Goal: Transaction & Acquisition: Purchase product/service

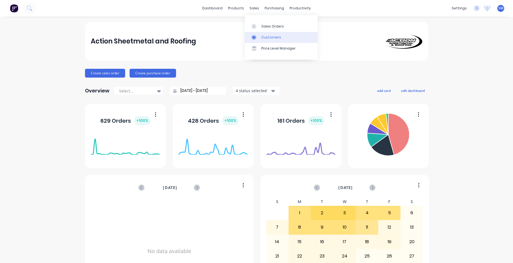
click at [270, 37] on div "Customers" at bounding box center [271, 37] width 20 height 5
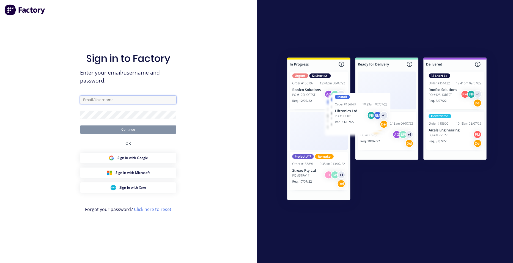
type input "[PERSON_NAME][EMAIL_ADDRESS][PERSON_NAME][DOMAIN_NAME]"
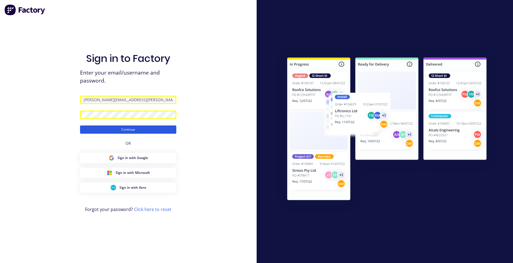
click at [149, 129] on button "Continue" at bounding box center [128, 129] width 96 height 8
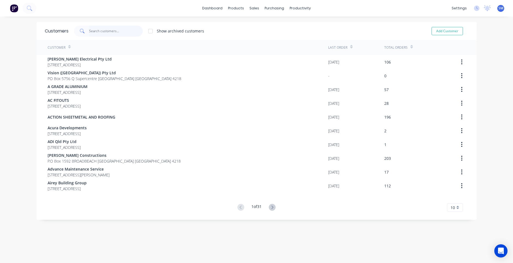
click at [94, 29] on input "text" at bounding box center [116, 31] width 54 height 11
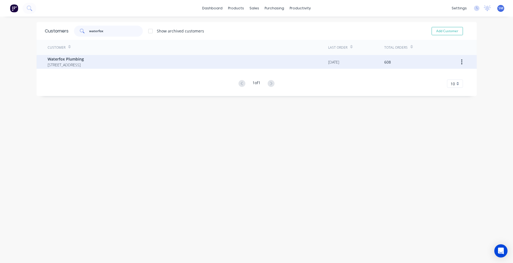
type input "waterfox"
click at [71, 64] on span "[STREET_ADDRESS]" at bounding box center [66, 65] width 36 height 6
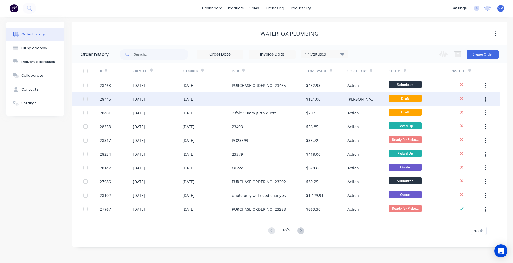
click at [288, 97] on div at bounding box center [269, 99] width 74 height 14
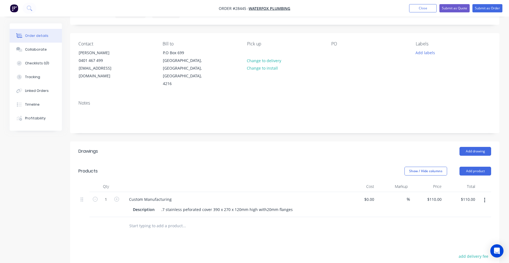
scroll to position [55, 0]
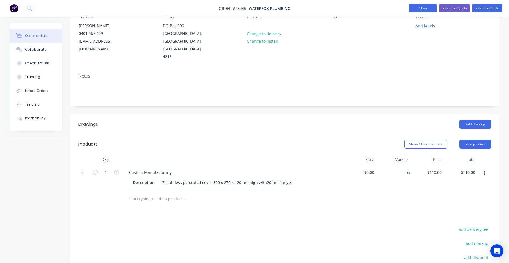
click at [415, 6] on button "Close" at bounding box center [423, 8] width 28 height 8
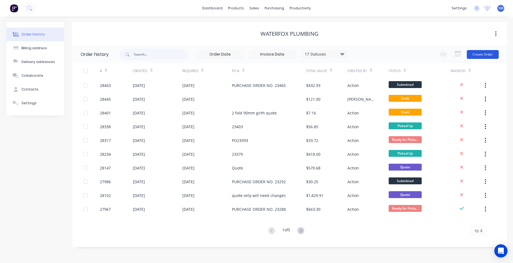
click at [483, 53] on button "Create Order" at bounding box center [483, 54] width 32 height 9
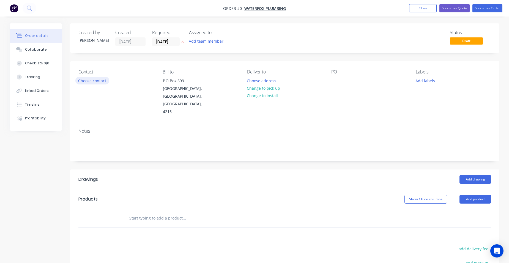
click at [88, 80] on button "Choose contact" at bounding box center [92, 80] width 34 height 7
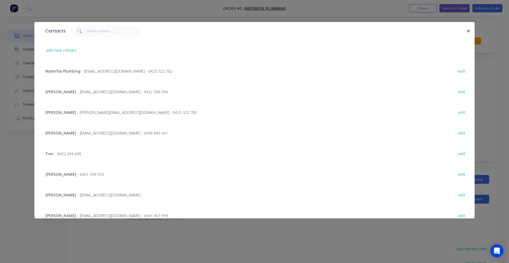
click at [89, 73] on span "- [EMAIL_ADDRESS][DOMAIN_NAME] - 0425 322 782" at bounding box center [127, 71] width 91 height 5
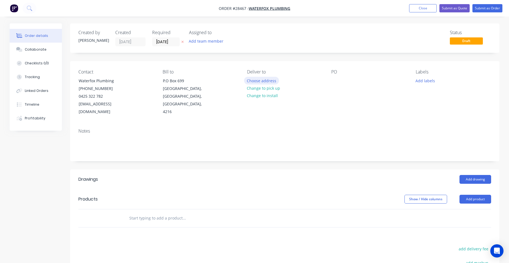
click at [256, 80] on button "Choose address" at bounding box center [261, 80] width 35 height 7
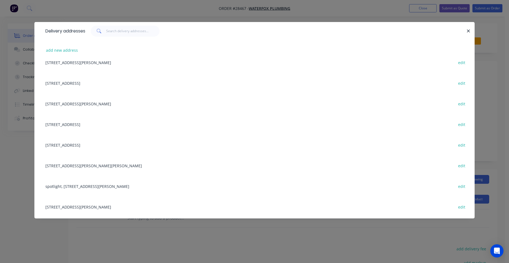
scroll to position [138, 0]
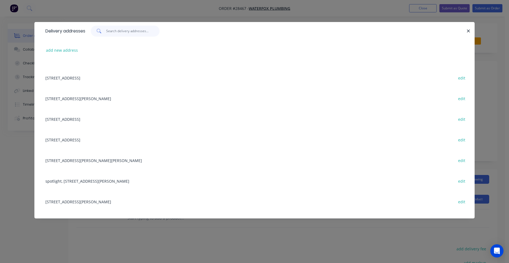
click at [122, 31] on input "text" at bounding box center [133, 31] width 54 height 11
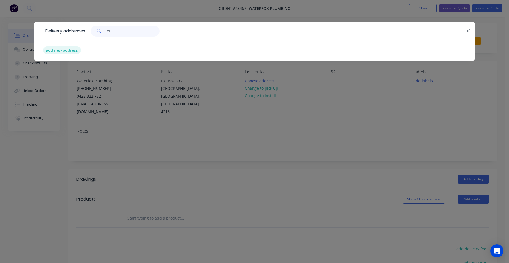
type input "71"
click at [63, 49] on button "add new address" at bounding box center [62, 50] width 38 height 7
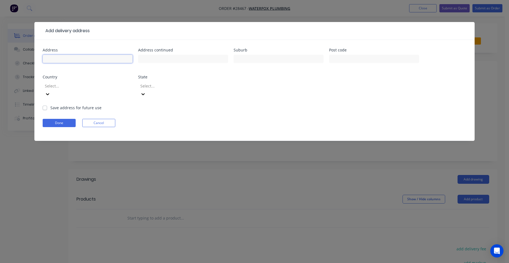
click at [54, 61] on input "text" at bounding box center [88, 59] width 90 height 8
type input "[STREET_ADDRESS]"
type input "b"
type input "Bundall"
click at [70, 85] on div at bounding box center [83, 86] width 79 height 7
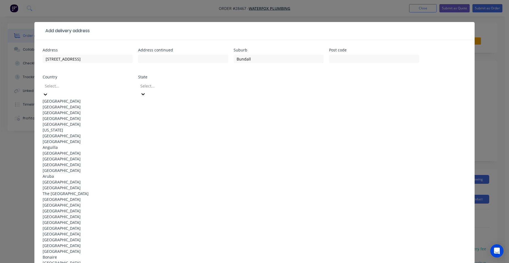
click at [62, 98] on div "[GEOGRAPHIC_DATA]" at bounding box center [88, 101] width 90 height 6
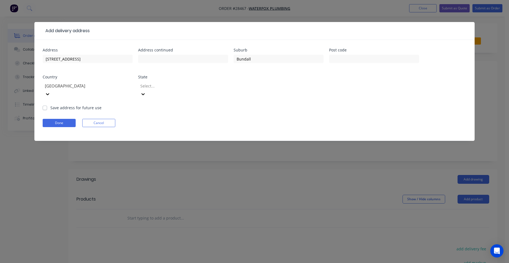
click at [148, 87] on div at bounding box center [179, 86] width 79 height 7
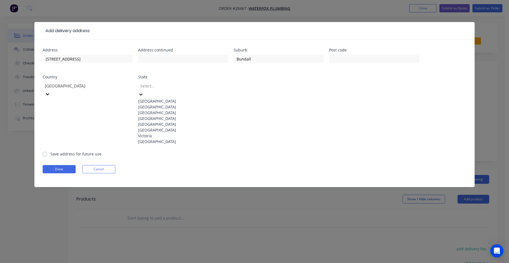
click at [154, 121] on div "[GEOGRAPHIC_DATA]" at bounding box center [183, 119] width 90 height 6
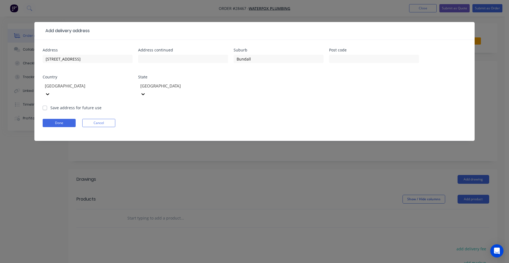
click at [42, 98] on div "Address [STREET_ADDRESS] Address continued Suburb Bundall Post code Country [GE…" at bounding box center [254, 90] width 440 height 101
click at [50, 105] on label "Save address for future use" at bounding box center [75, 108] width 51 height 6
click at [43, 105] on input "Save address for future use" at bounding box center [45, 107] width 4 height 5
checkbox input "true"
click at [52, 119] on button "Done" at bounding box center [59, 123] width 33 height 8
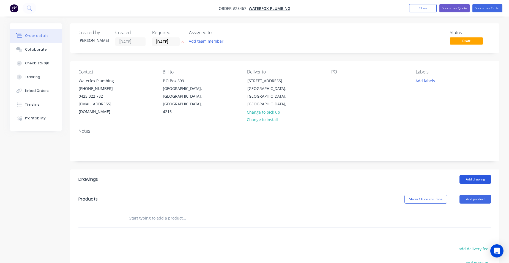
click at [465, 175] on button "Add drawing" at bounding box center [476, 179] width 32 height 9
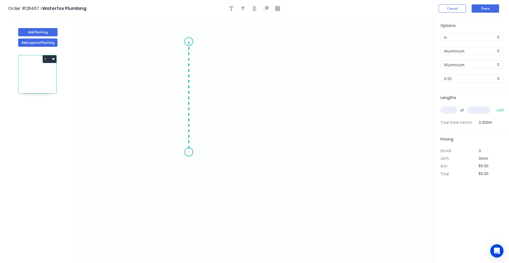
drag, startPoint x: 189, startPoint y: 42, endPoint x: 182, endPoint y: 152, distance: 110.8
click at [182, 152] on icon "0" at bounding box center [254, 140] width 360 height 246
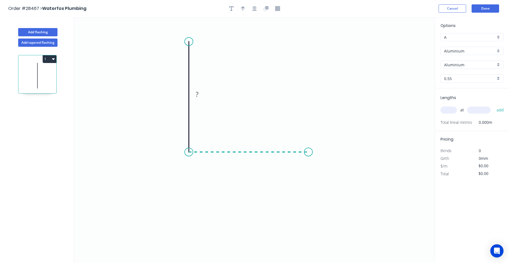
click at [308, 159] on icon "0 ?" at bounding box center [254, 140] width 360 height 246
click at [320, 173] on icon "0 ? ?" at bounding box center [254, 140] width 360 height 246
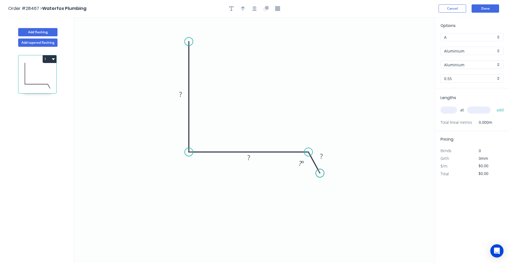
click at [320, 173] on circle at bounding box center [320, 173] width 8 height 8
click at [325, 154] on rect at bounding box center [321, 157] width 11 height 8
click at [253, 159] on rect at bounding box center [248, 158] width 11 height 8
click at [184, 92] on rect at bounding box center [180, 95] width 11 height 8
type input "$1.00"
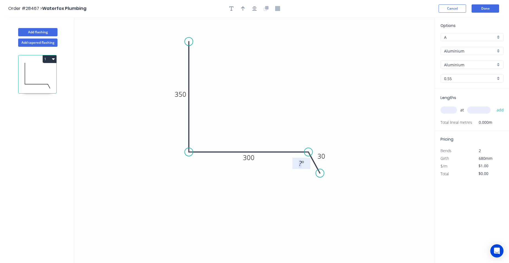
click at [303, 163] on tspan "º" at bounding box center [303, 163] width 2 height 9
click at [244, 8] on icon "button" at bounding box center [243, 8] width 4 height 4
drag, startPoint x: 409, startPoint y: 43, endPoint x: 243, endPoint y: 119, distance: 182.4
click at [236, 109] on icon at bounding box center [237, 100] width 5 height 18
click at [498, 50] on div "Aluminium" at bounding box center [472, 51] width 63 height 8
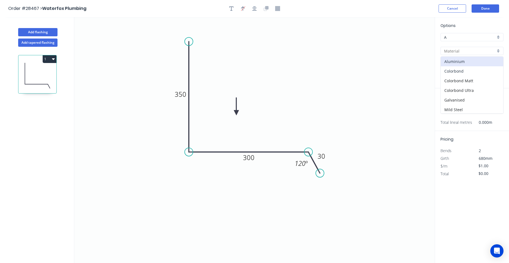
click at [475, 70] on div "Colorbond" at bounding box center [472, 71] width 62 height 10
type input "Colorbond"
type input "Basalt"
type input "$25.84"
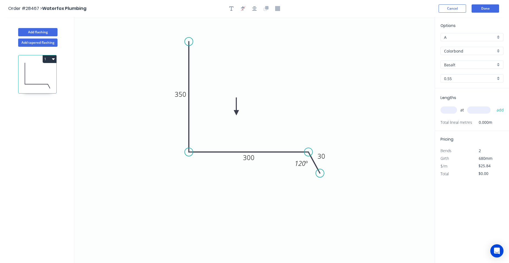
click at [496, 65] on div "Basalt" at bounding box center [472, 65] width 63 height 8
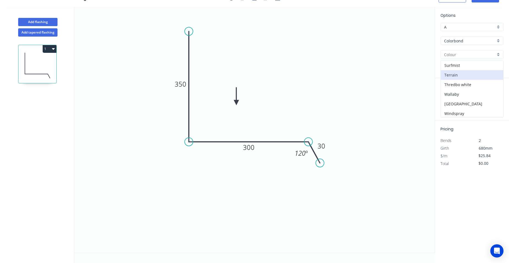
scroll to position [193, 0]
click at [472, 68] on div "Surfmist" at bounding box center [472, 65] width 62 height 10
type input "Surfmist"
click at [452, 100] on input "text" at bounding box center [449, 99] width 17 height 7
type input "8"
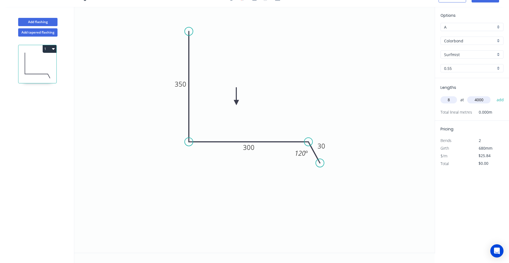
type input "4000"
click at [494, 95] on button "add" at bounding box center [500, 99] width 13 height 9
click at [47, 48] on button "1" at bounding box center [50, 49] width 14 height 8
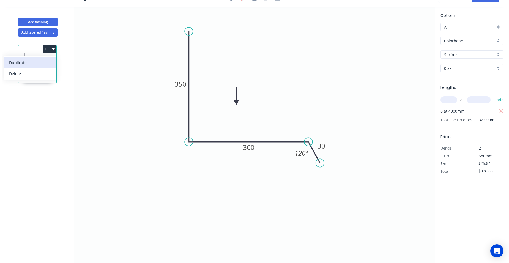
click at [43, 62] on div "Duplicate" at bounding box center [30, 63] width 42 height 8
type input "$0.00"
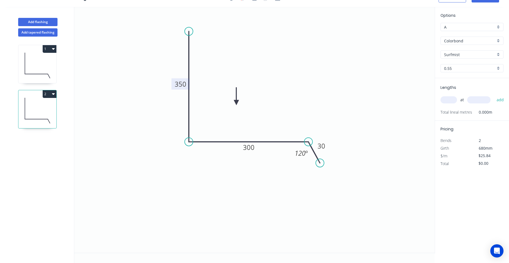
click at [178, 83] on tspan "350" at bounding box center [181, 84] width 12 height 9
click at [455, 101] on input "text" at bounding box center [449, 99] width 17 height 7
type input "$21.32"
type input "8"
type input "4000"
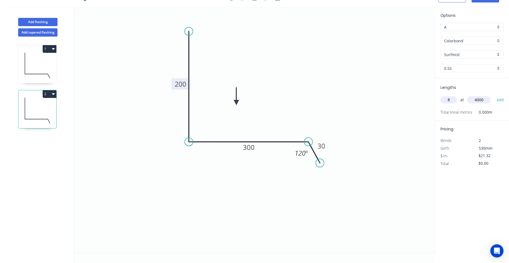
click at [494, 95] on button "add" at bounding box center [500, 99] width 13 height 9
type input "$682.24"
click at [35, 18] on button "Add flashing" at bounding box center [37, 22] width 39 height 8
type input "$0.00"
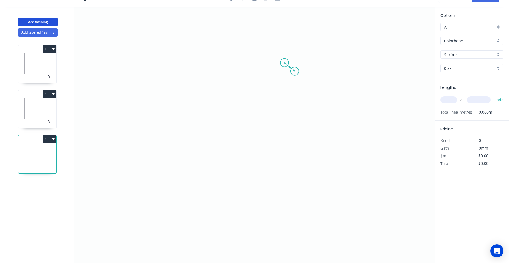
drag, startPoint x: 285, startPoint y: 63, endPoint x: 295, endPoint y: 71, distance: 13.3
click at [295, 71] on icon "0" at bounding box center [254, 130] width 360 height 246
click at [234, 67] on icon "0 ?" at bounding box center [254, 130] width 360 height 246
drag, startPoint x: 256, startPoint y: 72, endPoint x: 263, endPoint y: 73, distance: 7.0
click at [256, 72] on div "Delete point" at bounding box center [261, 74] width 55 height 11
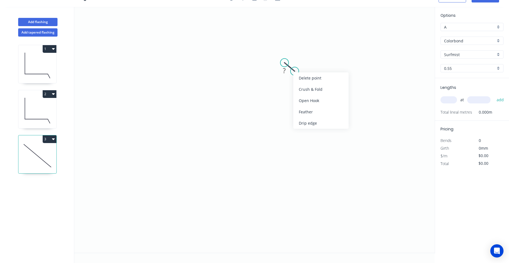
click at [298, 75] on div "Delete point" at bounding box center [320, 77] width 55 height 11
drag, startPoint x: 334, startPoint y: 62, endPoint x: 348, endPoint y: 70, distance: 16.1
click at [348, 70] on icon "0" at bounding box center [254, 130] width 360 height 246
click at [259, 68] on icon "0 ?" at bounding box center [254, 130] width 360 height 246
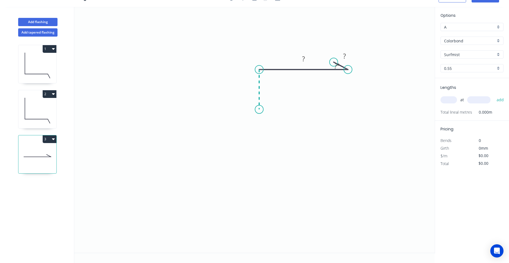
click at [261, 110] on icon "0 ? ? ? º" at bounding box center [254, 130] width 360 height 246
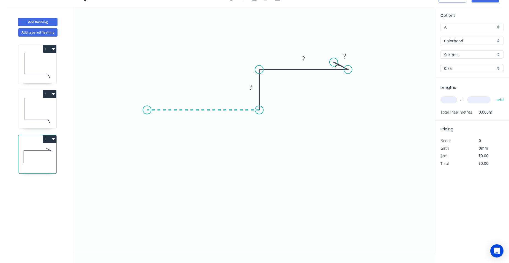
click at [147, 103] on icon "0 ? ? ? ? º" at bounding box center [254, 130] width 360 height 246
click at [132, 130] on icon "0 ? ? ? ? ? º" at bounding box center [254, 130] width 360 height 246
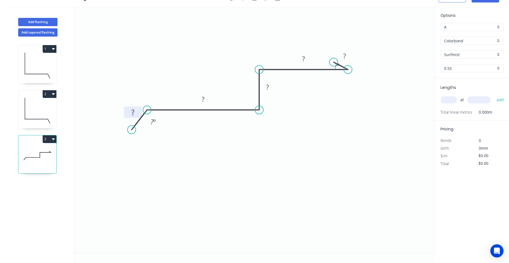
click at [135, 111] on rect at bounding box center [132, 113] width 11 height 8
click at [205, 98] on rect at bounding box center [203, 100] width 11 height 8
click at [269, 85] on rect at bounding box center [267, 88] width 11 height 8
click at [302, 59] on rect at bounding box center [303, 59] width 11 height 8
click at [350, 54] on rect at bounding box center [344, 57] width 11 height 8
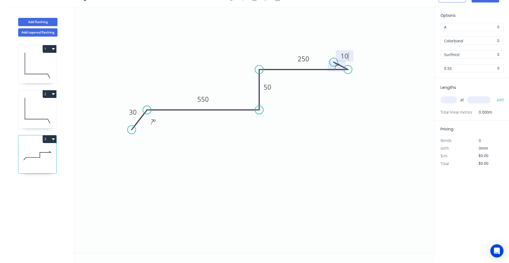
type input "$32.16"
click at [338, 65] on tspan "º" at bounding box center [338, 65] width 2 height 9
click at [334, 60] on icon "0 30 550 50 250 10 45 º ? º" at bounding box center [254, 130] width 360 height 246
click at [335, 58] on icon "0 30 550 50 250 10 45 º ? º" at bounding box center [254, 130] width 360 height 246
drag, startPoint x: 153, startPoint y: 121, endPoint x: 149, endPoint y: 120, distance: 4.8
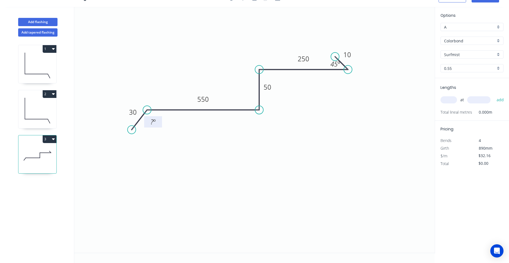
click at [155, 120] on tspan "º" at bounding box center [154, 121] width 2 height 9
click at [443, 99] on input "text" at bounding box center [449, 99] width 17 height 7
type input "8"
type input "4000"
click at [494, 95] on button "add" at bounding box center [500, 99] width 13 height 9
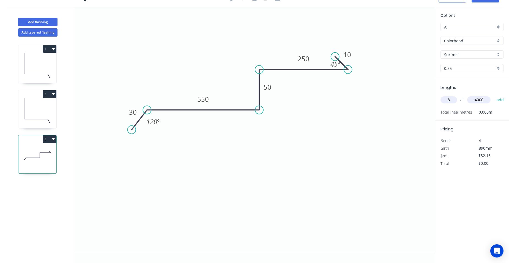
type input "$1,029.12"
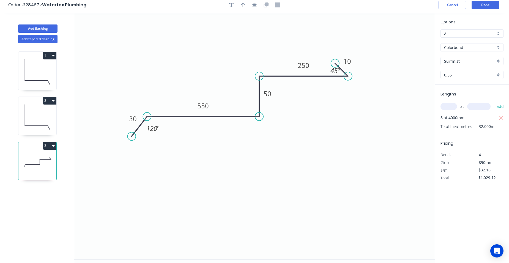
scroll to position [0, 0]
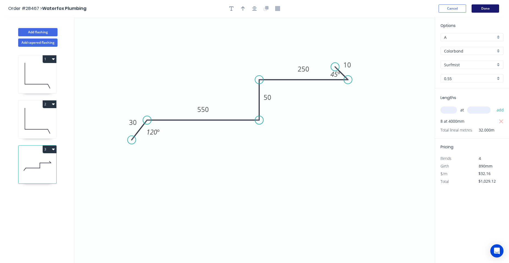
click at [492, 6] on button "Done" at bounding box center [486, 8] width 28 height 8
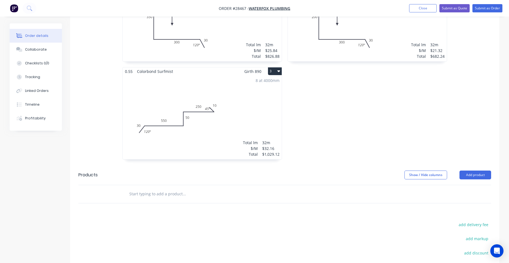
scroll to position [293, 0]
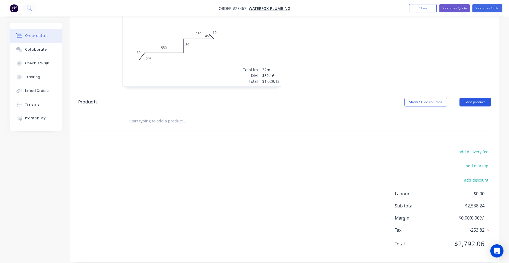
click at [483, 98] on button "Add product" at bounding box center [476, 102] width 32 height 9
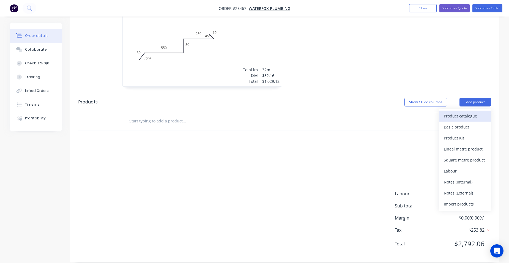
click at [472, 112] on div "Product catalogue" at bounding box center [465, 116] width 42 height 8
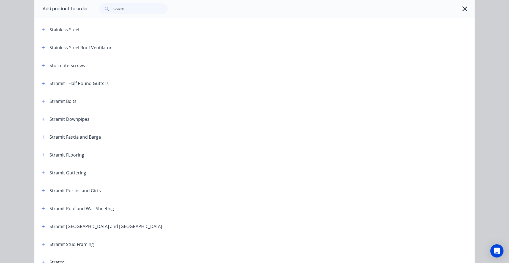
scroll to position [881, 0]
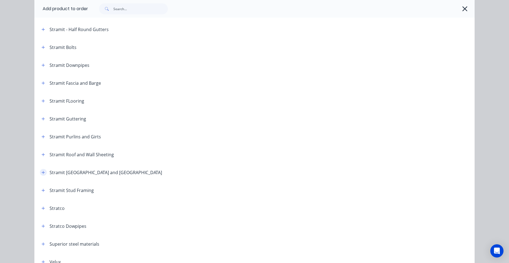
drag, startPoint x: 42, startPoint y: 173, endPoint x: 45, endPoint y: 171, distance: 2.9
click at [43, 173] on button "button" at bounding box center [43, 172] width 7 height 7
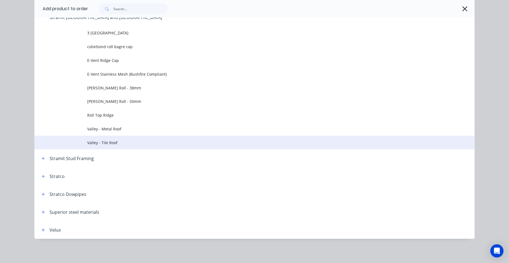
scroll to position [898, 0]
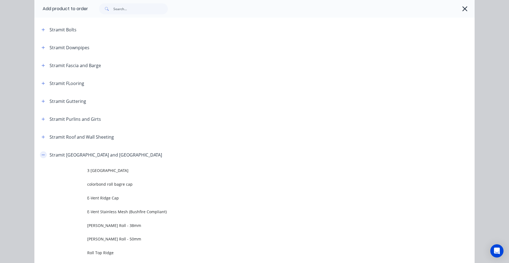
click at [42, 151] on header "Stramit [GEOGRAPHIC_DATA] and [GEOGRAPHIC_DATA]" at bounding box center [254, 155] width 440 height 18
click at [42, 137] on icon "button" at bounding box center [43, 136] width 3 height 3
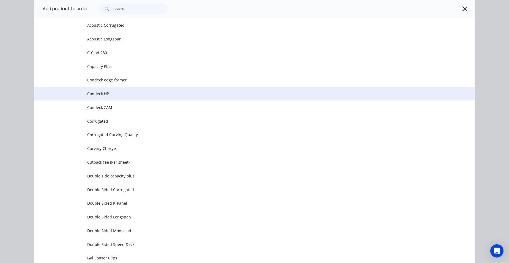
scroll to position [1091, 0]
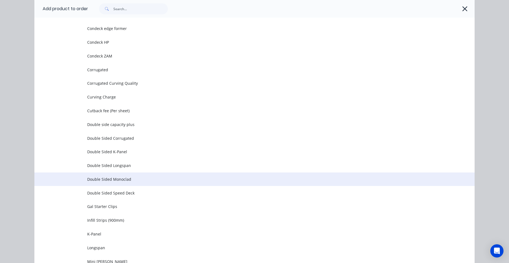
click at [144, 179] on span "Double Sided Monoclad" at bounding box center [242, 179] width 310 height 6
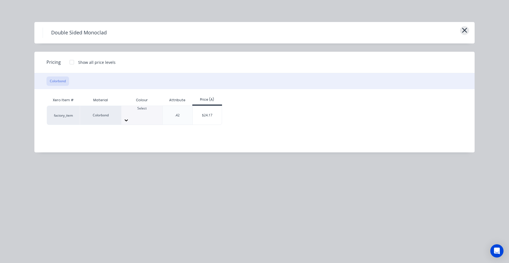
click at [464, 29] on icon "button" at bounding box center [464, 30] width 5 height 5
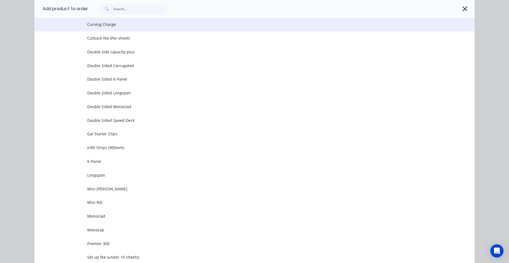
scroll to position [1164, 0]
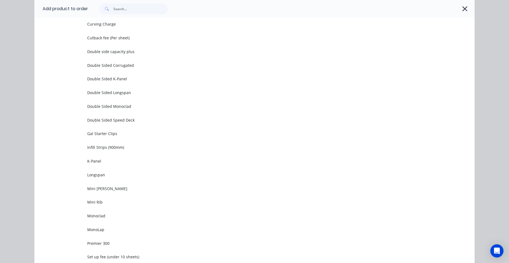
click at [107, 211] on td "Monoclad" at bounding box center [280, 216] width 387 height 14
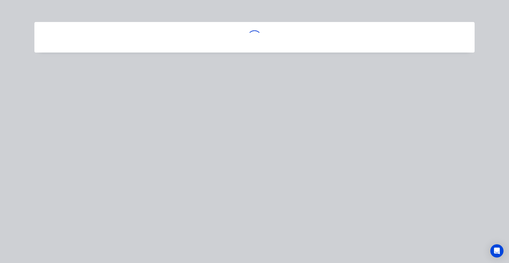
scroll to position [0, 0]
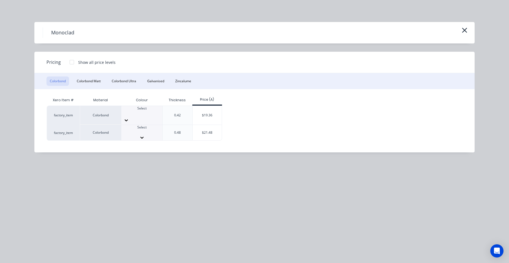
click at [135, 130] on div at bounding box center [141, 132] width 41 height 5
click at [201, 128] on div "$21.48" at bounding box center [207, 134] width 29 height 19
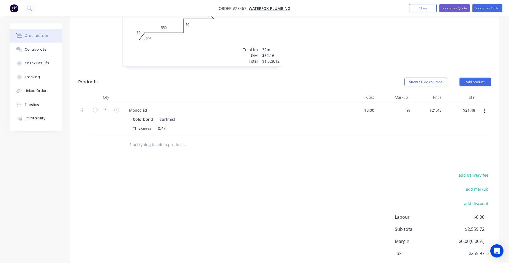
scroll to position [337, 0]
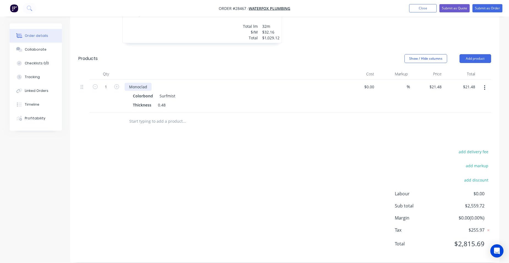
click at [151, 83] on div "Monoclad" at bounding box center [138, 87] width 27 height 8
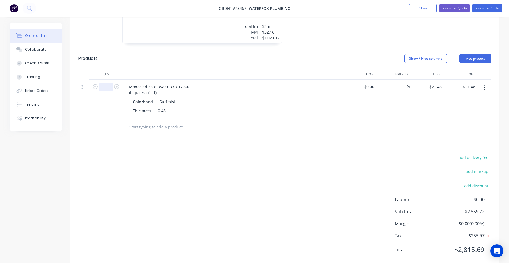
click at [110, 83] on input "1" at bounding box center [106, 87] width 14 height 8
type input "907.62"
type input "$19,495.68"
click at [204, 83] on div "Monoclad 33 x 18400, 33 x 17700 (in packs of 11)" at bounding box center [233, 90] width 216 height 14
click at [240, 98] on div "Colorbond Surfmist" at bounding box center [232, 102] width 199 height 8
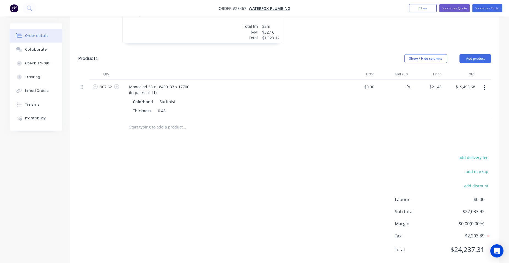
click at [286, 135] on div "Drawings Add drawing 0.55 Colorbond Surfmist Girth 680 1 0 350 300 30 120 º 0 3…" at bounding box center [284, 50] width 429 height 435
click at [277, 118] on div at bounding box center [221, 127] width 198 height 18
click at [480, 54] on button "Add product" at bounding box center [476, 58] width 32 height 9
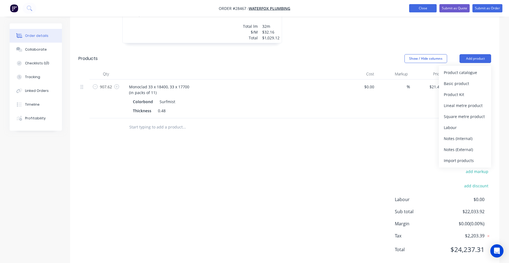
drag, startPoint x: 423, startPoint y: 10, endPoint x: 414, endPoint y: 11, distance: 9.2
click at [422, 10] on button "Close" at bounding box center [423, 8] width 28 height 8
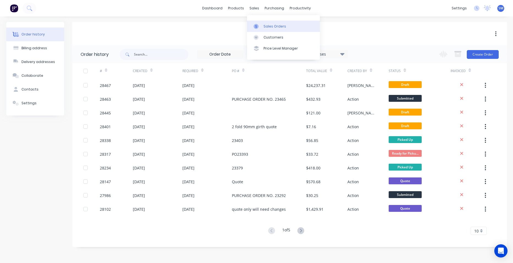
click at [274, 27] on div "Sales Orders" at bounding box center [275, 26] width 23 height 5
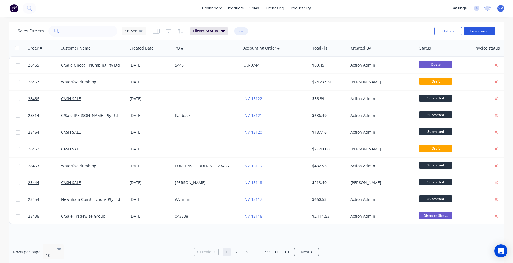
click at [485, 29] on button "Create order" at bounding box center [479, 31] width 31 height 9
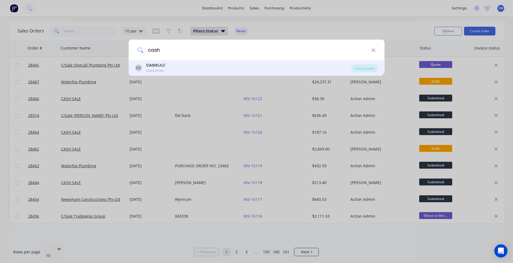
type input "cash"
click at [175, 69] on div "CS CASH SALE Customer" at bounding box center [243, 67] width 216 height 11
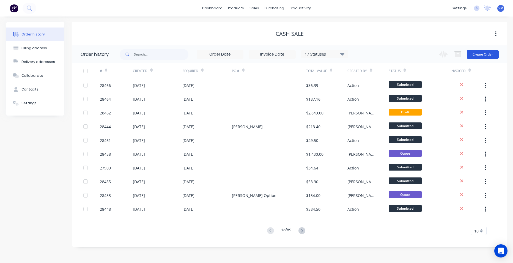
click at [476, 50] on button "Create Order" at bounding box center [483, 54] width 32 height 9
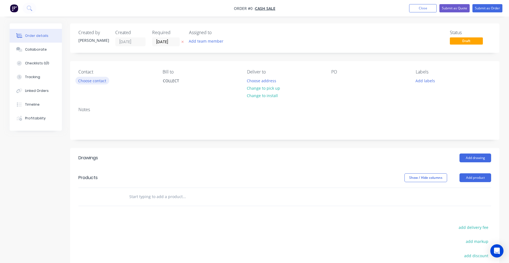
click at [98, 79] on button "Choose contact" at bounding box center [92, 80] width 34 height 7
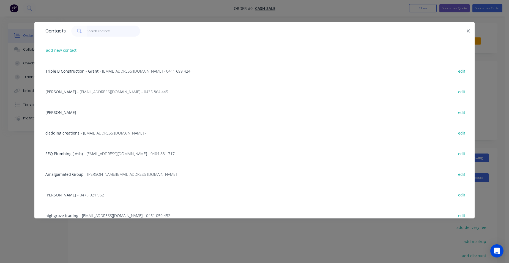
click at [98, 31] on input "text" at bounding box center [114, 31] width 54 height 11
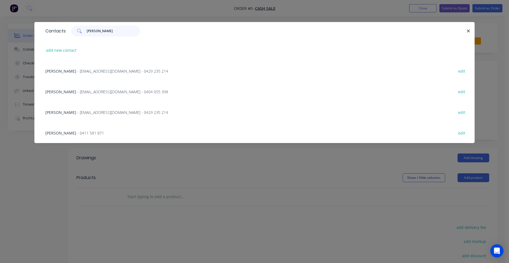
type input "[PERSON_NAME]"
click at [79, 130] on span "- 0411 581 871" at bounding box center [90, 132] width 27 height 5
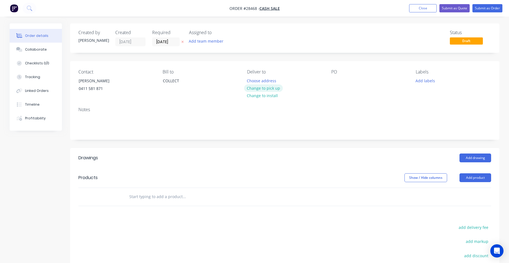
click at [270, 85] on button "Change to pick up" at bounding box center [263, 87] width 39 height 7
click at [483, 180] on button "Add product" at bounding box center [476, 177] width 32 height 9
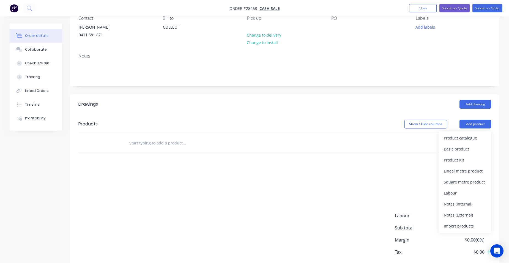
scroll to position [55, 0]
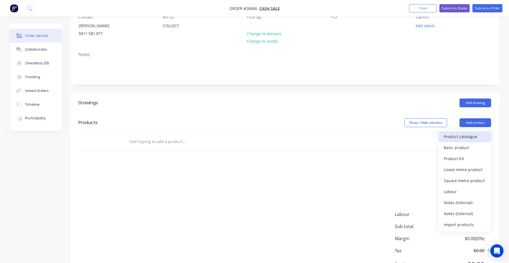
click at [476, 138] on div "Product catalogue" at bounding box center [465, 137] width 42 height 8
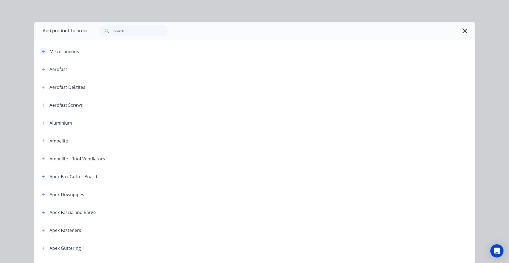
click at [42, 50] on icon "button" at bounding box center [43, 52] width 3 height 4
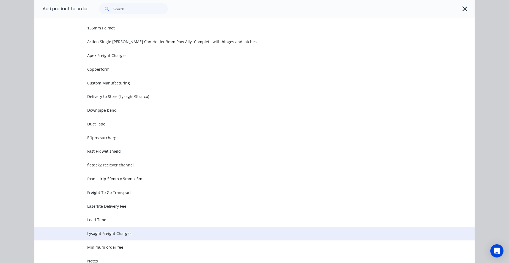
scroll to position [28, 0]
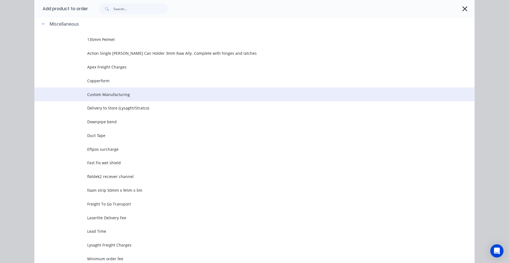
click at [112, 98] on td "Custom Manufacturing" at bounding box center [280, 95] width 387 height 14
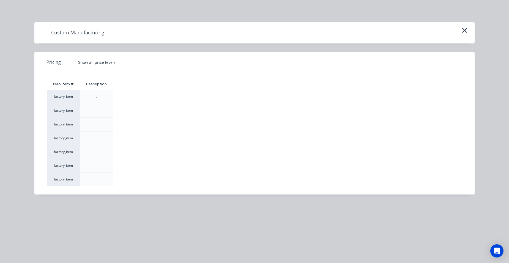
drag, startPoint x: 73, startPoint y: 59, endPoint x: 89, endPoint y: 101, distance: 44.9
click at [73, 59] on div at bounding box center [71, 62] width 11 height 11
click at [124, 161] on div "$0.00" at bounding box center [128, 165] width 29 height 13
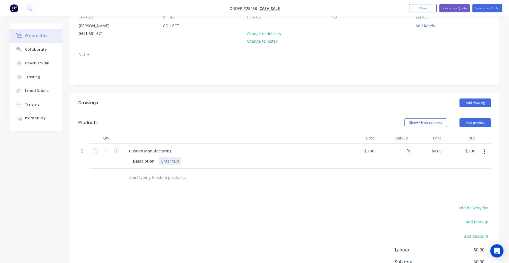
click at [173, 157] on div at bounding box center [170, 161] width 22 height 8
click at [442, 150] on input "0" at bounding box center [441, 151] width 6 height 8
type input "$45.45"
click at [461, 161] on div "$45.45 $45.45" at bounding box center [461, 156] width 34 height 25
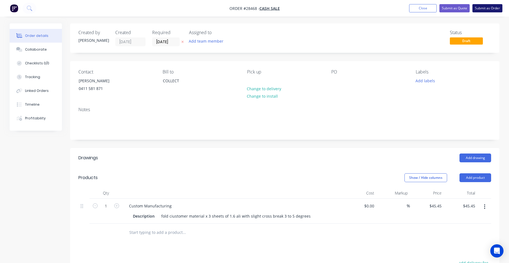
click at [490, 9] on button "Submit as Order" at bounding box center [487, 8] width 30 height 8
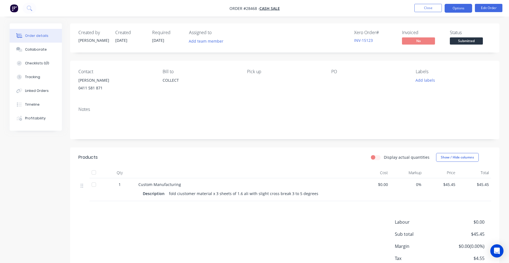
click at [466, 11] on button "Options" at bounding box center [459, 8] width 28 height 9
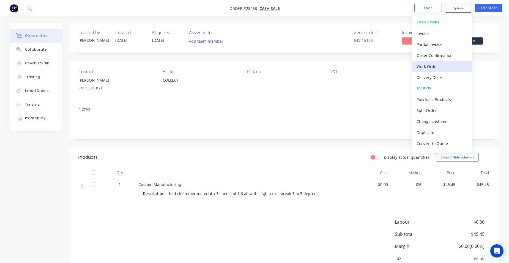
click at [439, 67] on div "Work Order" at bounding box center [442, 66] width 51 height 8
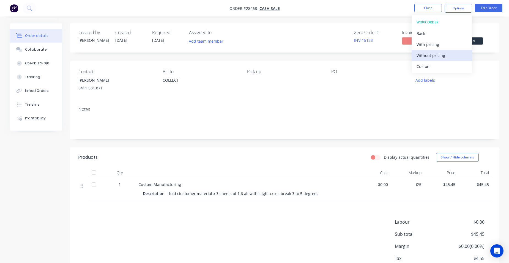
click at [444, 56] on div "Without pricing" at bounding box center [442, 55] width 51 height 8
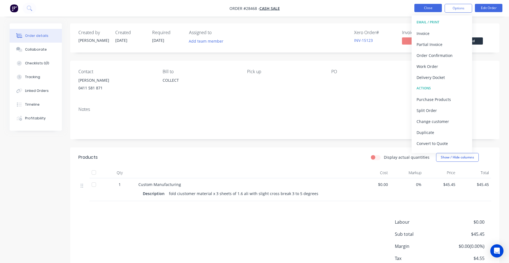
click at [431, 7] on button "Close" at bounding box center [428, 8] width 28 height 8
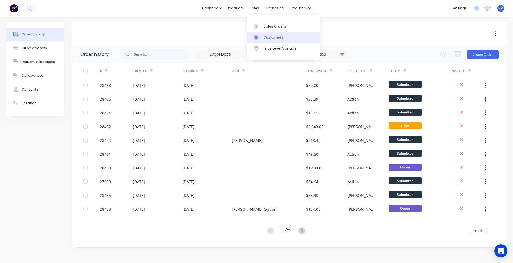
click at [272, 37] on div "Customers" at bounding box center [274, 37] width 20 height 5
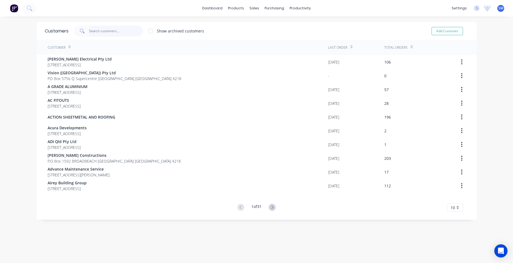
drag, startPoint x: 104, startPoint y: 30, endPoint x: 508, endPoint y: 50, distance: 404.5
click at [106, 30] on input "text" at bounding box center [116, 31] width 54 height 11
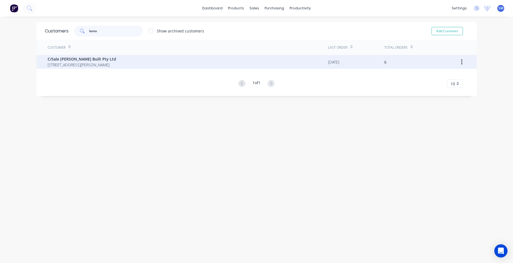
type input "lamo"
click at [63, 60] on span "C/Sale [PERSON_NAME] Built Pty Ltd" at bounding box center [82, 59] width 69 height 6
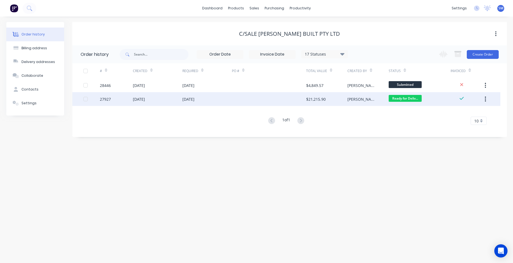
click at [262, 96] on div at bounding box center [269, 99] width 74 height 14
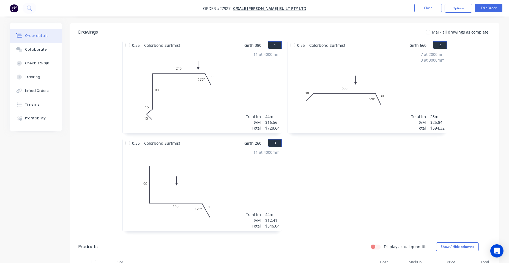
scroll to position [55, 0]
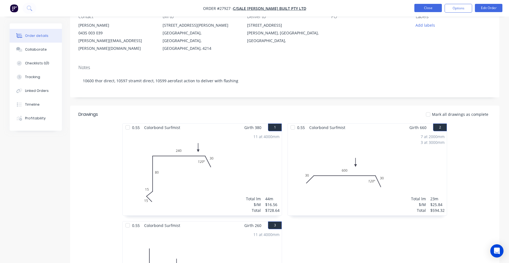
click at [423, 9] on button "Close" at bounding box center [428, 8] width 28 height 8
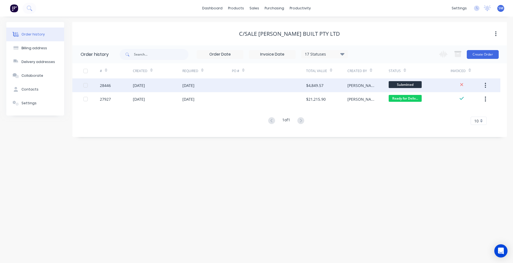
click at [260, 84] on div at bounding box center [269, 85] width 74 height 14
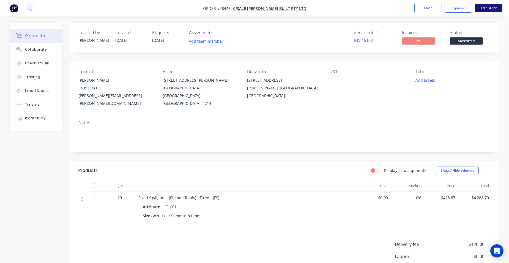
click at [489, 5] on button "Edit Order" at bounding box center [489, 8] width 28 height 8
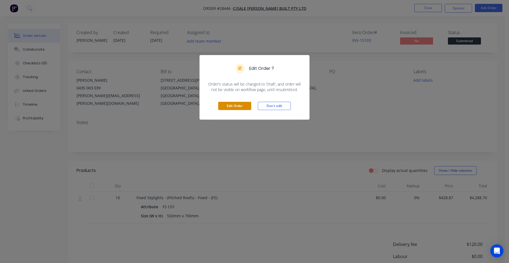
click at [245, 105] on button "Edit Order" at bounding box center [234, 106] width 33 height 8
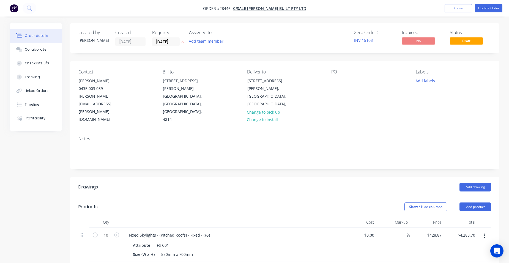
scroll to position [110, 0]
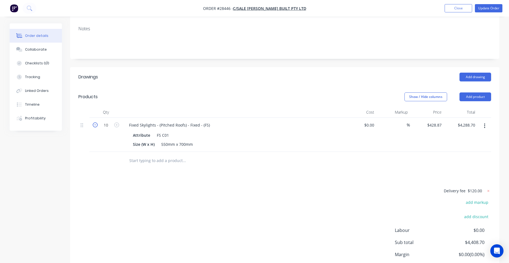
click at [94, 122] on icon "button" at bounding box center [95, 124] width 5 height 5
type input "9"
type input "$3,859.83"
click at [462, 7] on button "Close" at bounding box center [459, 8] width 28 height 8
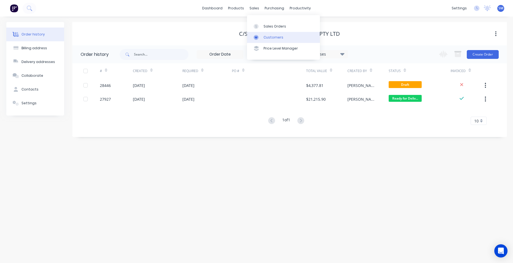
click at [268, 37] on div "Customers" at bounding box center [274, 37] width 20 height 5
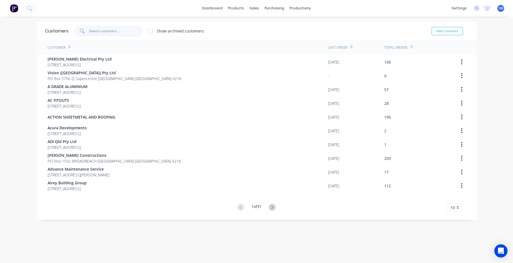
drag, startPoint x: 115, startPoint y: 34, endPoint x: 121, endPoint y: 34, distance: 5.8
click at [115, 34] on input "text" at bounding box center [116, 31] width 54 height 11
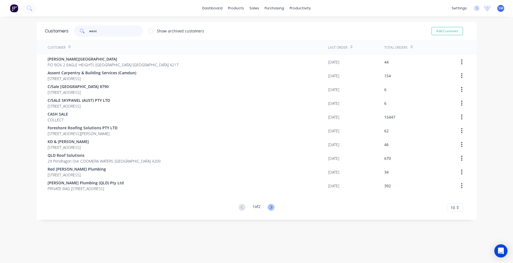
type input "west"
click at [269, 205] on icon at bounding box center [271, 207] width 7 height 7
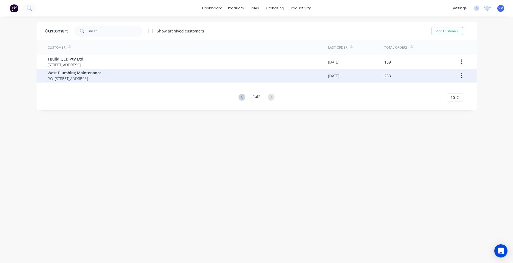
click at [79, 73] on span "West Plumbing Maintenance" at bounding box center [75, 73] width 54 height 6
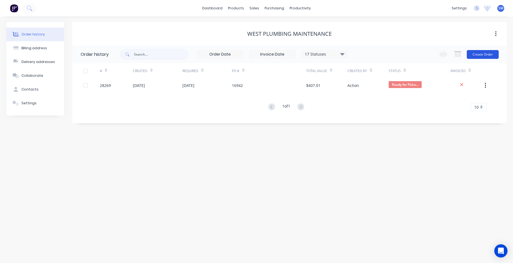
click at [478, 55] on button "Create Order" at bounding box center [483, 54] width 32 height 9
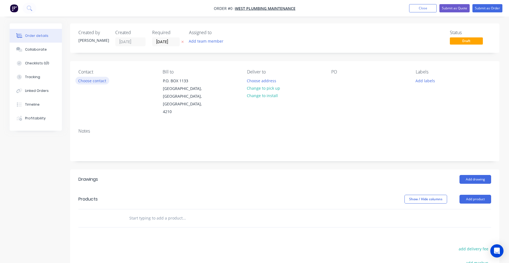
click at [77, 79] on button "Choose contact" at bounding box center [92, 80] width 34 height 7
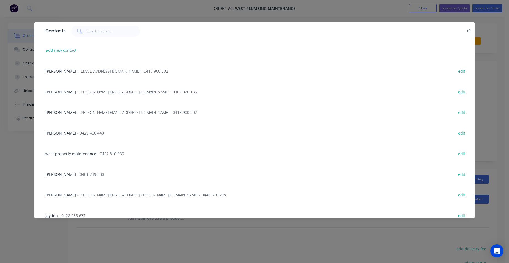
click at [114, 94] on span "- [PERSON_NAME][EMAIL_ADDRESS][DOMAIN_NAME] - 0407 026 136" at bounding box center [137, 91] width 120 height 5
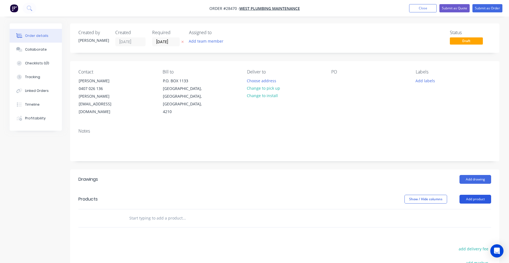
click at [470, 195] on button "Add product" at bounding box center [476, 199] width 32 height 9
click at [470, 175] on button "Add drawing" at bounding box center [476, 179] width 32 height 9
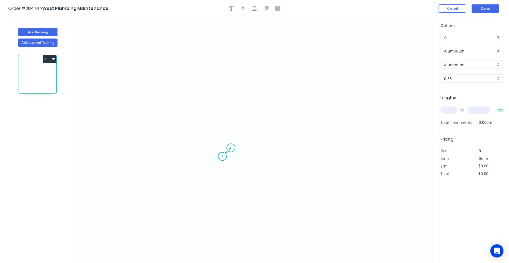
drag, startPoint x: 231, startPoint y: 148, endPoint x: 222, endPoint y: 156, distance: 11.7
click at [222, 156] on icon "0" at bounding box center [254, 140] width 360 height 246
click at [212, 147] on icon "0 ?" at bounding box center [254, 140] width 360 height 246
click at [222, 132] on icon at bounding box center [217, 139] width 10 height 14
click at [311, 86] on icon "0 ? ? ? ? º" at bounding box center [254, 140] width 360 height 246
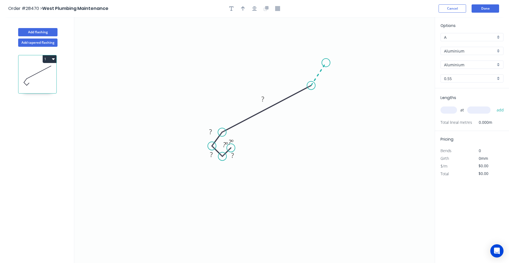
click at [326, 63] on icon "0 ? ? ? ? ? º ? º" at bounding box center [254, 140] width 360 height 246
click at [319, 55] on icon "0 ? ? ? ? ? ? º ? º ? º" at bounding box center [254, 140] width 360 height 246
click at [307, 59] on rect at bounding box center [313, 63] width 18 height 11
click at [307, 59] on circle at bounding box center [306, 59] width 8 height 8
click at [330, 53] on tspan "?" at bounding box center [328, 50] width 3 height 9
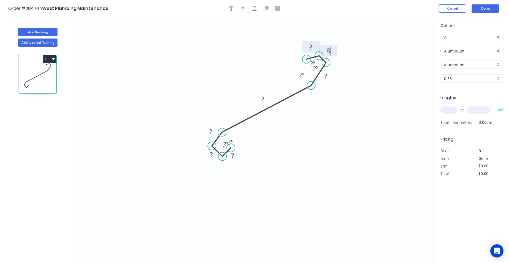
click at [310, 45] on tspan "?" at bounding box center [310, 46] width 3 height 9
click at [327, 79] on rect at bounding box center [325, 77] width 11 height 8
click at [266, 95] on rect at bounding box center [263, 98] width 18 height 11
click at [266, 99] on rect at bounding box center [262, 99] width 11 height 8
click at [215, 130] on rect at bounding box center [210, 132] width 11 height 8
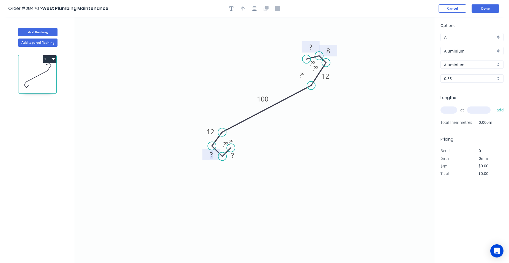
click at [215, 154] on rect at bounding box center [211, 155] width 11 height 8
click at [237, 156] on rect at bounding box center [232, 156] width 11 height 8
click at [327, 86] on div "Hide angle" at bounding box center [344, 89] width 55 height 11
click at [315, 64] on rect at bounding box center [312, 64] width 11 height 8
click at [324, 82] on div "Hide angle" at bounding box center [342, 82] width 55 height 11
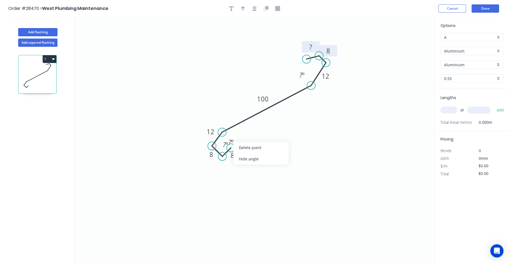
click at [257, 160] on div "Hide angle" at bounding box center [260, 158] width 55 height 11
drag, startPoint x: 243, startPoint y: 11, endPoint x: 306, endPoint y: 32, distance: 66.3
click at [243, 12] on button "button" at bounding box center [243, 8] width 8 height 8
click at [313, 46] on rect at bounding box center [310, 47] width 11 height 8
drag, startPoint x: 407, startPoint y: 42, endPoint x: 249, endPoint y: 69, distance: 159.8
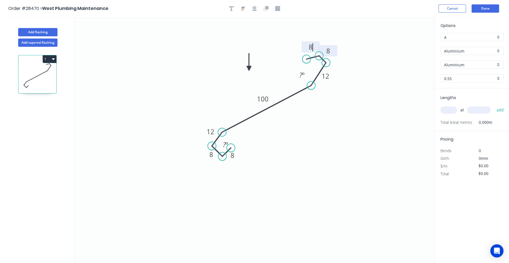
click at [249, 69] on icon at bounding box center [249, 62] width 5 height 18
type input "$1.00"
click at [498, 51] on div "Aluminium" at bounding box center [472, 51] width 63 height 8
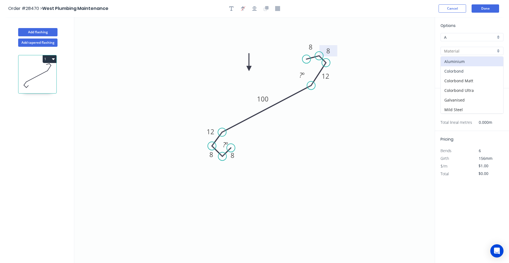
click at [472, 68] on div "Colorbond" at bounding box center [472, 71] width 62 height 10
type input "Colorbond"
type input "Basalt"
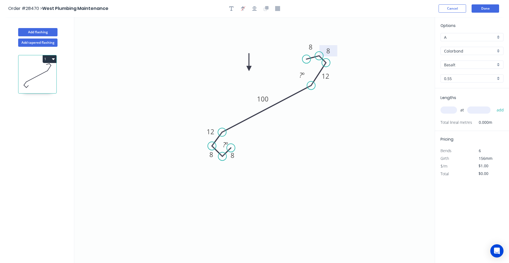
type input "$11.85"
drag, startPoint x: 497, startPoint y: 64, endPoint x: 490, endPoint y: 67, distance: 7.5
click at [498, 64] on div "Basalt" at bounding box center [472, 65] width 63 height 8
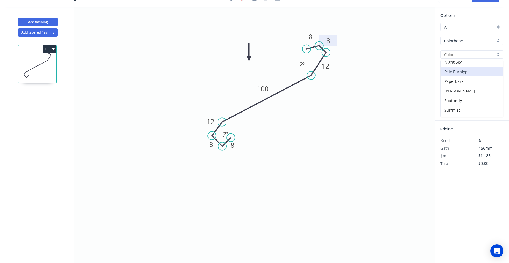
scroll to position [165, 0]
click at [465, 91] on div "Surfmist" at bounding box center [472, 93] width 62 height 10
type input "Surfmist"
click at [452, 103] on input "text" at bounding box center [449, 99] width 17 height 7
type input "10"
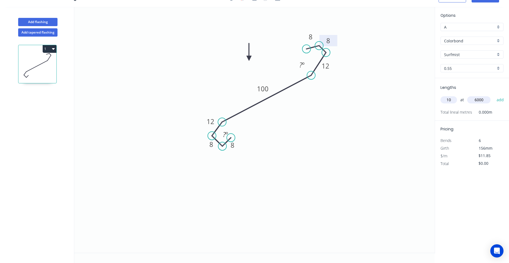
type input "6000"
click at [494, 95] on button "add" at bounding box center [500, 99] width 13 height 9
type input "$711.00"
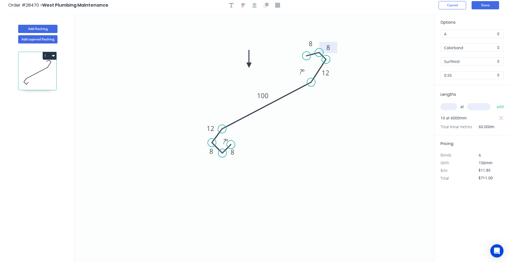
scroll to position [0, 0]
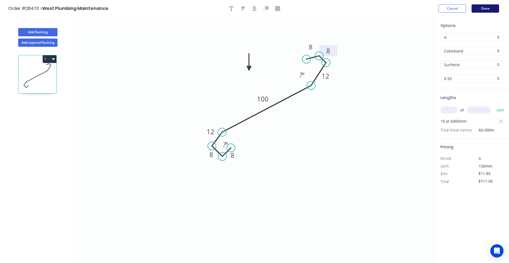
click at [486, 11] on button "Done" at bounding box center [486, 8] width 28 height 8
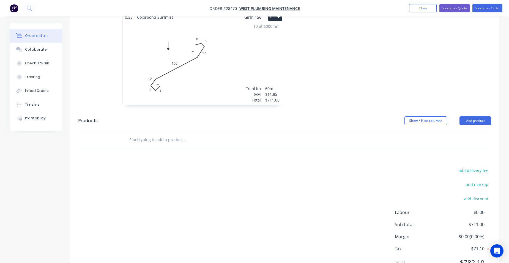
scroll to position [187, 0]
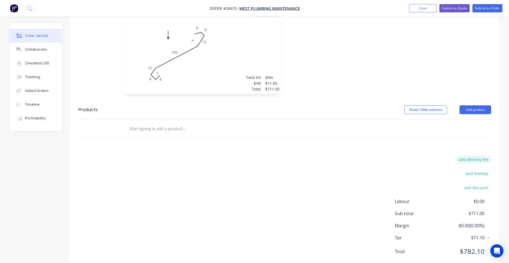
click at [479, 156] on button "add delivery fee" at bounding box center [473, 159] width 35 height 7
type input "120"
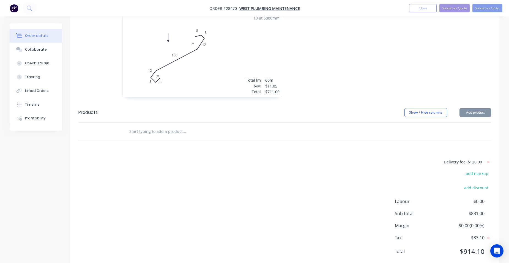
click at [345, 159] on div "Delivery fee $120.00 add markup add discount Labour $0.00 Sub total $831.00 Mar…" at bounding box center [284, 210] width 413 height 103
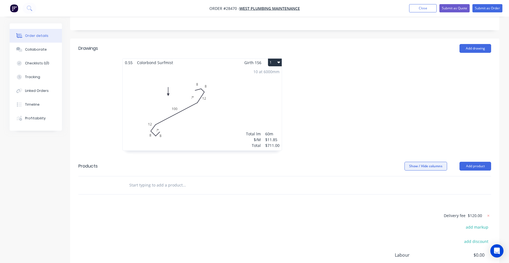
scroll to position [130, 0]
click at [487, 163] on button "Add product" at bounding box center [476, 167] width 32 height 9
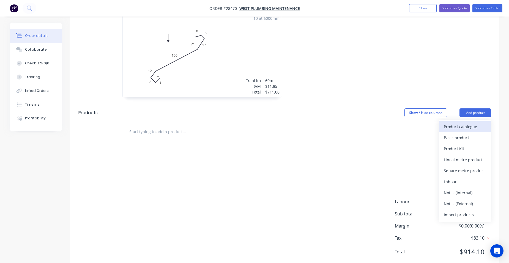
scroll to position [185, 0]
drag, startPoint x: 478, startPoint y: 189, endPoint x: 327, endPoint y: 187, distance: 151.4
click at [478, 200] on div "Notes (External)" at bounding box center [465, 204] width 42 height 8
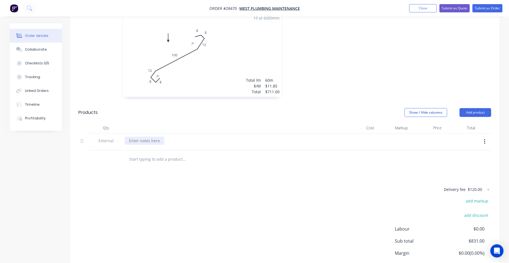
click at [141, 137] on div at bounding box center [145, 141] width 40 height 8
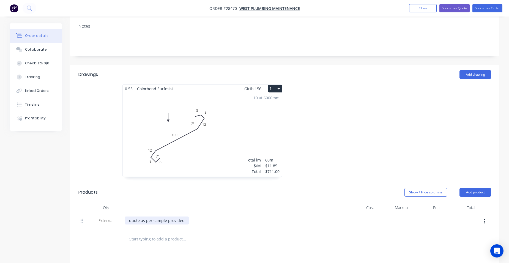
scroll to position [75, 0]
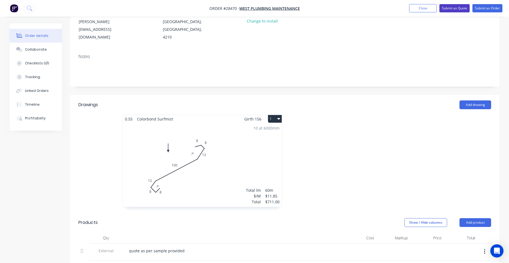
click at [450, 10] on button "Submit as Quote" at bounding box center [454, 8] width 30 height 8
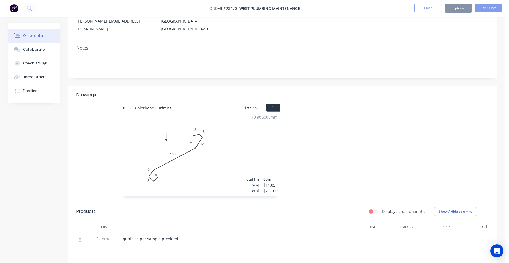
scroll to position [0, 0]
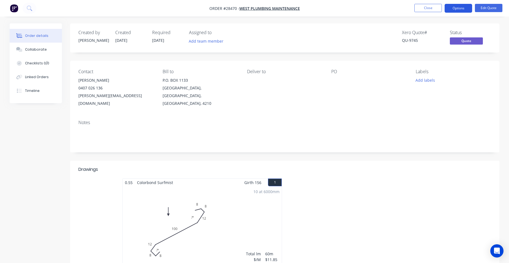
click at [453, 10] on button "Options" at bounding box center [459, 8] width 28 height 9
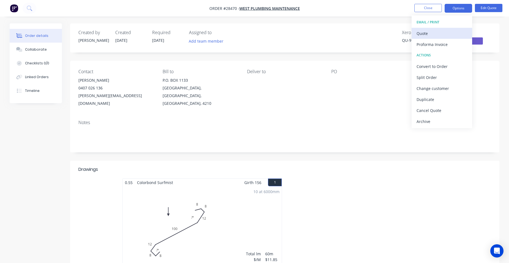
click at [433, 29] on button "Quote" at bounding box center [442, 33] width 61 height 11
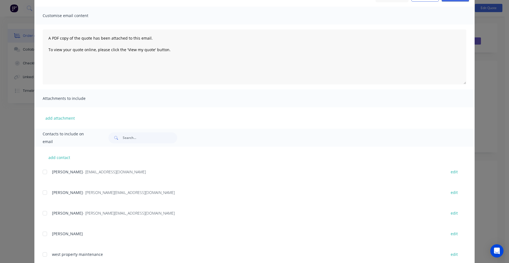
scroll to position [78, 0]
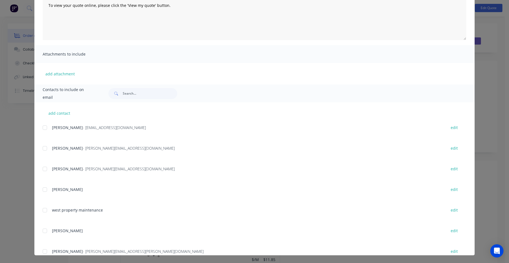
drag, startPoint x: 46, startPoint y: 145, endPoint x: 122, endPoint y: 125, distance: 78.6
click at [47, 143] on div at bounding box center [44, 148] width 11 height 11
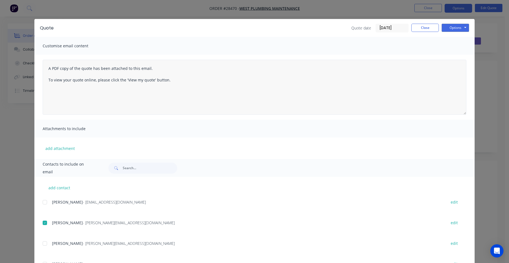
scroll to position [0, 0]
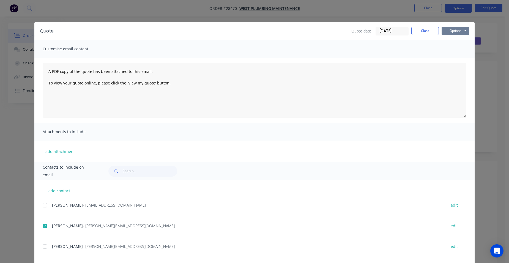
click at [452, 32] on button "Options" at bounding box center [456, 31] width 28 height 8
click at [464, 61] on button "Email" at bounding box center [459, 58] width 35 height 9
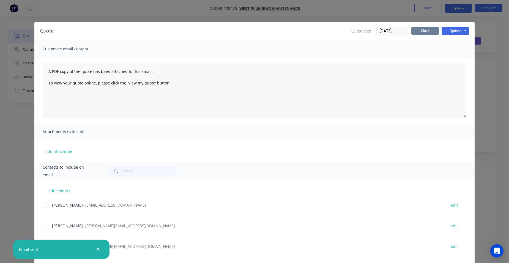
click at [420, 28] on button "Close" at bounding box center [425, 31] width 28 height 8
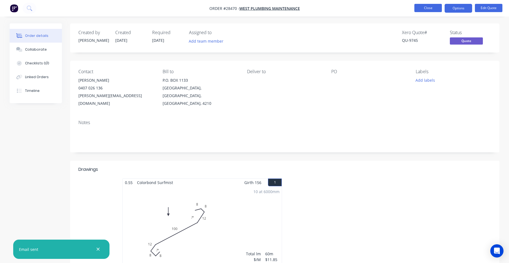
click at [434, 6] on button "Close" at bounding box center [428, 8] width 28 height 8
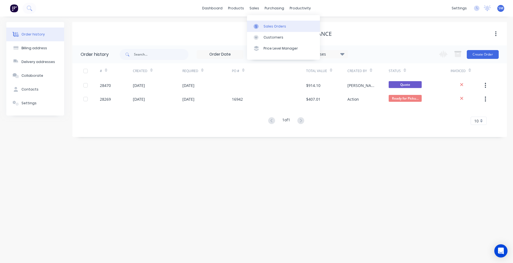
click at [268, 23] on link "Sales Orders" at bounding box center [283, 26] width 73 height 11
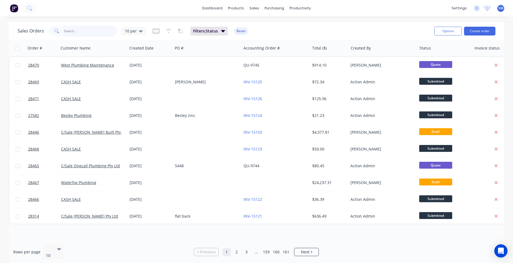
click at [77, 32] on input "text" at bounding box center [91, 31] width 54 height 11
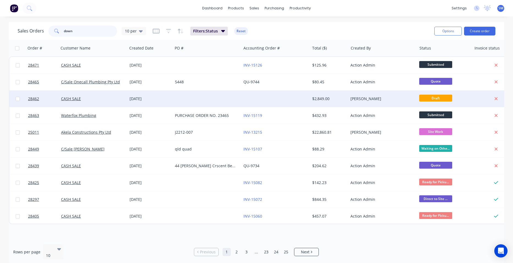
type input "down"
click at [264, 98] on div at bounding box center [275, 99] width 69 height 17
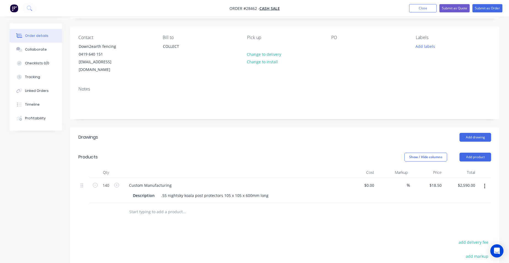
scroll to position [83, 0]
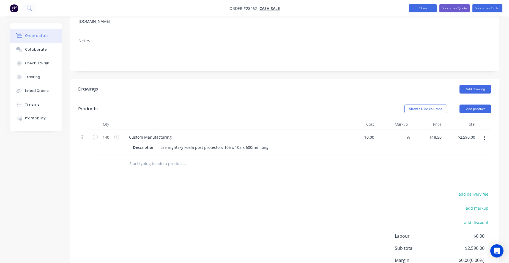
click at [416, 9] on button "Close" at bounding box center [423, 8] width 28 height 8
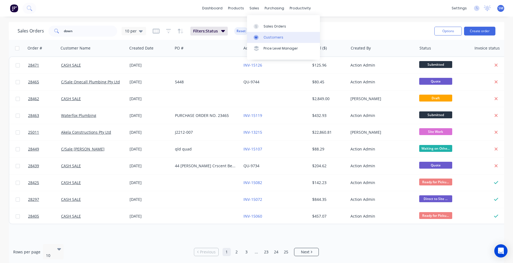
click at [275, 38] on div "Customers" at bounding box center [274, 37] width 20 height 5
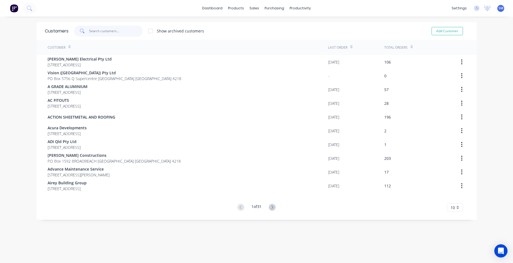
click at [111, 33] on input "text" at bounding box center [116, 31] width 54 height 11
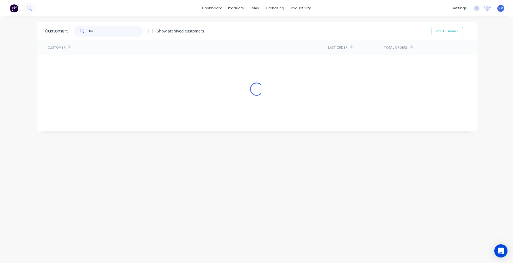
type input "h"
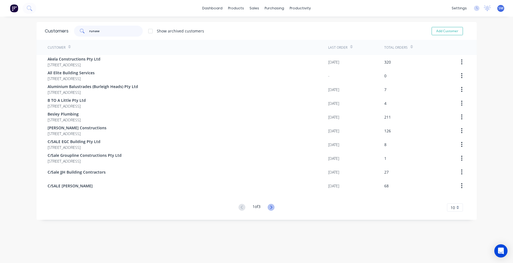
type input "runaw"
click at [269, 205] on icon at bounding box center [271, 207] width 7 height 7
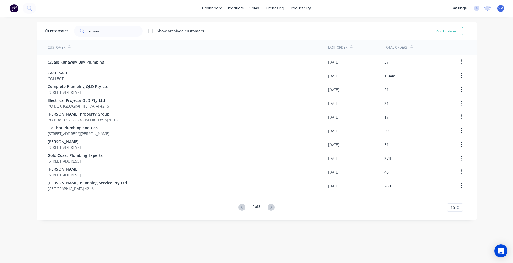
click at [269, 205] on icon at bounding box center [271, 207] width 7 height 7
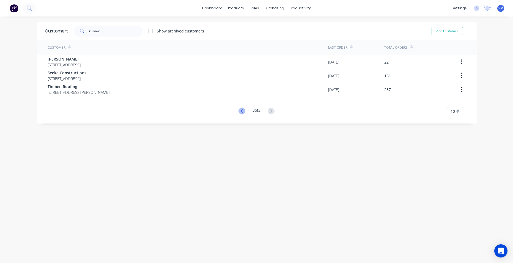
click at [239, 110] on icon at bounding box center [242, 111] width 7 height 7
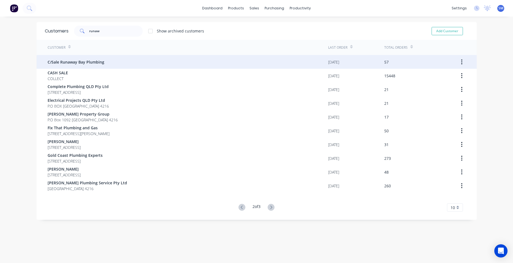
click at [96, 64] on span "C/Sale Runaway Bay Plumbing" at bounding box center [76, 62] width 57 height 6
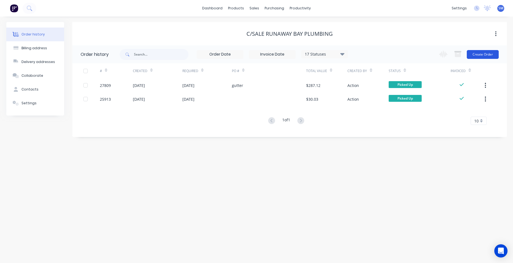
click at [474, 54] on button "Create Order" at bounding box center [483, 54] width 32 height 9
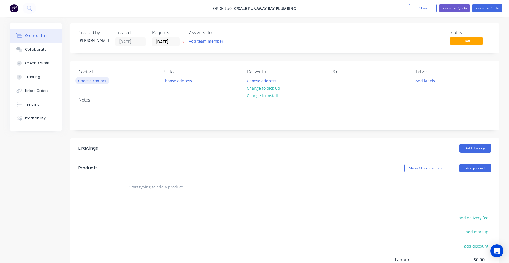
click at [92, 81] on button "Choose contact" at bounding box center [92, 80] width 34 height 7
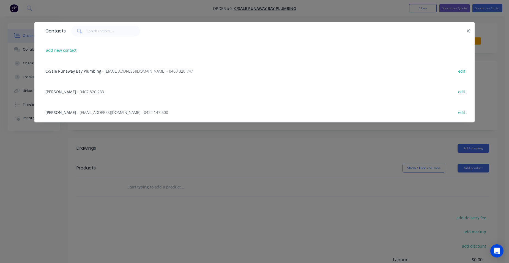
click at [118, 70] on span "- [EMAIL_ADDRESS][DOMAIN_NAME] - 0403 328 747" at bounding box center [147, 71] width 91 height 5
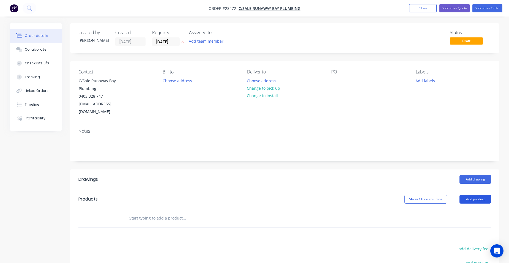
click at [474, 195] on button "Add product" at bounding box center [476, 199] width 32 height 9
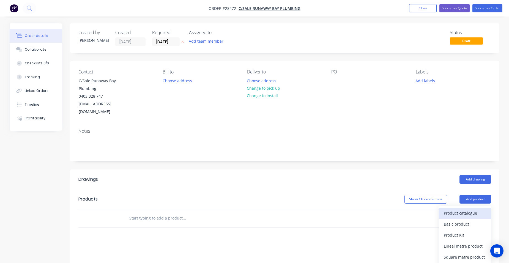
click at [471, 208] on button "Product catalogue" at bounding box center [465, 213] width 52 height 11
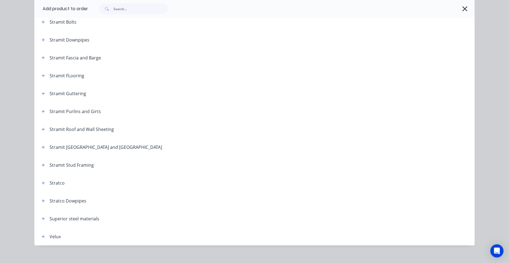
scroll to position [908, 0]
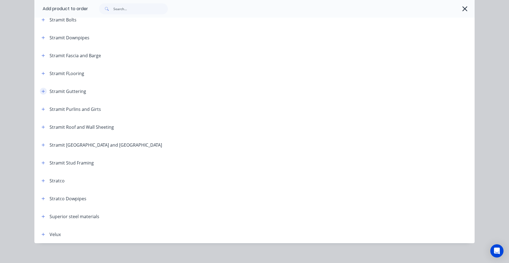
click at [42, 93] on button "button" at bounding box center [43, 91] width 7 height 7
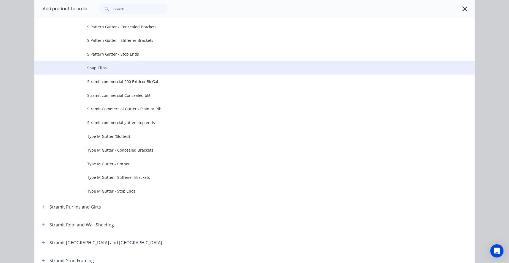
scroll to position [1789, 0]
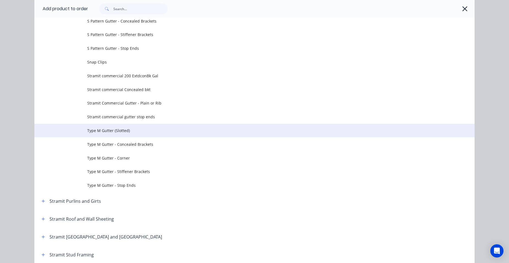
click at [113, 128] on span "Type M Gutter (Slotted)" at bounding box center [242, 131] width 310 height 6
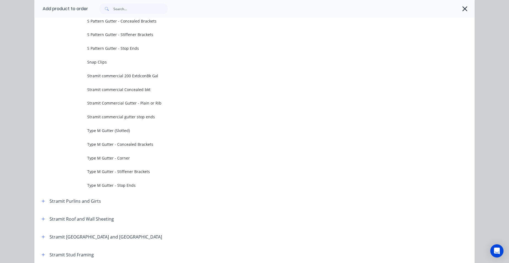
scroll to position [0, 0]
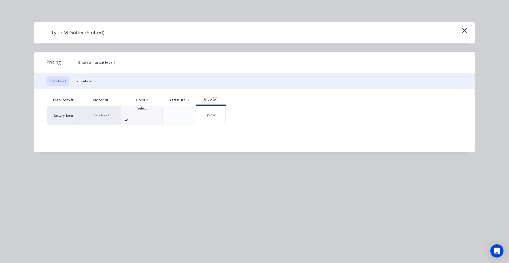
click at [145, 106] on div "Select" at bounding box center [141, 115] width 41 height 19
drag, startPoint x: 204, startPoint y: 113, endPoint x: 204, endPoint y: 119, distance: 6.6
click at [204, 113] on div "$9.14" at bounding box center [210, 115] width 29 height 19
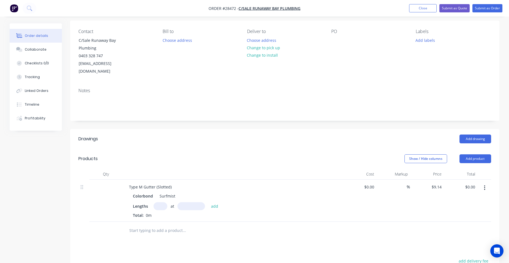
scroll to position [83, 0]
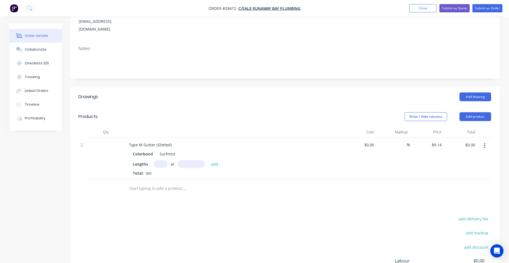
click at [161, 160] on input "text" at bounding box center [161, 164] width 14 height 8
type input "5"
type input "6000"
click at [208, 160] on button "add" at bounding box center [214, 163] width 13 height 7
type input "$274.20"
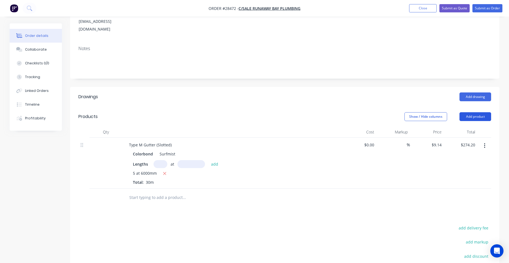
drag, startPoint x: 479, startPoint y: 107, endPoint x: 475, endPoint y: 111, distance: 5.7
click at [479, 112] on button "Add product" at bounding box center [476, 116] width 32 height 9
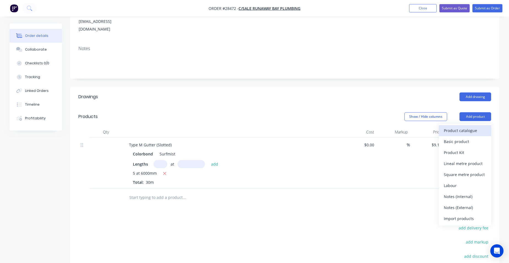
click at [468, 127] on div "Product catalogue" at bounding box center [465, 131] width 42 height 8
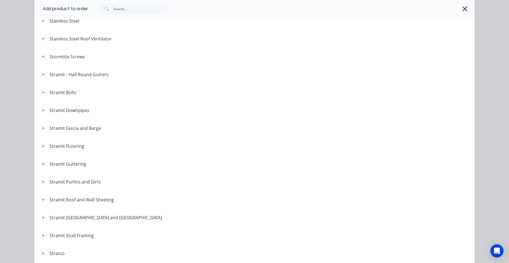
scroll to position [881, 0]
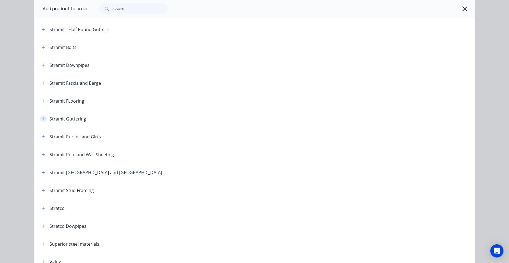
click at [44, 117] on button "button" at bounding box center [43, 118] width 7 height 7
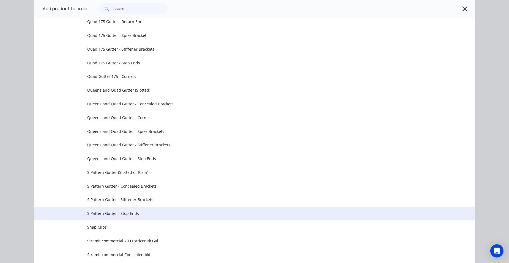
scroll to position [1789, 0]
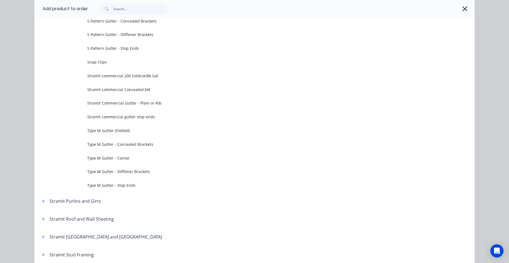
drag, startPoint x: 142, startPoint y: 145, endPoint x: 161, endPoint y: 172, distance: 32.8
click at [143, 145] on span "Type M Gutter - Concealed Brackets" at bounding box center [242, 144] width 310 height 6
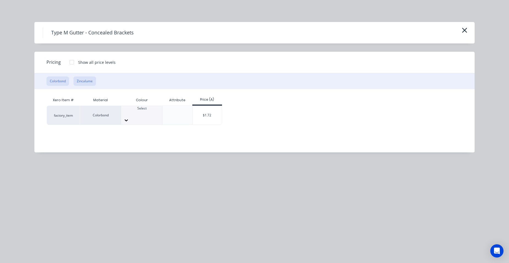
click at [91, 81] on button "Zincalume" at bounding box center [84, 81] width 23 height 9
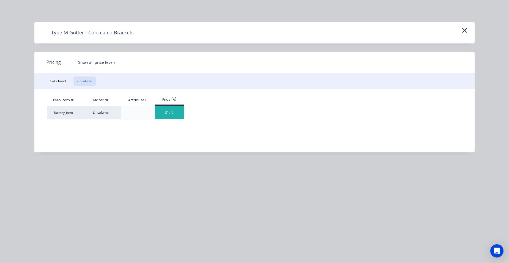
click at [176, 113] on div "$1.45" at bounding box center [169, 112] width 29 height 13
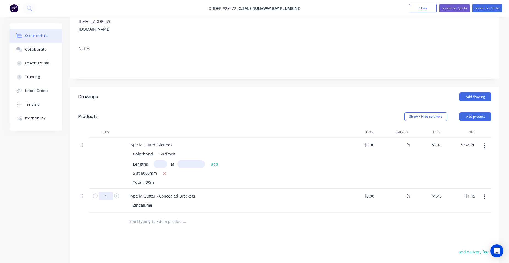
click at [111, 192] on input "1" at bounding box center [106, 196] width 14 height 8
type input "30"
type input "$43.50"
drag, startPoint x: 294, startPoint y: 173, endPoint x: 305, endPoint y: 175, distance: 11.2
click at [295, 173] on div "5 at 6000mm Total: 30m" at bounding box center [232, 177] width 199 height 15
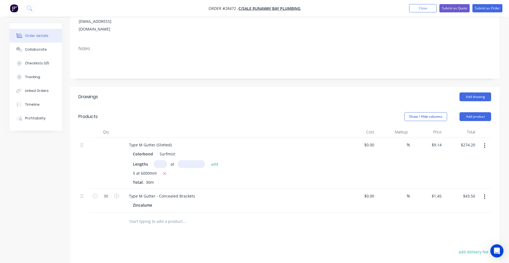
drag, startPoint x: 477, startPoint y: 107, endPoint x: 472, endPoint y: 114, distance: 8.0
click at [477, 112] on button "Add product" at bounding box center [476, 116] width 32 height 9
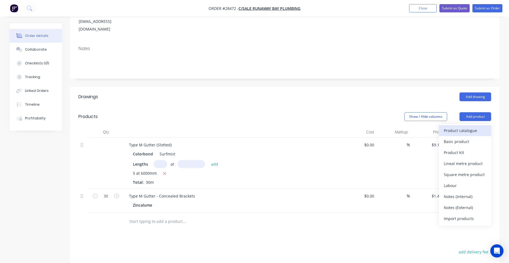
click at [467, 127] on div "Product catalogue" at bounding box center [465, 131] width 42 height 8
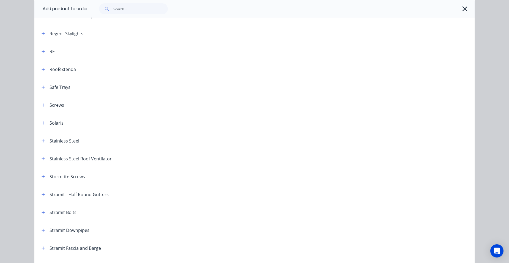
scroll to position [826, 0]
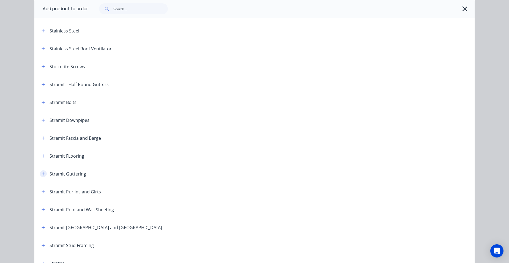
click at [43, 171] on button "button" at bounding box center [43, 173] width 7 height 7
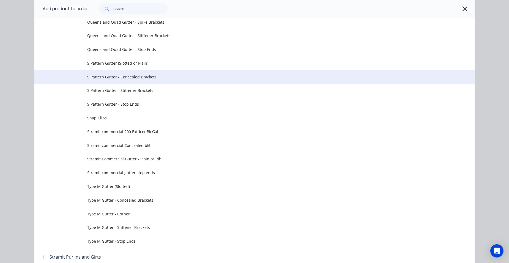
scroll to position [1761, 0]
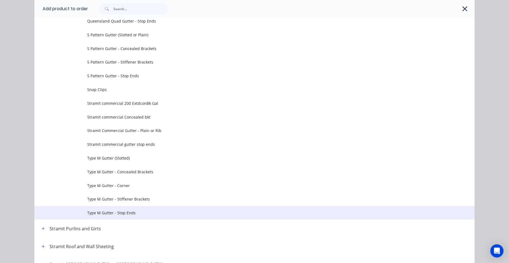
drag, startPoint x: 139, startPoint y: 209, endPoint x: 136, endPoint y: 211, distance: 3.4
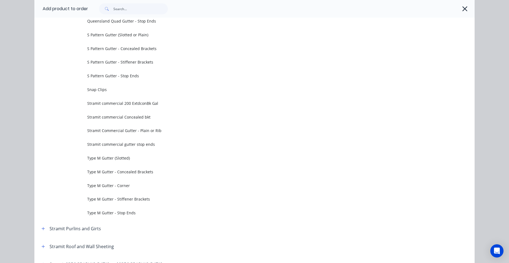
click at [139, 209] on td "Type M Gutter - Stop Ends" at bounding box center [280, 213] width 387 height 14
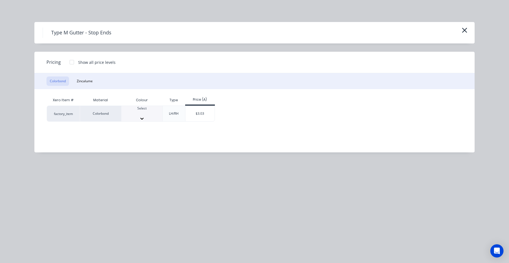
drag, startPoint x: 134, startPoint y: 111, endPoint x: 135, endPoint y: 137, distance: 25.9
click at [135, 111] on div at bounding box center [141, 113] width 41 height 5
click at [202, 114] on div "$3.03" at bounding box center [199, 115] width 29 height 19
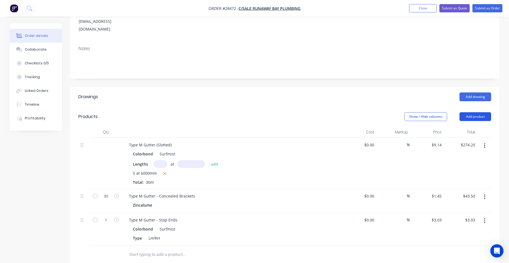
drag, startPoint x: 477, startPoint y: 106, endPoint x: 476, endPoint y: 112, distance: 5.3
click at [477, 112] on button "Add product" at bounding box center [476, 116] width 32 height 9
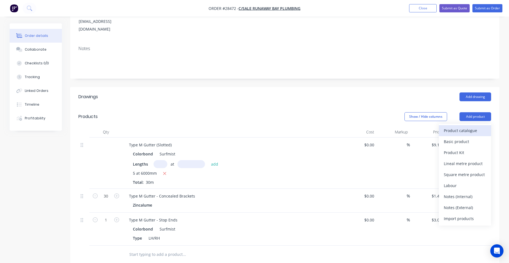
click at [469, 127] on div "Product catalogue" at bounding box center [465, 131] width 42 height 8
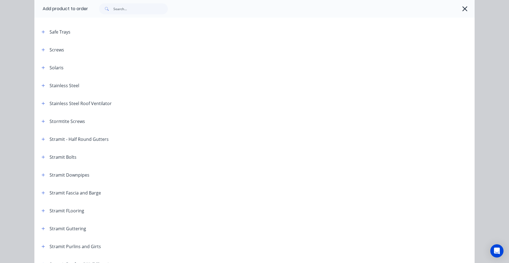
scroll to position [826, 0]
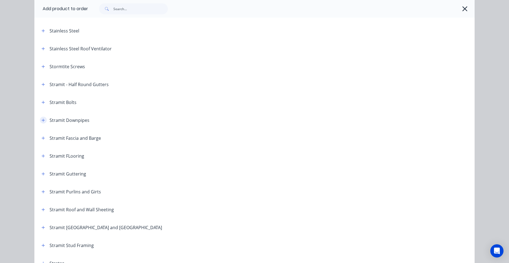
click at [44, 119] on button "button" at bounding box center [43, 120] width 7 height 7
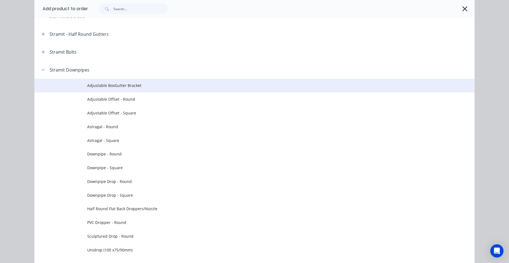
scroll to position [936, 0]
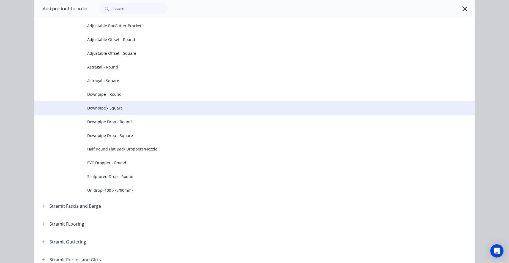
click at [105, 110] on span "Downpipe - Square" at bounding box center [242, 108] width 310 height 6
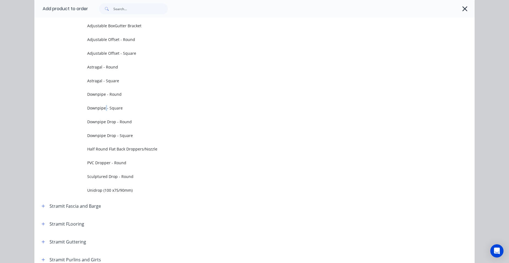
scroll to position [0, 0]
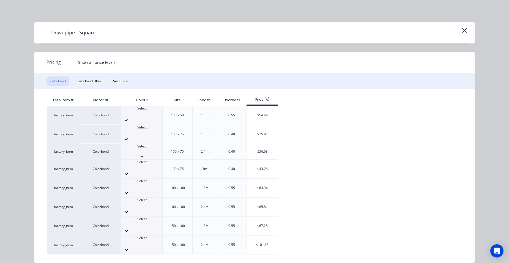
click at [146, 149] on div at bounding box center [141, 151] width 41 height 5
drag, startPoint x: 134, startPoint y: 78, endPoint x: 145, endPoint y: 85, distance: 13.1
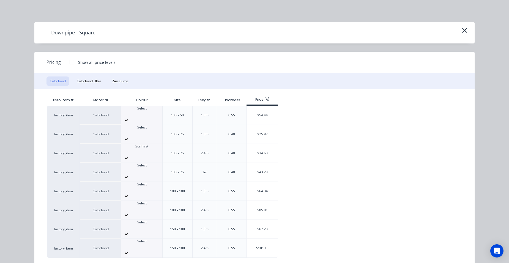
click at [252, 144] on div "$34.63" at bounding box center [262, 153] width 31 height 19
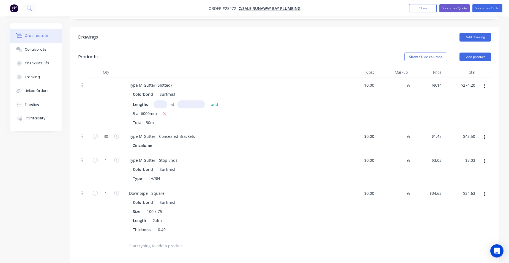
scroll to position [193, 0]
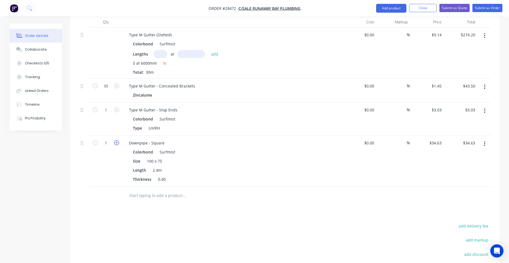
click at [116, 140] on icon "button" at bounding box center [116, 142] width 5 height 5
type input "2"
type input "$69.26"
click at [117, 140] on icon "button" at bounding box center [116, 142] width 5 height 5
type input "3"
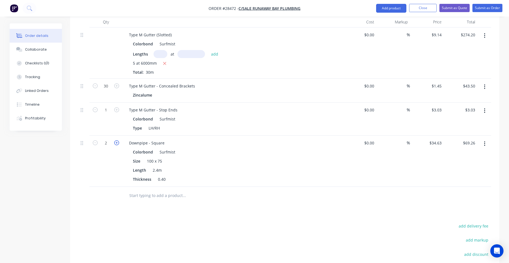
type input "$103.89"
click at [116, 140] on icon "button" at bounding box center [116, 142] width 5 height 5
type input "4"
type input "$138.52"
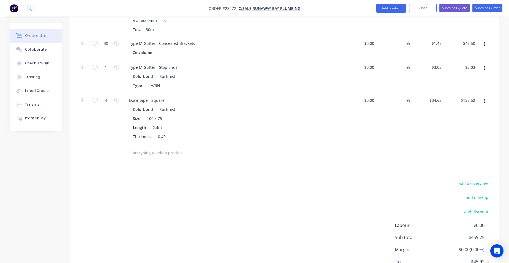
scroll to position [184, 0]
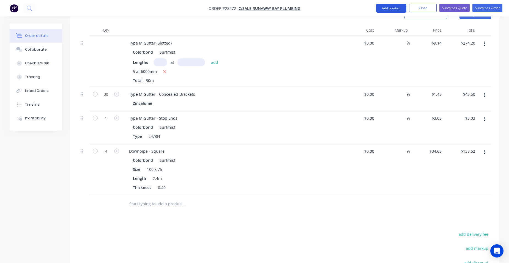
click at [385, 6] on button "Add product" at bounding box center [391, 8] width 30 height 9
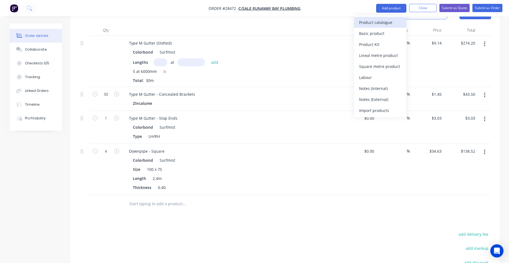
click at [372, 21] on div "Product catalogue" at bounding box center [380, 22] width 42 height 8
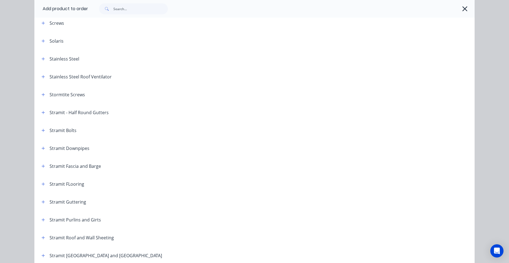
scroll to position [798, 0]
click at [42, 147] on icon "button" at bounding box center [43, 148] width 3 height 4
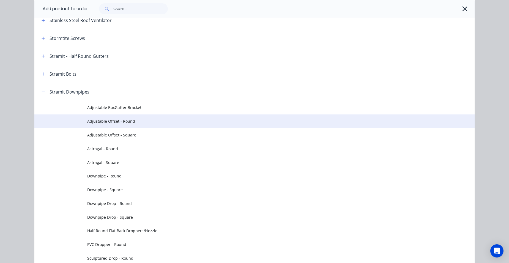
scroll to position [936, 0]
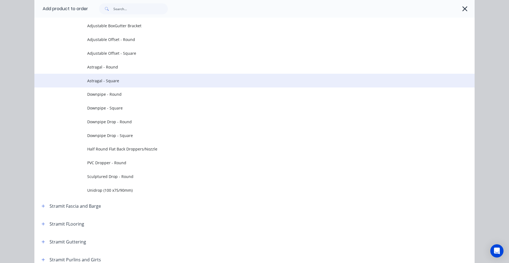
click at [130, 84] on td "Astragal - Square" at bounding box center [280, 81] width 387 height 14
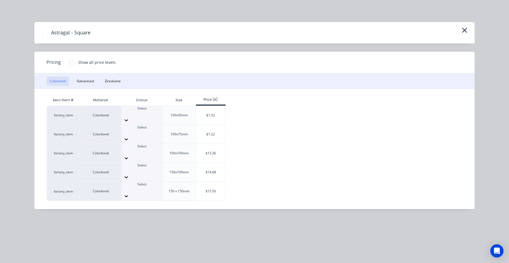
drag, startPoint x: 135, startPoint y: 127, endPoint x: 132, endPoint y: 132, distance: 6.5
click at [135, 130] on div at bounding box center [141, 132] width 41 height 5
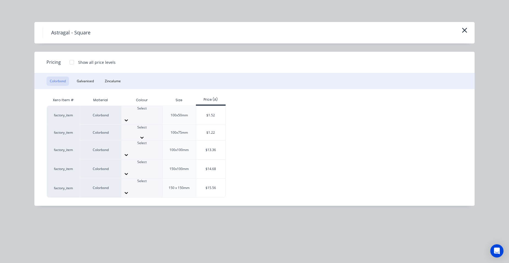
scroll to position [220, 0]
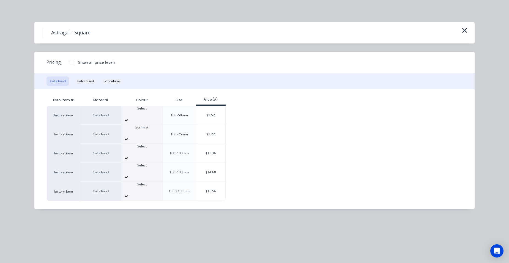
drag, startPoint x: 202, startPoint y: 122, endPoint x: 196, endPoint y: 140, distance: 18.6
click at [202, 125] on div "$1.22" at bounding box center [210, 134] width 29 height 19
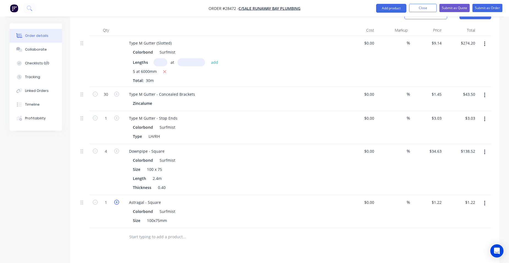
click at [116, 200] on icon "button" at bounding box center [116, 202] width 5 height 5
type input "2"
type input "$2.44"
click at [392, 9] on button "Add product" at bounding box center [391, 8] width 30 height 9
click at [114, 199] on button "button" at bounding box center [116, 202] width 7 height 6
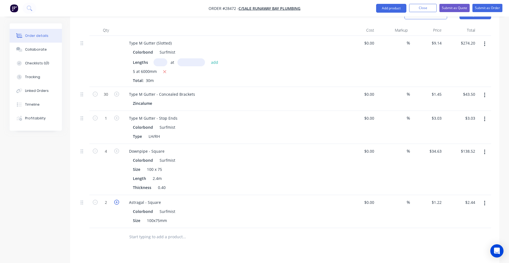
type input "3"
type input "$3.66"
click at [115, 200] on icon "button" at bounding box center [116, 202] width 5 height 5
type input "4"
type input "$4.88"
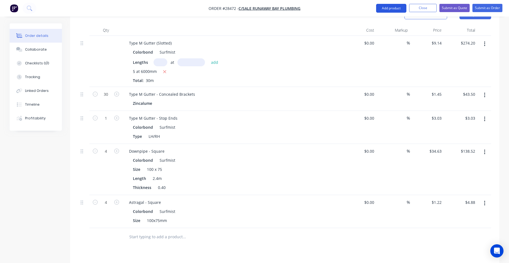
click at [396, 9] on button "Add product" at bounding box center [391, 8] width 30 height 9
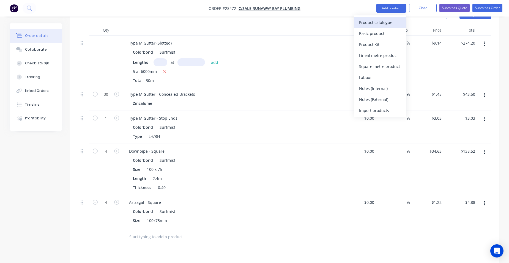
click at [388, 22] on div "Product catalogue" at bounding box center [380, 22] width 42 height 8
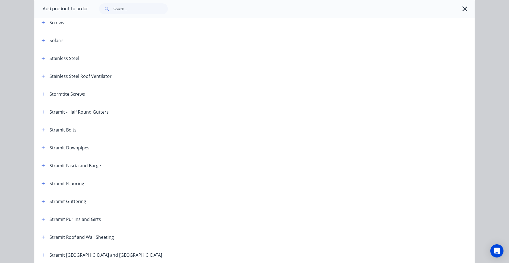
scroll to position [853, 0]
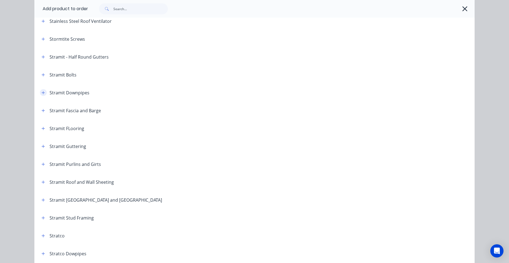
click at [42, 94] on icon "button" at bounding box center [43, 93] width 3 height 4
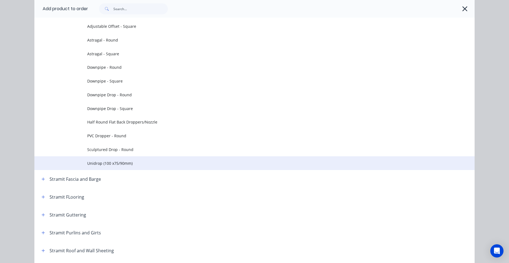
scroll to position [936, 0]
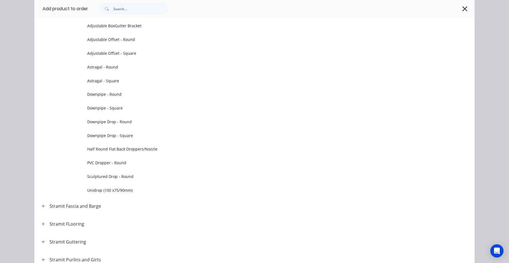
click at [140, 132] on td "Downpipe Drop - Square" at bounding box center [280, 136] width 387 height 14
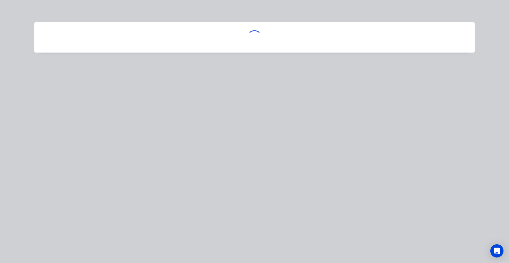
scroll to position [0, 0]
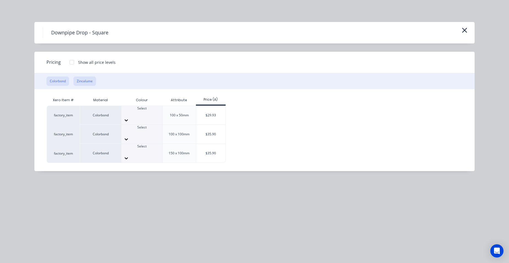
click at [77, 81] on button "Zincalume" at bounding box center [84, 81] width 23 height 9
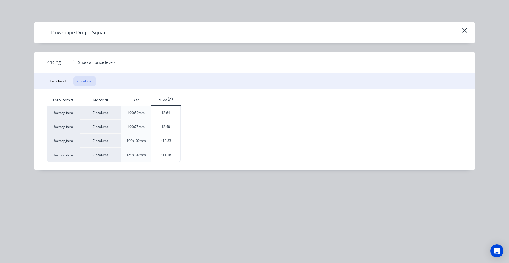
drag, startPoint x: 159, startPoint y: 130, endPoint x: 156, endPoint y: 141, distance: 11.8
click at [159, 130] on div "$3.48" at bounding box center [165, 127] width 29 height 14
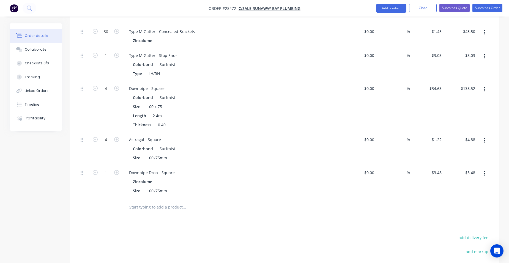
scroll to position [294, 0]
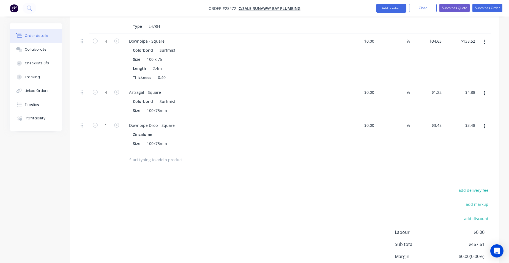
click at [116, 123] on icon "button" at bounding box center [116, 125] width 5 height 5
type input "2"
type input "$6.96"
click at [392, 5] on button "Add product" at bounding box center [391, 8] width 30 height 9
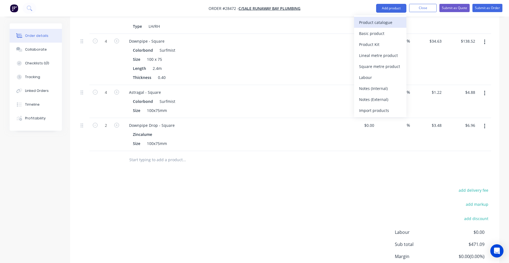
click at [381, 25] on div "Product catalogue" at bounding box center [380, 22] width 42 height 8
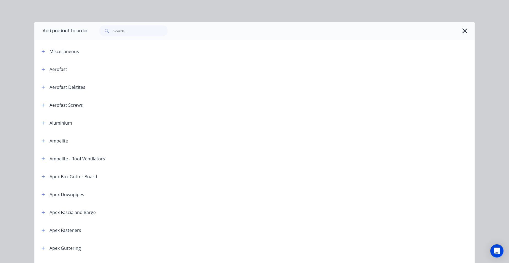
click at [37, 69] on div "Aerofast" at bounding box center [52, 69] width 30 height 7
click at [43, 69] on icon "button" at bounding box center [43, 69] width 3 height 4
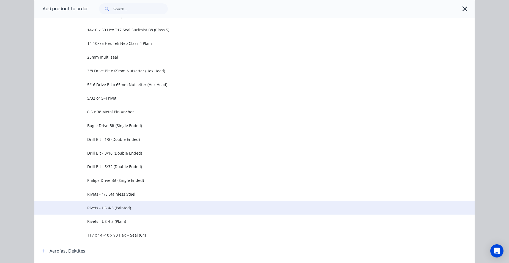
scroll to position [193, 0]
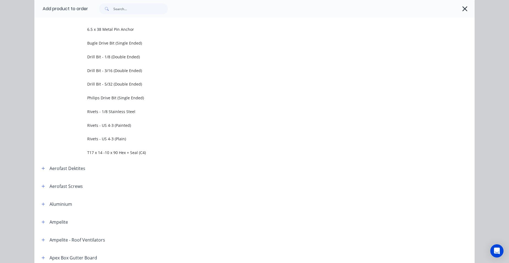
click at [121, 127] on span "Rivets - US 4-3 (Painted)" at bounding box center [242, 125] width 310 height 6
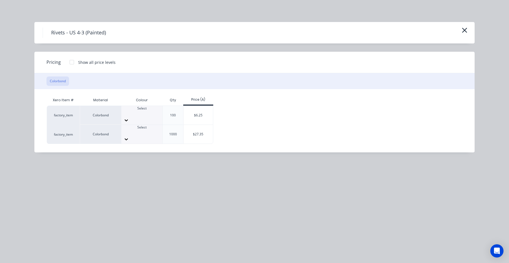
click at [134, 118] on div "Select" at bounding box center [141, 115] width 41 height 19
drag, startPoint x: 189, startPoint y: 111, endPoint x: 270, endPoint y: 94, distance: 83.0
click at [189, 111] on div "$6.25" at bounding box center [198, 115] width 29 height 19
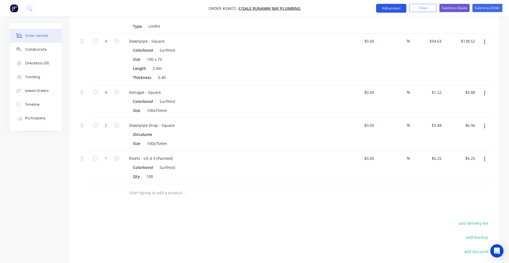
click at [387, 7] on button "Add product" at bounding box center [391, 8] width 30 height 9
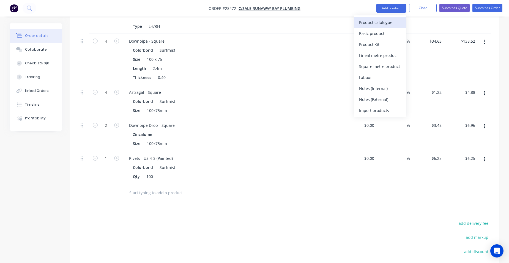
click at [375, 24] on div "Product catalogue" at bounding box center [380, 22] width 42 height 8
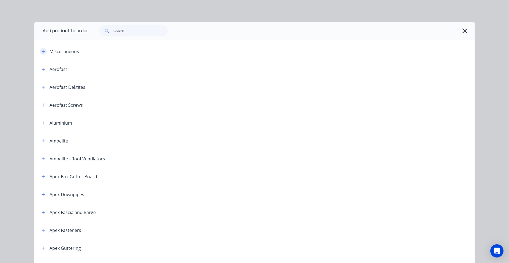
click at [43, 51] on icon "button" at bounding box center [43, 51] width 3 height 3
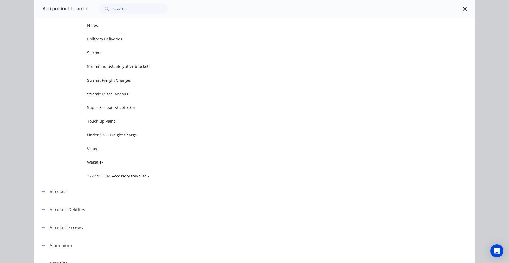
scroll to position [275, 0]
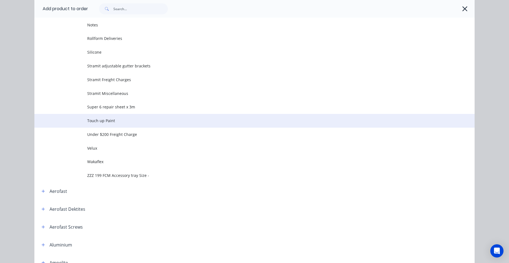
click at [105, 120] on span "Touch up Paint" at bounding box center [242, 121] width 310 height 6
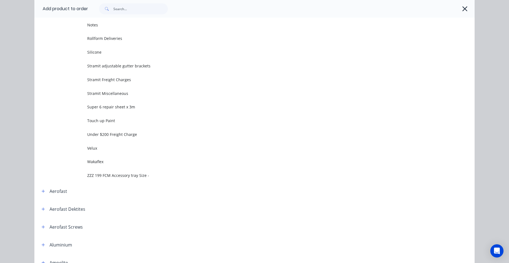
scroll to position [0, 0]
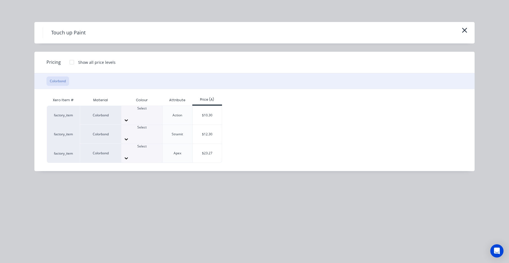
click at [125, 113] on div "Select" at bounding box center [141, 111] width 41 height 10
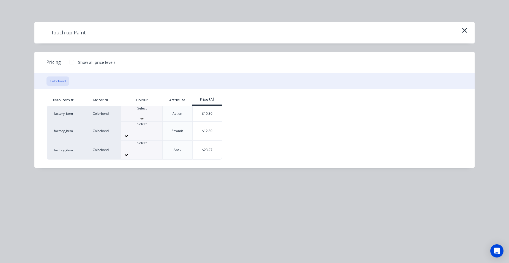
scroll to position [220, 0]
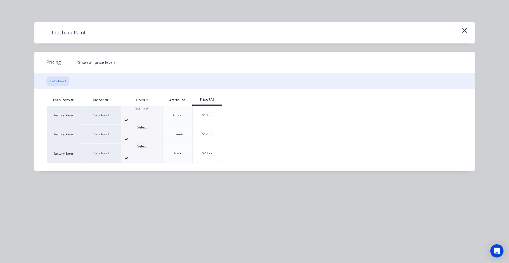
click at [206, 109] on div "$10.30" at bounding box center [207, 115] width 29 height 19
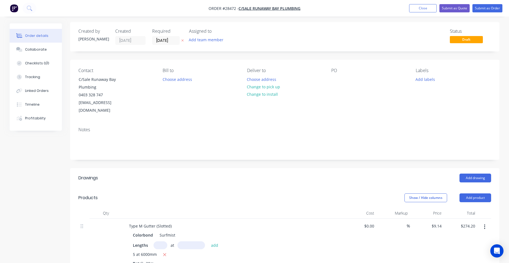
scroll to position [0, 0]
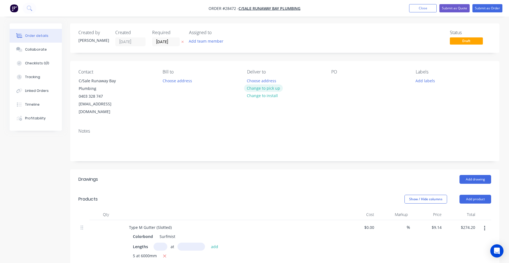
click at [276, 89] on button "Change to pick up" at bounding box center [263, 87] width 39 height 7
click at [452, 8] on button "Submit as Quote" at bounding box center [454, 8] width 30 height 8
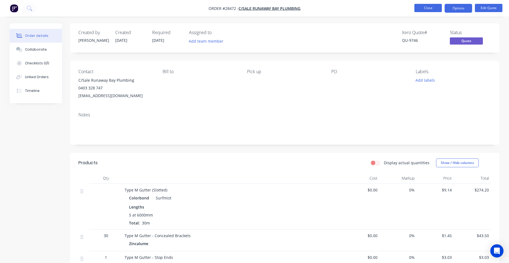
click at [431, 10] on button "Close" at bounding box center [428, 8] width 28 height 8
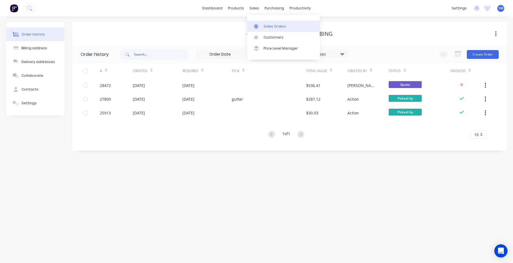
click at [277, 26] on div "Sales Orders" at bounding box center [275, 26] width 23 height 5
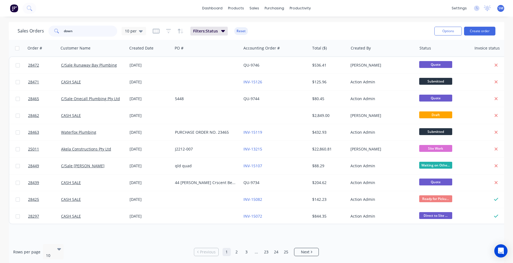
drag, startPoint x: 65, startPoint y: 31, endPoint x: 48, endPoint y: 30, distance: 17.7
click at [49, 31] on div "down" at bounding box center [82, 31] width 69 height 11
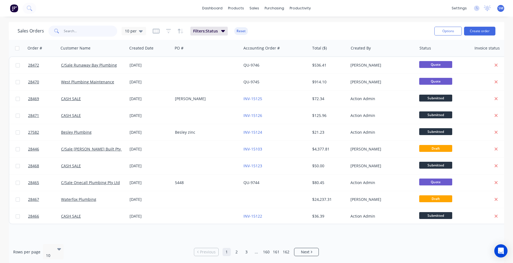
click at [77, 29] on input "text" at bounding box center [91, 31] width 54 height 11
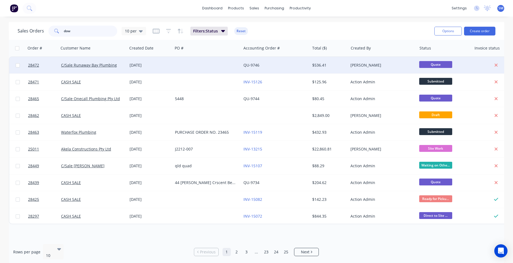
type input "dow"
click at [188, 64] on div at bounding box center [207, 65] width 69 height 17
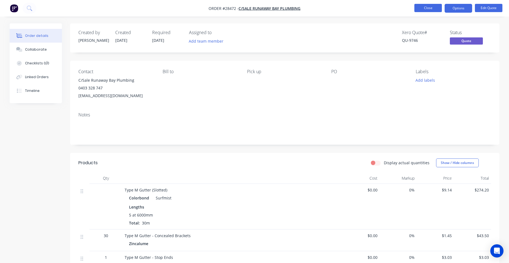
click at [428, 10] on button "Close" at bounding box center [428, 8] width 28 height 8
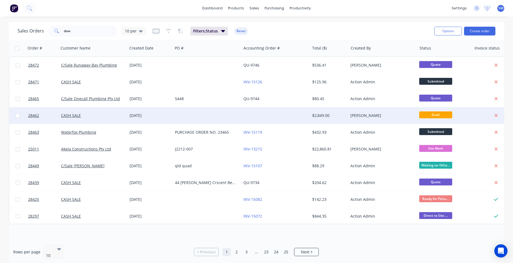
click at [254, 111] on div at bounding box center [275, 115] width 69 height 17
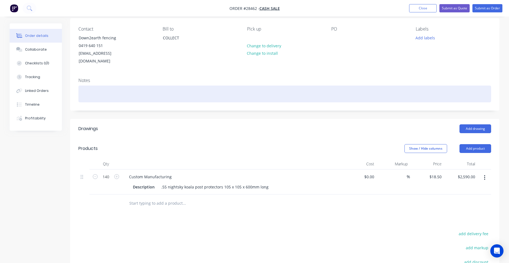
scroll to position [83, 0]
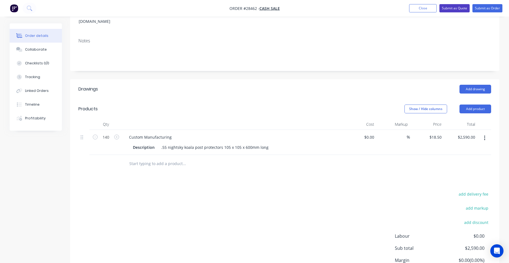
click at [458, 6] on button "Submit as Quote" at bounding box center [454, 8] width 30 height 8
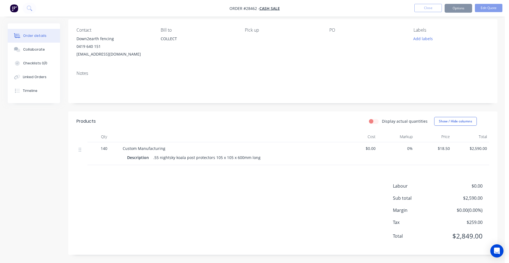
scroll to position [0, 0]
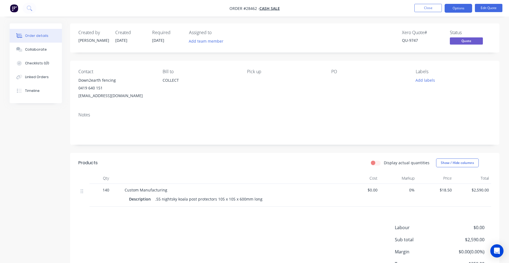
click at [42, 51] on div "Collaborate" at bounding box center [36, 49] width 22 height 5
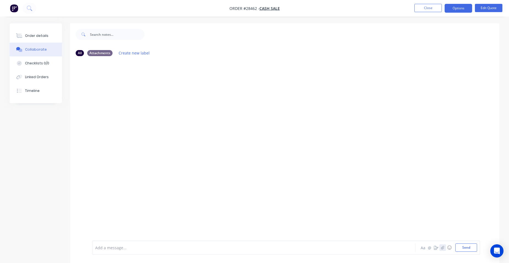
click at [443, 245] on button "button" at bounding box center [442, 247] width 7 height 7
drag, startPoint x: 463, startPoint y: 246, endPoint x: 438, endPoint y: 242, distance: 25.1
click at [463, 247] on button "Send" at bounding box center [466, 248] width 22 height 8
click at [43, 39] on button "Order details" at bounding box center [36, 36] width 52 height 14
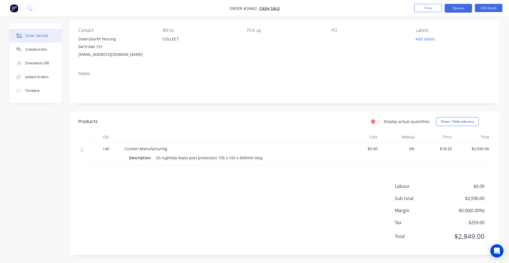
scroll to position [42, 0]
click at [234, 157] on div ".55 nightsky koala post protectors 105 x 105 x 600mm long" at bounding box center [209, 158] width 112 height 8
click at [494, 7] on button "Edit Quote" at bounding box center [489, 8] width 28 height 8
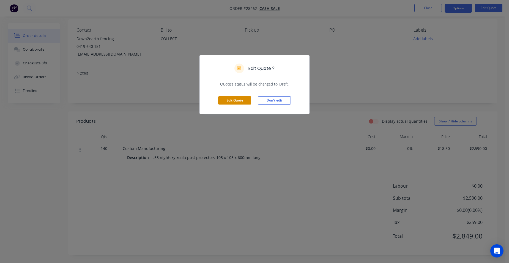
click at [222, 103] on button "Edit Quote" at bounding box center [234, 100] width 33 height 8
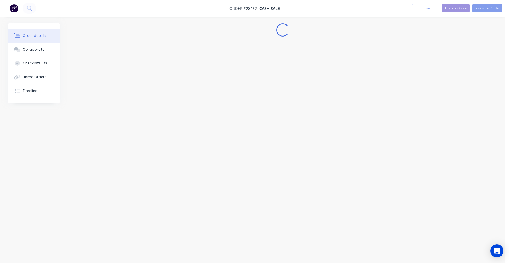
scroll to position [0, 0]
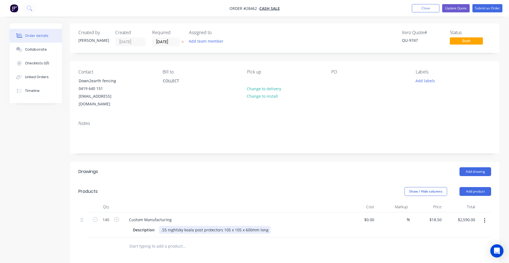
click at [239, 226] on div ".55 nightsky koala post protectors 105 x 105 x 600mm long" at bounding box center [215, 230] width 112 height 8
click at [463, 6] on button "Update Quote" at bounding box center [456, 8] width 28 height 8
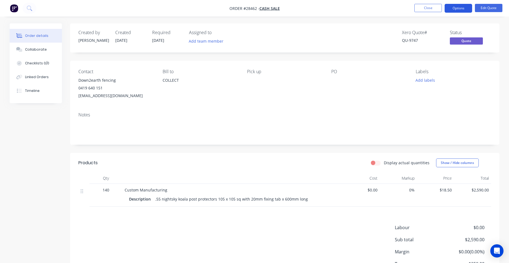
click at [456, 6] on button "Options" at bounding box center [459, 8] width 28 height 9
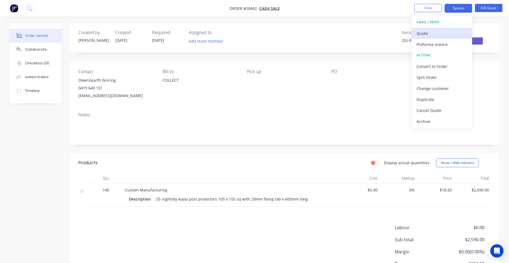
click at [440, 30] on div "Quote" at bounding box center [442, 33] width 51 height 8
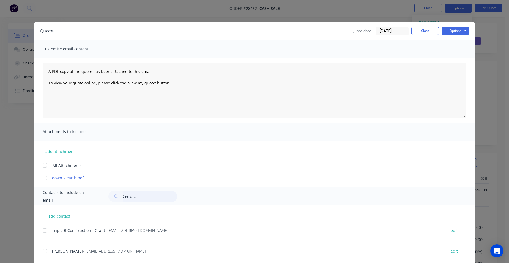
click at [135, 200] on input "text" at bounding box center [150, 196] width 54 height 11
click at [42, 177] on div at bounding box center [44, 178] width 11 height 11
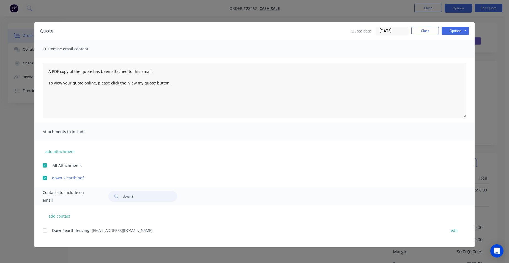
click at [50, 232] on div at bounding box center [44, 230] width 11 height 11
type input "down2"
click at [454, 32] on button "Options" at bounding box center [456, 31] width 28 height 8
click at [461, 57] on button "Email" at bounding box center [459, 58] width 35 height 9
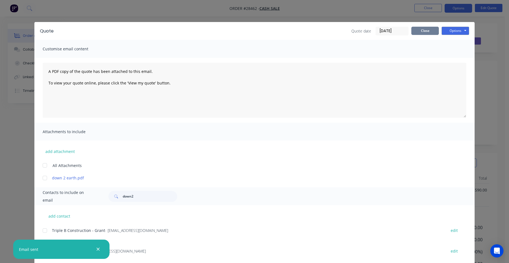
click at [420, 28] on button "Close" at bounding box center [425, 31] width 28 height 8
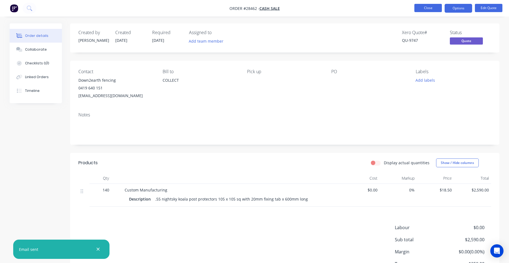
click at [430, 7] on button "Close" at bounding box center [428, 8] width 28 height 8
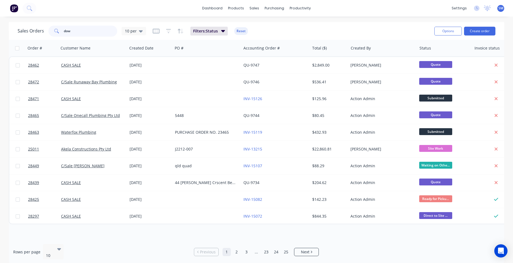
drag, startPoint x: 75, startPoint y: 31, endPoint x: 57, endPoint y: 30, distance: 18.2
click at [42, 30] on div "Sales Orders dow 10 per" at bounding box center [82, 31] width 129 height 11
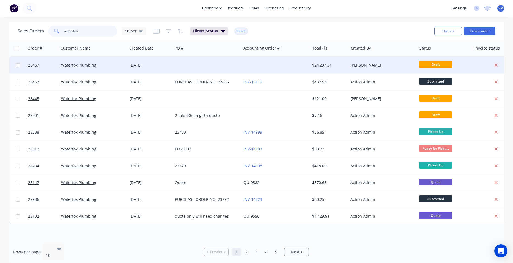
type input "waterfox"
click at [284, 63] on div at bounding box center [275, 65] width 69 height 17
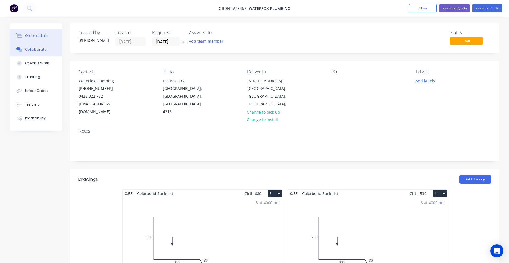
click at [24, 51] on button "Collaborate" at bounding box center [36, 50] width 52 height 14
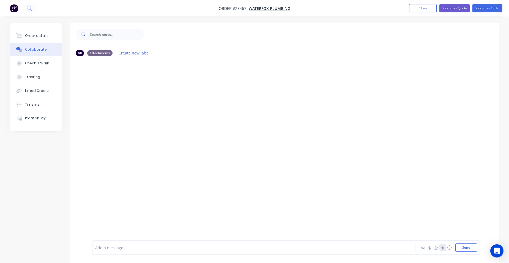
click at [443, 247] on icon "button" at bounding box center [442, 248] width 3 height 4
drag, startPoint x: 469, startPoint y: 246, endPoint x: 466, endPoint y: 243, distance: 4.1
click at [469, 247] on button "Send" at bounding box center [466, 248] width 22 height 8
click at [33, 32] on button "Order details" at bounding box center [36, 36] width 52 height 14
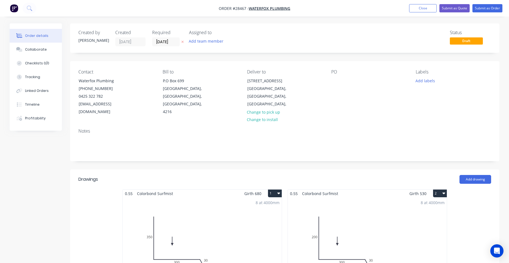
type input "$21.48"
type input "$19,495.68"
click at [413, 9] on button "Close" at bounding box center [423, 8] width 28 height 8
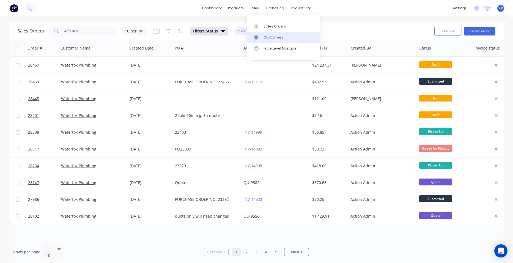
click at [271, 40] on link "Customers" at bounding box center [283, 37] width 73 height 11
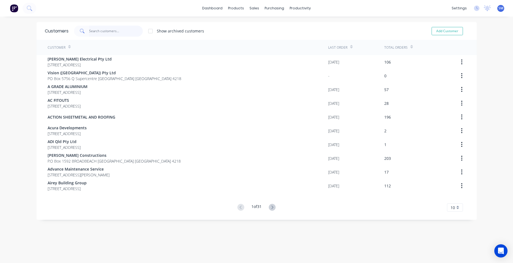
drag, startPoint x: 104, startPoint y: 36, endPoint x: 513, endPoint y: 11, distance: 410.0
click at [104, 36] on input "text" at bounding box center [116, 31] width 54 height 11
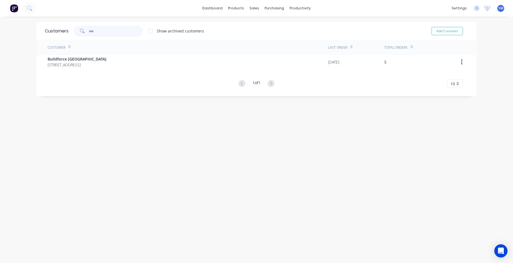
type input "n"
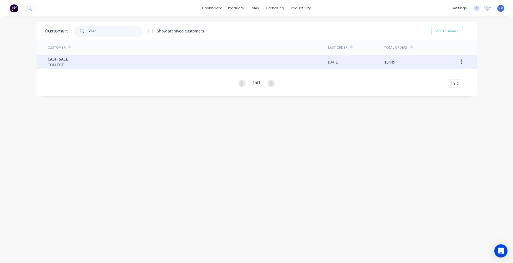
type input "cash"
click at [59, 65] on span "COLLECT" at bounding box center [58, 65] width 20 height 6
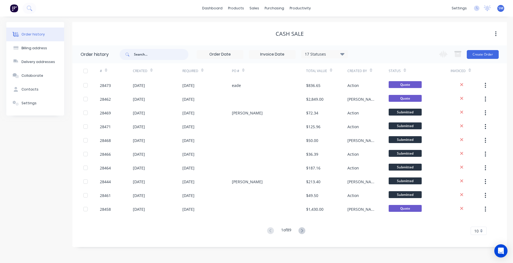
click at [162, 54] on input "text" at bounding box center [161, 54] width 54 height 11
type input "[PERSON_NAME]"
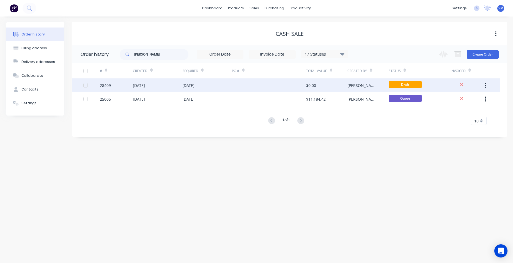
click at [274, 86] on div at bounding box center [269, 85] width 74 height 14
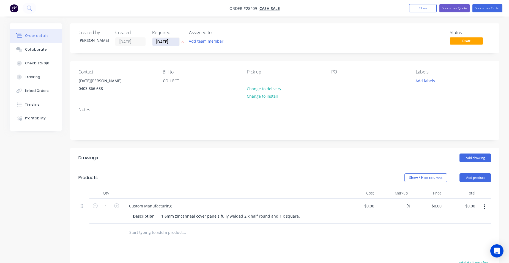
click at [175, 43] on input "[DATE]" at bounding box center [165, 42] width 27 height 8
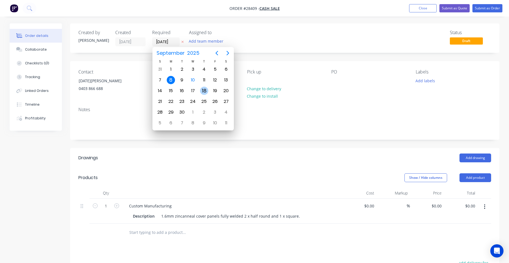
click at [200, 90] on div "18" at bounding box center [204, 91] width 8 height 8
type input "[DATE]"
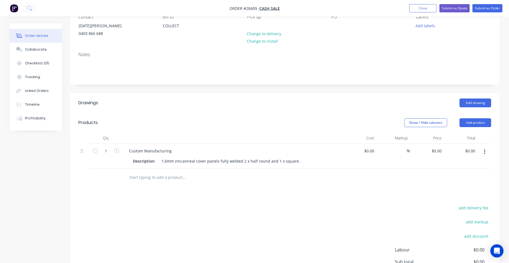
scroll to position [28, 0]
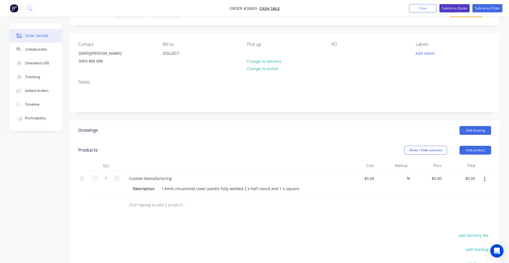
click at [450, 7] on button "Submit as Quote" at bounding box center [454, 8] width 30 height 8
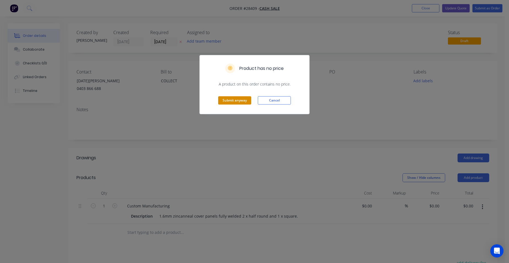
click at [231, 102] on button "Submit anyway" at bounding box center [234, 100] width 33 height 8
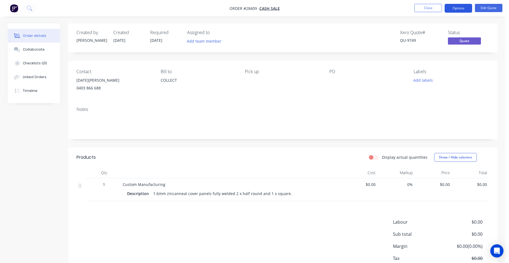
click at [460, 9] on button "Options" at bounding box center [459, 8] width 28 height 9
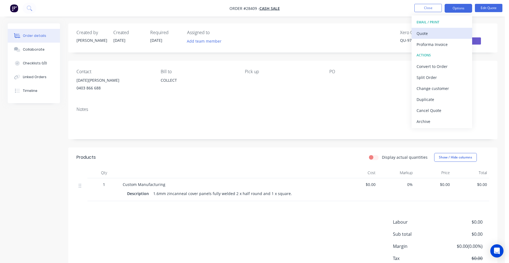
click at [436, 37] on div "Quote" at bounding box center [442, 33] width 51 height 8
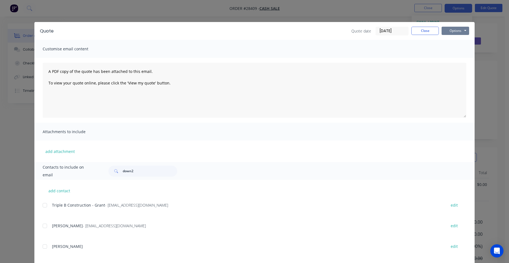
drag, startPoint x: 452, startPoint y: 31, endPoint x: 453, endPoint y: 36, distance: 5.1
click at [452, 31] on button "Options" at bounding box center [456, 31] width 28 height 8
click at [452, 48] on button "Print" at bounding box center [459, 49] width 35 height 9
click at [420, 28] on button "Close" at bounding box center [425, 31] width 28 height 8
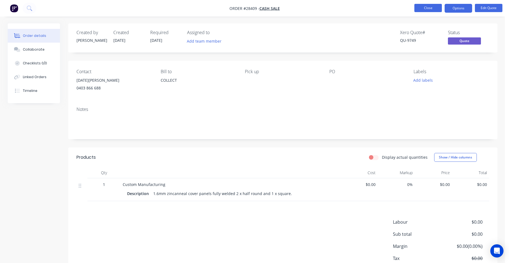
click at [427, 8] on button "Close" at bounding box center [428, 8] width 28 height 8
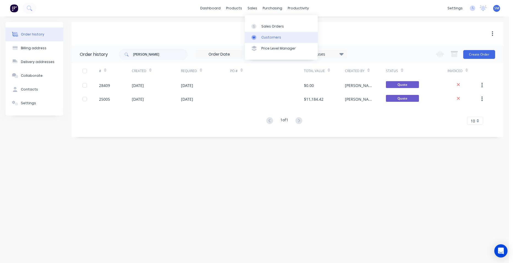
click at [272, 34] on link "Customers" at bounding box center [281, 37] width 73 height 11
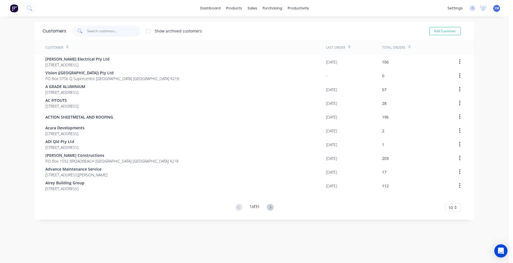
click at [104, 32] on input "text" at bounding box center [114, 31] width 54 height 11
click at [263, 26] on div "Sales Orders" at bounding box center [271, 26] width 23 height 5
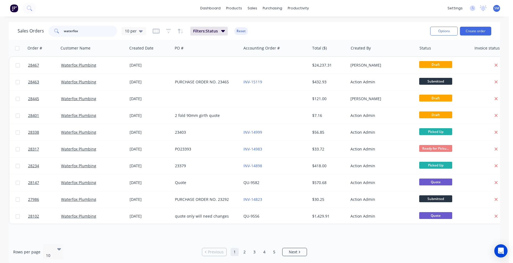
drag, startPoint x: 90, startPoint y: 31, endPoint x: 32, endPoint y: 31, distance: 58.6
click at [32, 31] on div "Sales Orders waterfox 10 per" at bounding box center [82, 31] width 129 height 11
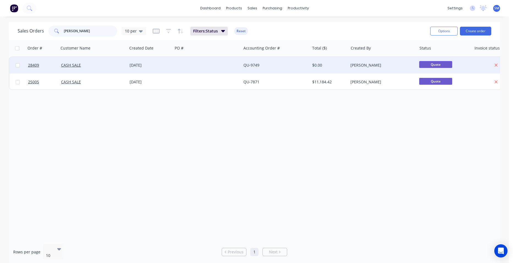
type input "[PERSON_NAME]"
click at [231, 66] on div at bounding box center [207, 65] width 69 height 17
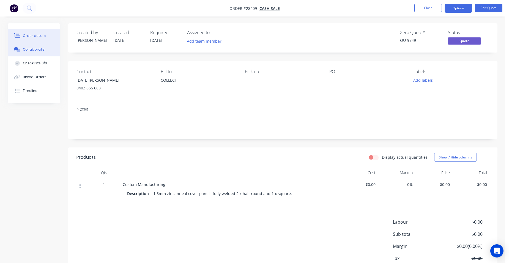
drag, startPoint x: 31, startPoint y: 47, endPoint x: 40, endPoint y: 53, distance: 11.2
click at [31, 46] on button "Collaborate" at bounding box center [34, 50] width 52 height 14
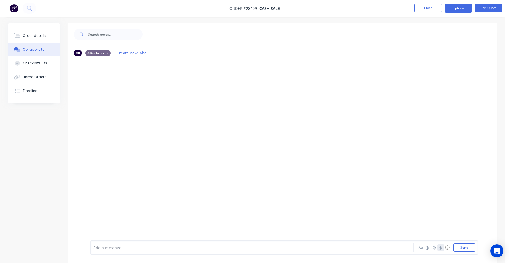
click at [440, 248] on icon "button" at bounding box center [440, 248] width 3 height 4
drag, startPoint x: 471, startPoint y: 248, endPoint x: 466, endPoint y: 245, distance: 5.3
click at [470, 248] on button "Send" at bounding box center [465, 248] width 22 height 8
click at [34, 35] on div "Order details" at bounding box center [34, 35] width 23 height 5
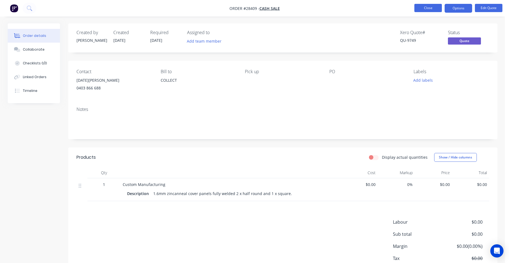
click at [425, 7] on button "Close" at bounding box center [428, 8] width 28 height 8
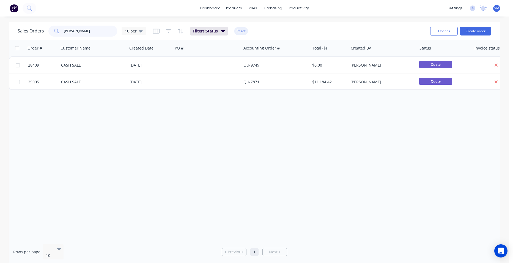
drag, startPoint x: 80, startPoint y: 28, endPoint x: 40, endPoint y: 31, distance: 40.1
click at [40, 31] on div "Sales Orders [DATE] 10 per" at bounding box center [82, 31] width 129 height 11
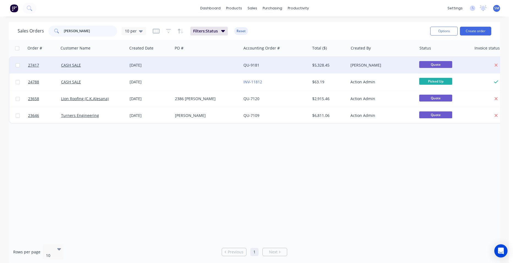
type input "[PERSON_NAME]"
click at [203, 67] on div at bounding box center [207, 65] width 69 height 17
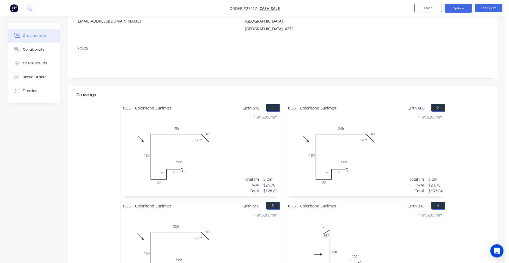
scroll to position [83, 0]
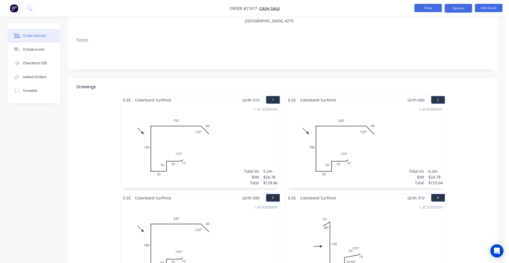
click at [424, 8] on button "Close" at bounding box center [428, 8] width 28 height 8
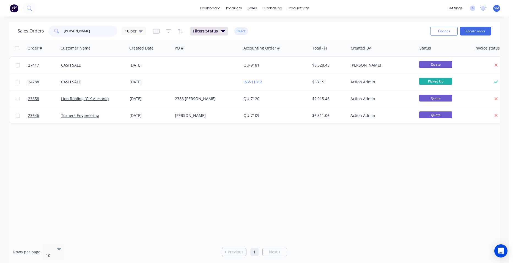
drag, startPoint x: 81, startPoint y: 29, endPoint x: 48, endPoint y: 28, distance: 33.9
click at [56, 34] on div "[PERSON_NAME]" at bounding box center [82, 31] width 69 height 11
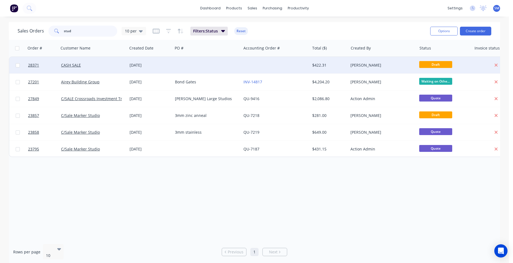
type input "stud"
click at [252, 64] on div at bounding box center [275, 65] width 69 height 17
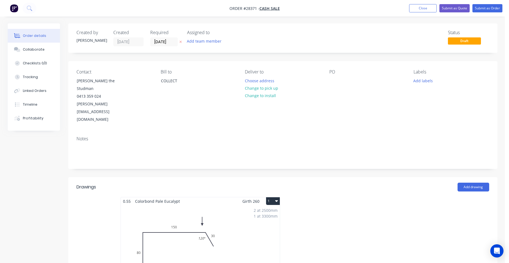
type input "$20.17"
type input "$180.60"
type input "$10.82"
type input "$34.62"
type input "$2.40"
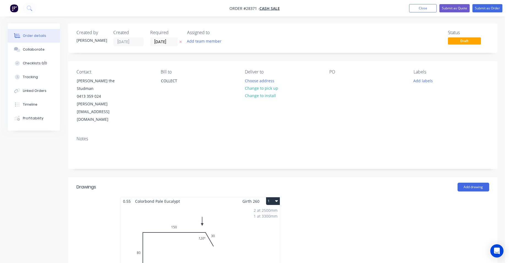
type input "$9.60"
type input "$4.63"
type input "$9.26"
type input "$3.38"
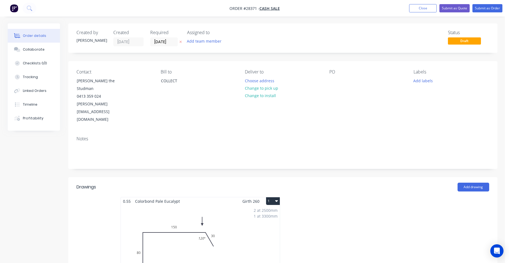
type input "$7.28"
type input "$20.64"
type input "$11.38"
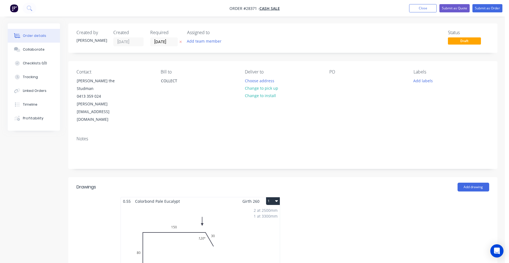
type input "$11.38"
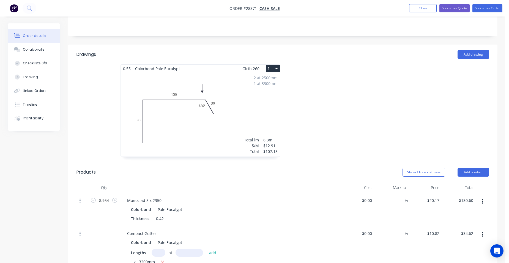
scroll to position [110, 0]
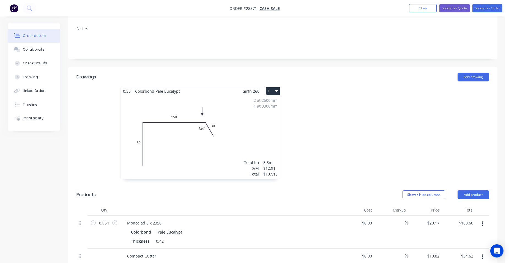
click at [220, 95] on div "2 at 2500mm 1 at 3300mm Total lm $/M Total 8.3m $12.91 $107.15" at bounding box center [200, 137] width 159 height 84
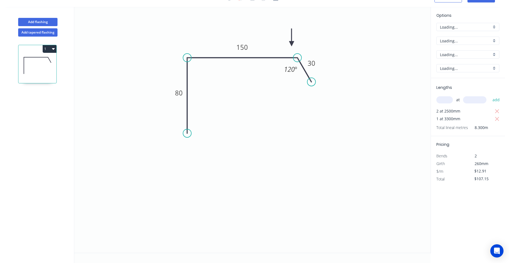
scroll to position [10, 0]
click at [51, 47] on button "1" at bounding box center [50, 49] width 14 height 8
drag, startPoint x: 33, startPoint y: 61, endPoint x: 47, endPoint y: 67, distance: 14.9
click at [34, 62] on div "Duplicate" at bounding box center [30, 63] width 42 height 8
type input "$0.00"
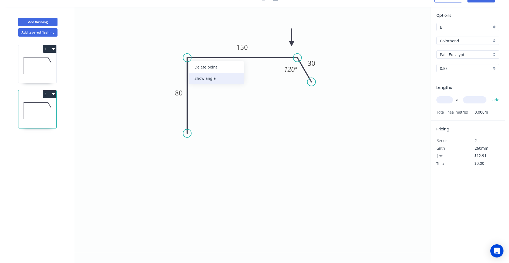
click at [208, 76] on div "Show angle" at bounding box center [216, 78] width 55 height 11
click at [197, 67] on tspan "º" at bounding box center [198, 66] width 2 height 9
click at [450, 103] on input "text" at bounding box center [444, 99] width 17 height 7
type input "1"
type input "3300"
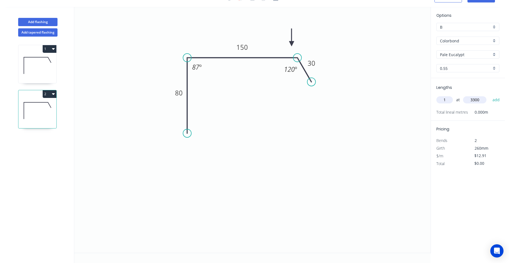
click at [490, 95] on button "add" at bounding box center [496, 99] width 13 height 9
drag, startPoint x: 38, startPoint y: 66, endPoint x: 65, endPoint y: 65, distance: 27.3
click at [38, 66] on icon at bounding box center [37, 65] width 38 height 35
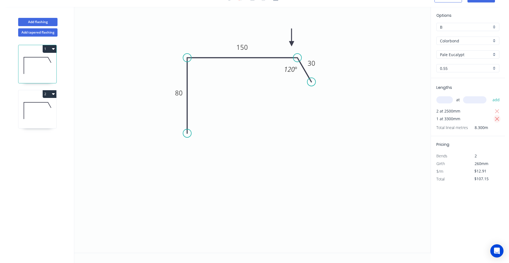
click at [498, 120] on icon "button" at bounding box center [497, 119] width 4 height 4
type input "$64.55"
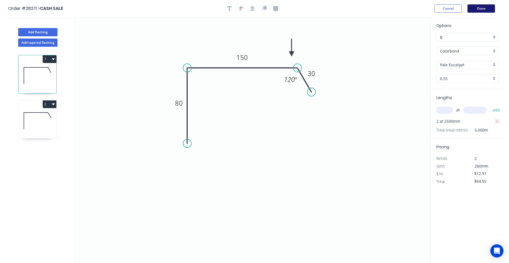
click at [487, 6] on button "Done" at bounding box center [482, 8] width 28 height 8
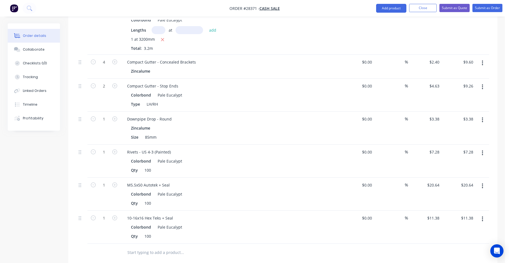
scroll to position [358, 0]
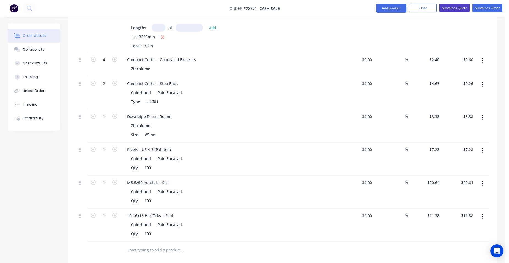
click at [452, 8] on button "Submit as Quote" at bounding box center [454, 8] width 30 height 8
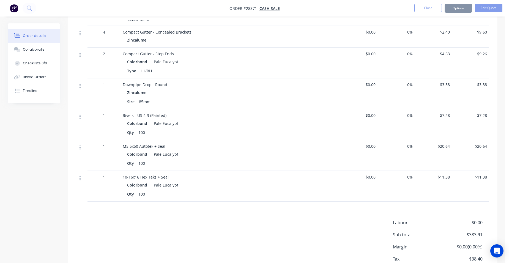
scroll to position [0, 0]
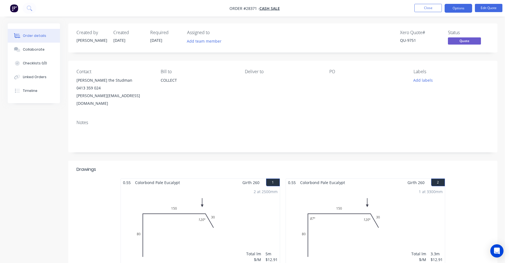
click at [455, 9] on button "Options" at bounding box center [459, 8] width 28 height 9
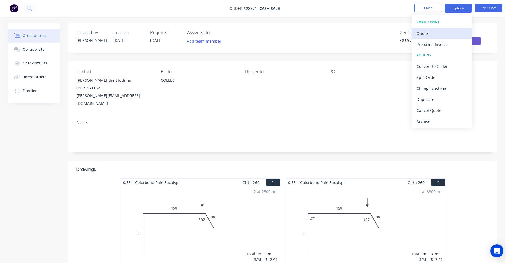
click at [443, 32] on div "Quote" at bounding box center [442, 33] width 51 height 8
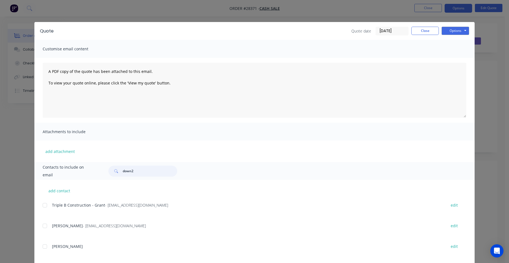
drag, startPoint x: 125, startPoint y: 169, endPoint x: 115, endPoint y: 160, distance: 13.6
click at [111, 161] on div "Quote Quote date [DATE] Close Options Preview Print Email Customise email conte…" at bounding box center [254, 177] width 440 height 311
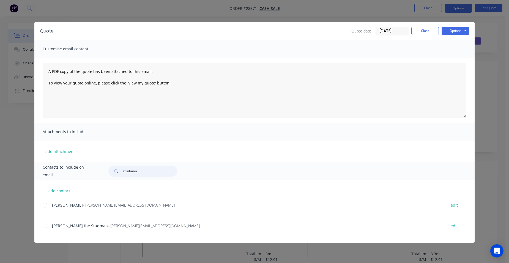
type input "studman"
click at [42, 226] on div "add contact Aaron Cruz - [EMAIL_ADDRESS][DOMAIN_NAME] edit [PERSON_NAME] the St…" at bounding box center [254, 211] width 440 height 63
click at [43, 225] on div at bounding box center [44, 225] width 11 height 11
click at [447, 33] on button "Options" at bounding box center [456, 31] width 28 height 8
click at [448, 58] on button "Email" at bounding box center [459, 58] width 35 height 9
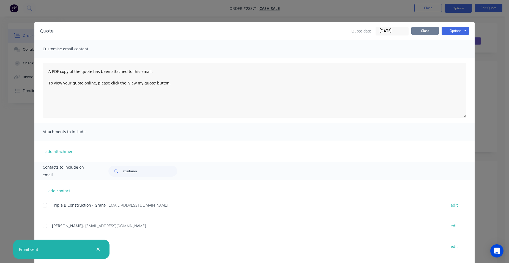
click at [431, 30] on button "Close" at bounding box center [425, 31] width 28 height 8
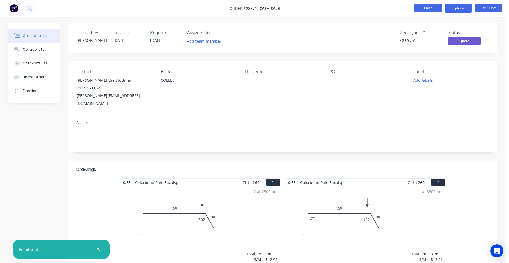
click at [424, 10] on button "Close" at bounding box center [428, 8] width 28 height 8
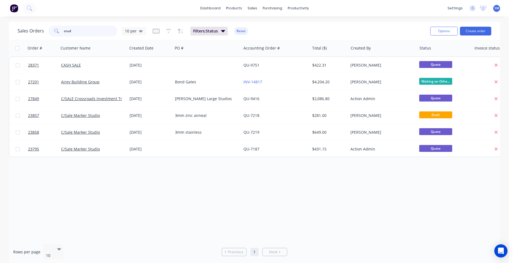
drag, startPoint x: 71, startPoint y: 28, endPoint x: 59, endPoint y: 29, distance: 11.8
click at [59, 29] on div "stud" at bounding box center [82, 31] width 69 height 11
click at [264, 39] on div "Customers" at bounding box center [271, 37] width 20 height 5
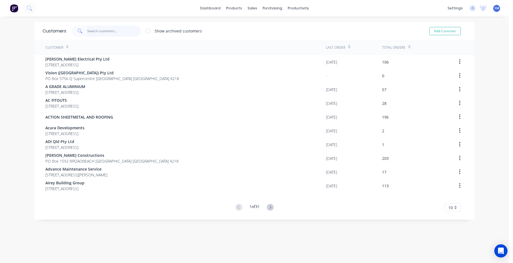
drag, startPoint x: 111, startPoint y: 28, endPoint x: 513, endPoint y: 17, distance: 401.9
click at [111, 28] on input "text" at bounding box center [114, 31] width 54 height 11
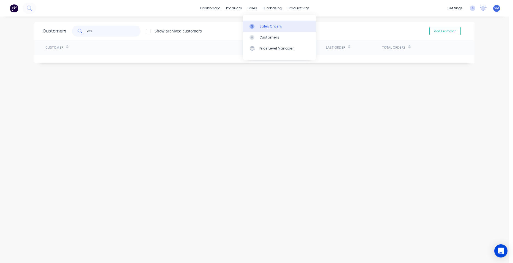
type input "ozs"
click at [264, 29] on div "Sales Orders" at bounding box center [271, 26] width 23 height 5
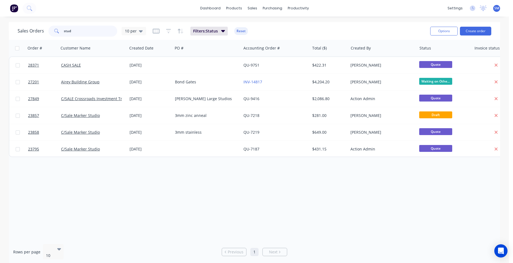
drag, startPoint x: 86, startPoint y: 27, endPoint x: 66, endPoint y: 18, distance: 22.0
click at [60, 29] on div "stud" at bounding box center [82, 31] width 69 height 11
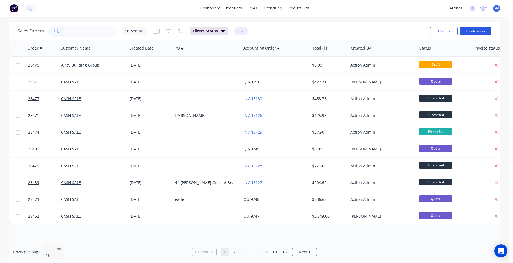
click at [472, 32] on button "Create order" at bounding box center [475, 31] width 31 height 9
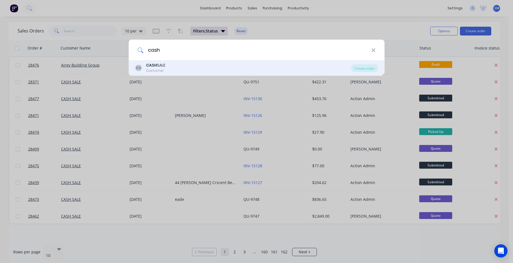
type input "cash"
click at [158, 65] on div "CASH SALE" at bounding box center [155, 65] width 19 height 6
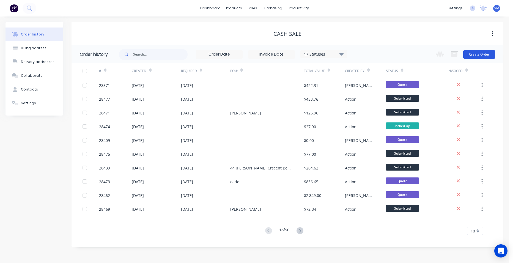
click at [472, 55] on button "Create Order" at bounding box center [479, 54] width 32 height 9
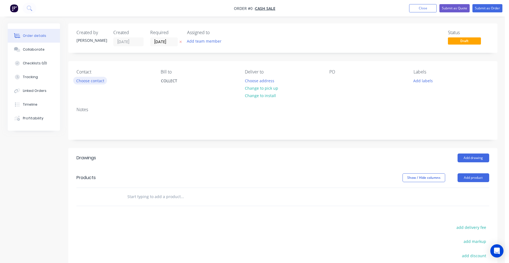
click at [91, 77] on button "Choose contact" at bounding box center [90, 80] width 34 height 7
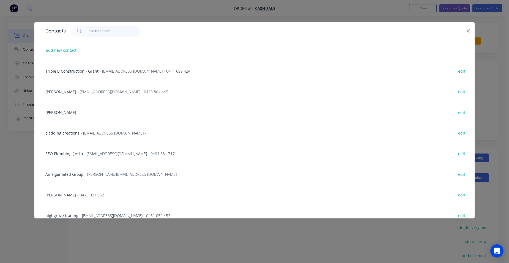
click at [96, 30] on input "text" at bounding box center [114, 31] width 54 height 11
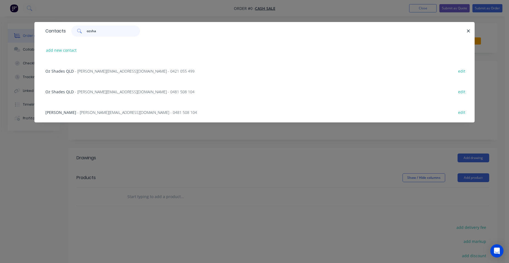
type input "ozsha"
click at [111, 70] on span "- [PERSON_NAME][EMAIL_ADDRESS][DOMAIN_NAME] - 0421 055 499" at bounding box center [135, 71] width 120 height 5
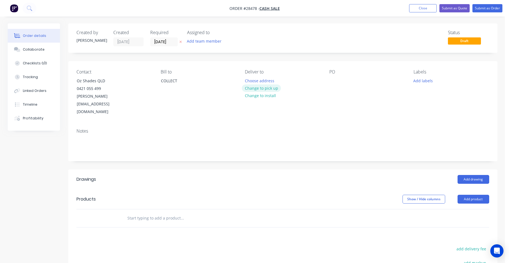
click at [271, 89] on button "Change to pick up" at bounding box center [261, 87] width 39 height 7
click at [466, 175] on button "Add drawing" at bounding box center [474, 179] width 32 height 9
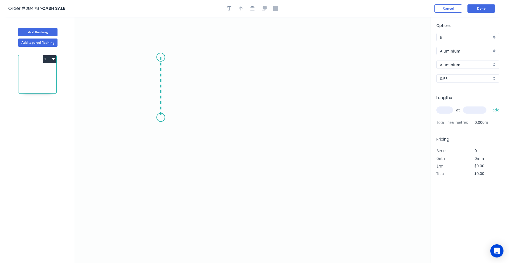
drag, startPoint x: 161, startPoint y: 57, endPoint x: 163, endPoint y: 118, distance: 60.3
click at [163, 118] on icon "0" at bounding box center [252, 140] width 356 height 246
click at [231, 168] on icon "0 ?" at bounding box center [252, 140] width 356 height 246
click at [231, 168] on circle at bounding box center [231, 167] width 8 height 8
click at [155, 83] on rect at bounding box center [152, 85] width 11 height 8
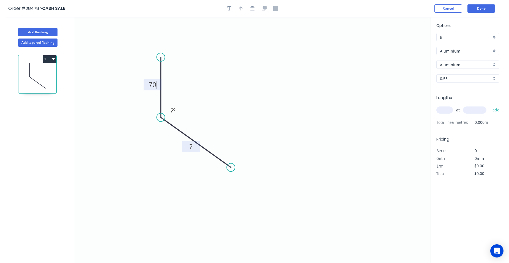
click at [192, 148] on tspan "?" at bounding box center [191, 146] width 3 height 9
type input "$1.00"
click at [177, 110] on rect at bounding box center [173, 111] width 11 height 8
click at [494, 78] on div "0.55" at bounding box center [467, 78] width 63 height 8
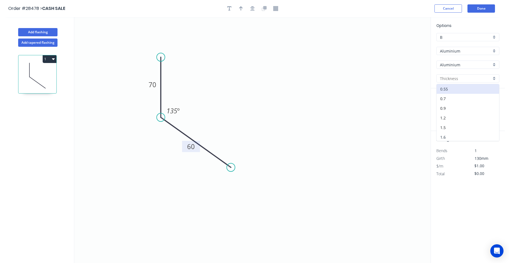
click at [451, 135] on div "1.6" at bounding box center [468, 137] width 62 height 10
type input "1.6"
type input "2"
type input "3000"
click at [495, 108] on button "add" at bounding box center [496, 109] width 13 height 9
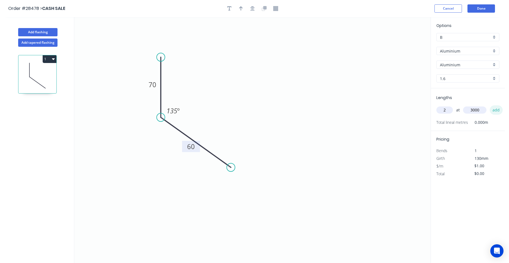
type input "$6.00"
drag, startPoint x: 490, startPoint y: 175, endPoint x: 462, endPoint y: 175, distance: 28.3
click at [462, 175] on div "$/m $1.00" at bounding box center [467, 174] width 71 height 8
drag, startPoint x: 485, startPoint y: 173, endPoint x: 463, endPoint y: 175, distance: 22.1
click at [465, 173] on div "$/m 1.75" at bounding box center [467, 174] width 71 height 8
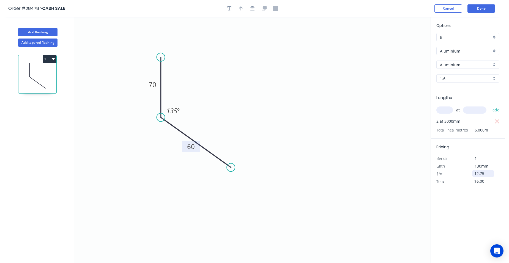
click at [488, 176] on input "12.75" at bounding box center [483, 174] width 19 height 8
type input "$12.75"
type input "$76.50"
click at [497, 181] on div "$76.50" at bounding box center [483, 182] width 30 height 8
click at [471, 8] on button "Done" at bounding box center [482, 8] width 28 height 8
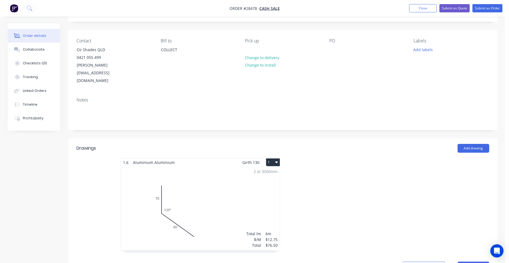
scroll to position [110, 0]
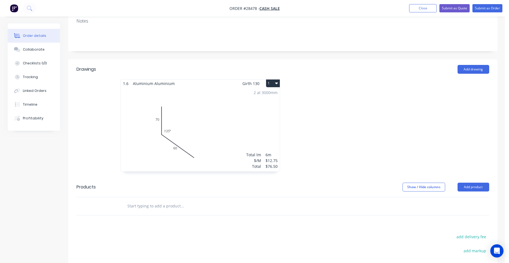
drag, startPoint x: 476, startPoint y: 172, endPoint x: 472, endPoint y: 178, distance: 6.8
click at [476, 183] on button "Add product" at bounding box center [474, 187] width 32 height 9
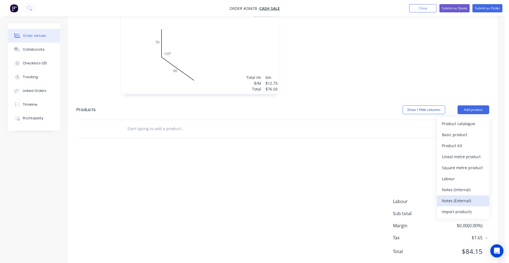
click at [476, 197] on div "Notes (External)" at bounding box center [463, 201] width 42 height 8
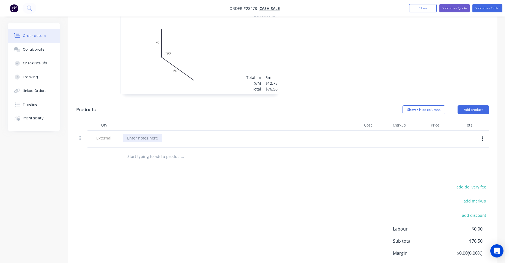
drag, startPoint x: 151, startPoint y: 119, endPoint x: 442, endPoint y: 136, distance: 291.4
click at [151, 134] on div at bounding box center [143, 138] width 40 height 8
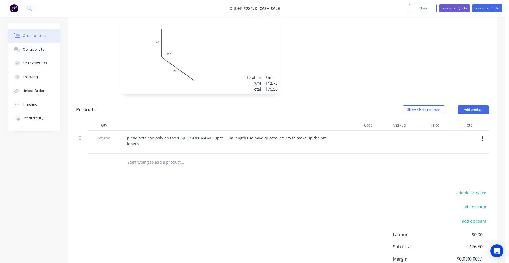
click at [449, 13] on nav "Order #28478 - CASH SALE Add product Close Submit as Quote Submit as Order" at bounding box center [254, 8] width 509 height 17
click at [450, 11] on button "Submit as Quote" at bounding box center [454, 8] width 30 height 8
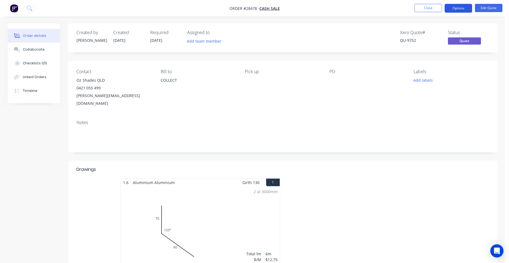
click at [456, 6] on button "Options" at bounding box center [459, 8] width 28 height 9
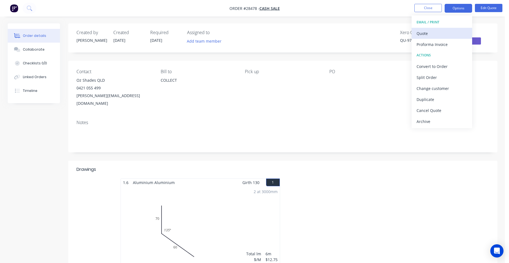
click at [444, 34] on div "Quote" at bounding box center [442, 33] width 51 height 8
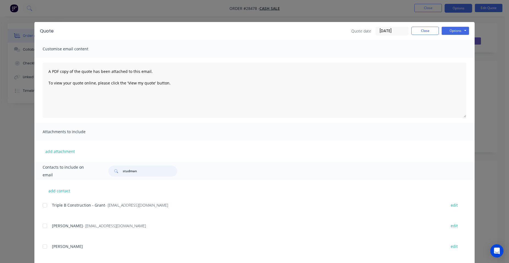
drag, startPoint x: 147, startPoint y: 169, endPoint x: 351, endPoint y: 142, distance: 205.7
click at [114, 171] on div "studman" at bounding box center [142, 171] width 69 height 11
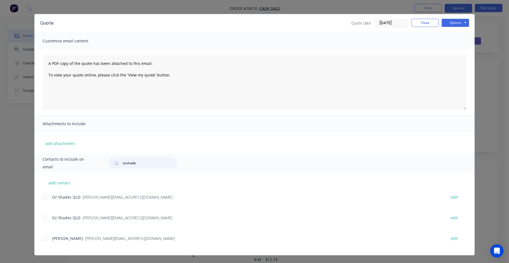
click at [42, 198] on div at bounding box center [44, 197] width 11 height 11
type input "ozshade"
click at [447, 22] on button "Options" at bounding box center [456, 23] width 28 height 8
click at [450, 49] on button "Email" at bounding box center [459, 50] width 35 height 9
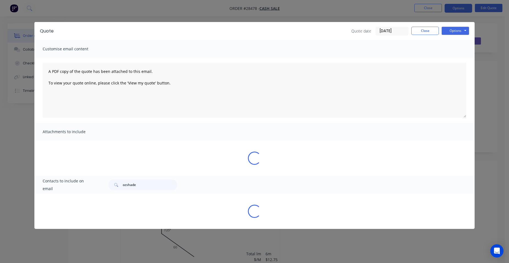
scroll to position [0, 0]
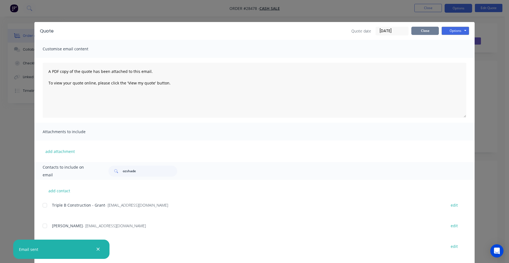
click at [429, 32] on button "Close" at bounding box center [425, 31] width 28 height 8
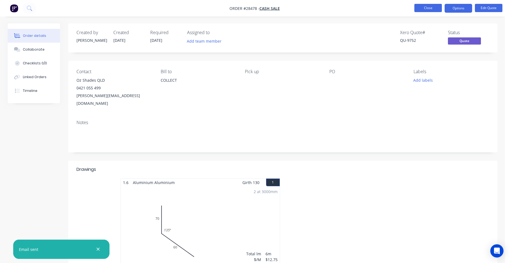
click at [440, 8] on button "Close" at bounding box center [428, 8] width 28 height 8
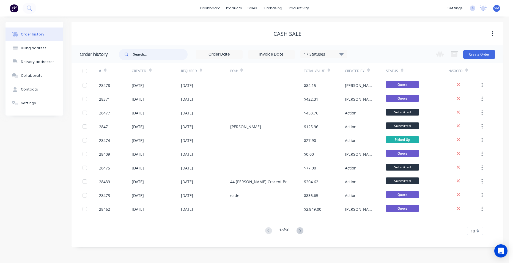
click at [154, 52] on input "text" at bounding box center [160, 54] width 54 height 11
type input "27889"
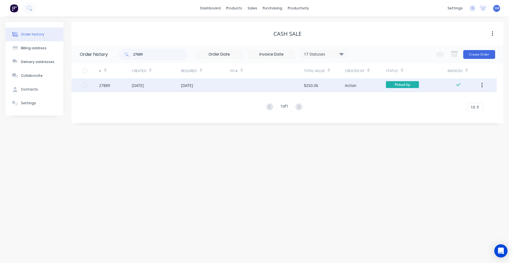
click at [264, 85] on div at bounding box center [267, 85] width 74 height 14
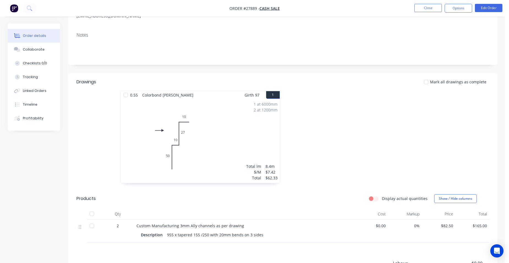
scroll to position [83, 0]
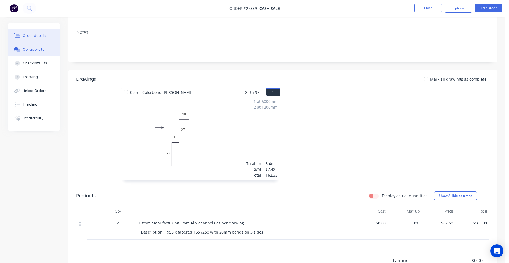
click at [43, 49] on button "Collaborate" at bounding box center [34, 50] width 52 height 14
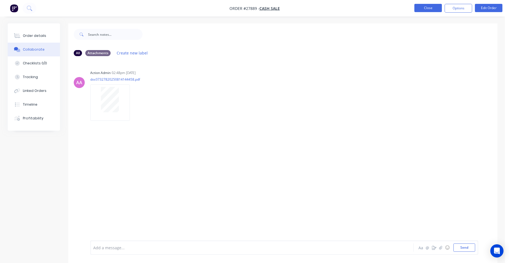
click at [416, 6] on button "Close" at bounding box center [428, 8] width 28 height 8
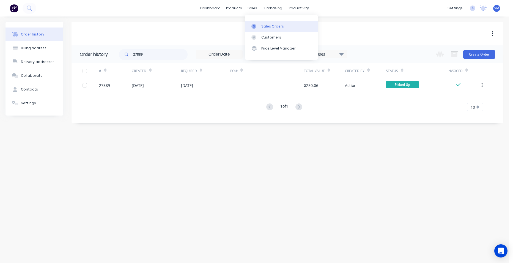
click at [264, 27] on div "Sales Orders" at bounding box center [272, 26] width 23 height 5
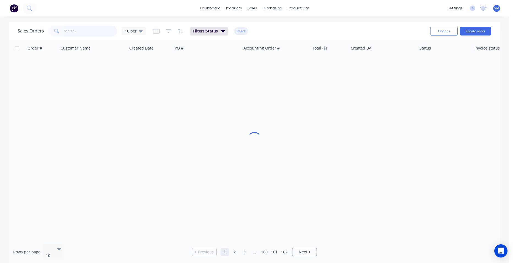
click at [73, 30] on input "text" at bounding box center [91, 31] width 54 height 11
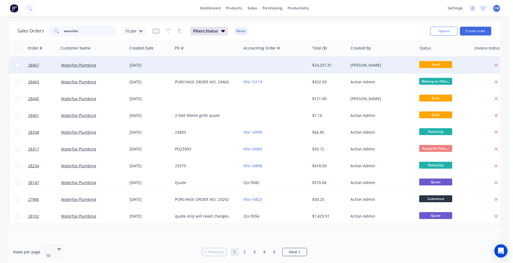
type input "waterfox"
click at [270, 64] on div at bounding box center [275, 65] width 69 height 17
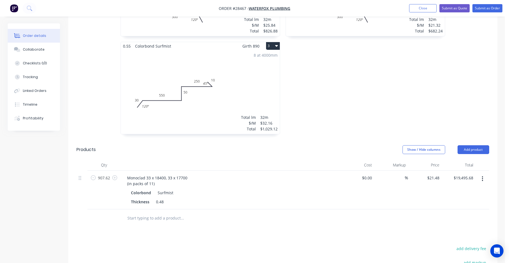
scroll to position [248, 0]
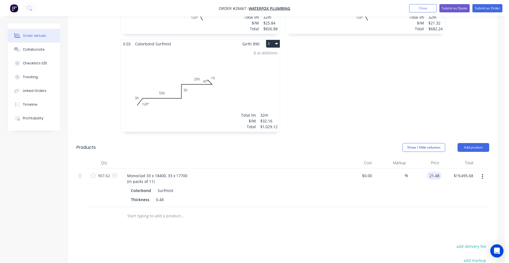
click at [440, 172] on input "21.48" at bounding box center [435, 176] width 13 height 8
type input "$20.66"
type input "$18,751.43"
click at [440, 178] on div "$20.66 20.66" at bounding box center [425, 187] width 34 height 39
click at [110, 172] on input "907.62" at bounding box center [104, 176] width 14 height 8
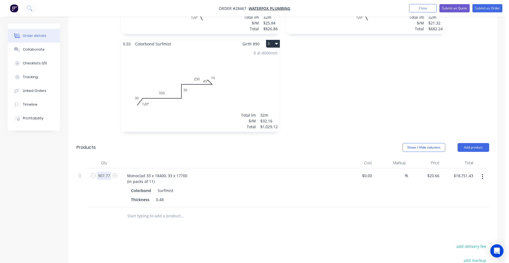
type input "907.77"
type input "$18,754.53"
drag, startPoint x: 240, startPoint y: 164, endPoint x: 246, endPoint y: 187, distance: 23.8
click at [241, 172] on div "Monoclad 33 x 18400, 33 x 17700 (in packs of 11)" at bounding box center [231, 179] width 216 height 14
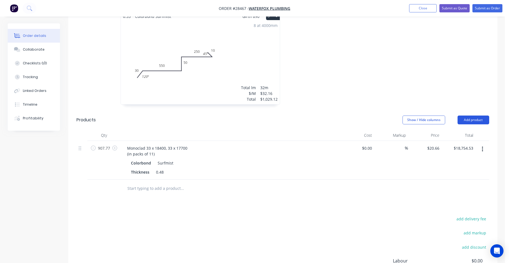
click at [477, 116] on button "Add product" at bounding box center [474, 120] width 32 height 9
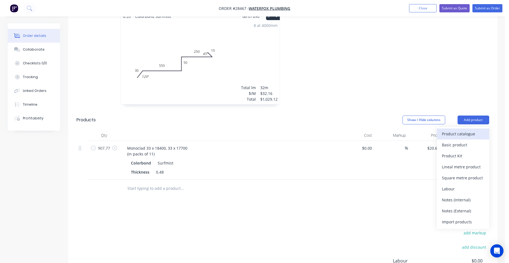
click at [463, 130] on div "Product catalogue" at bounding box center [463, 134] width 42 height 8
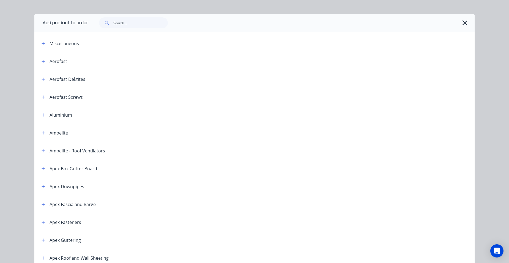
scroll to position [0, 0]
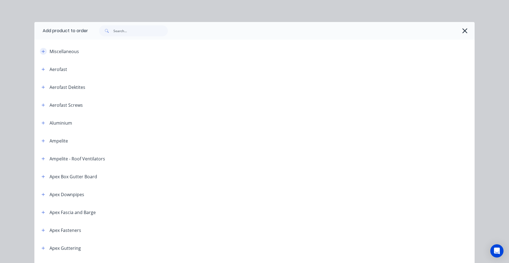
click at [42, 50] on icon "button" at bounding box center [43, 52] width 3 height 4
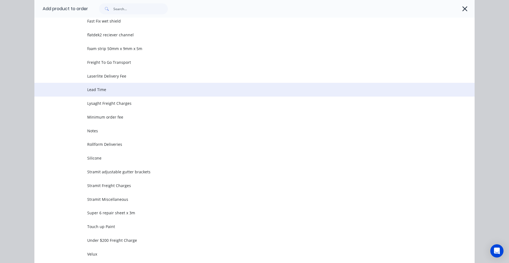
scroll to position [248, 0]
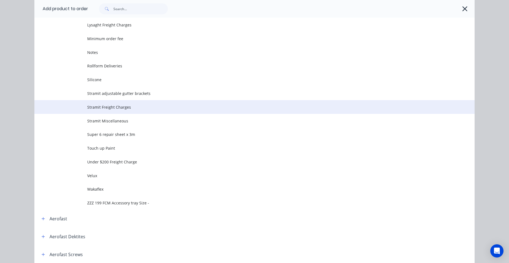
click at [125, 105] on span "Stramit Freight Charges" at bounding box center [242, 107] width 310 height 6
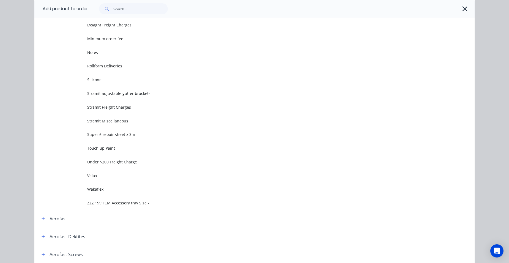
scroll to position [0, 0]
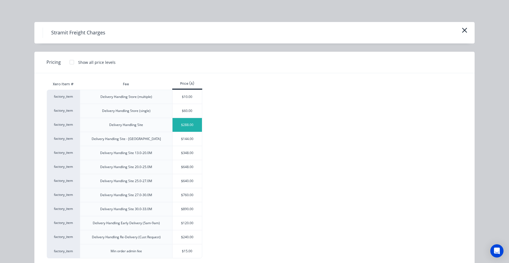
click at [183, 122] on div "$288.00" at bounding box center [187, 125] width 29 height 14
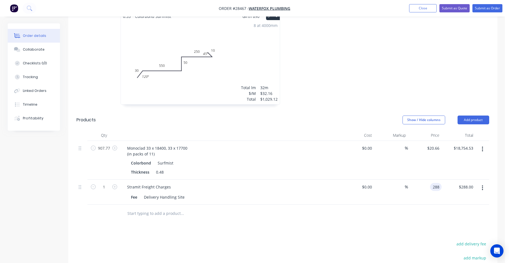
click at [441, 183] on input "288" at bounding box center [436, 187] width 9 height 8
type input "$366.00"
click at [383, 180] on div "%" at bounding box center [391, 192] width 34 height 25
click at [173, 183] on div "Stramit Freight Charges" at bounding box center [149, 187] width 53 height 8
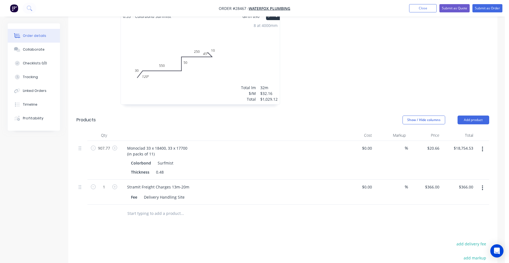
click at [237, 183] on div "Stramit Freight Charges 13m-20m" at bounding box center [231, 187] width 216 height 8
click at [417, 6] on button "Close" at bounding box center [423, 8] width 28 height 8
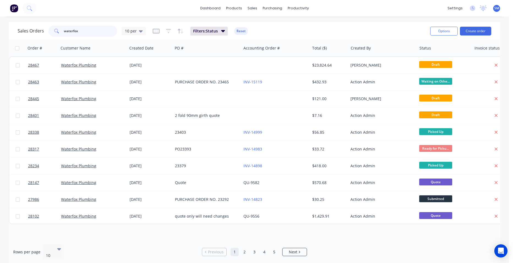
drag, startPoint x: 86, startPoint y: 28, endPoint x: 45, endPoint y: 33, distance: 41.8
click at [45, 33] on div "Sales Orders waterfox 10 per" at bounding box center [82, 31] width 129 height 11
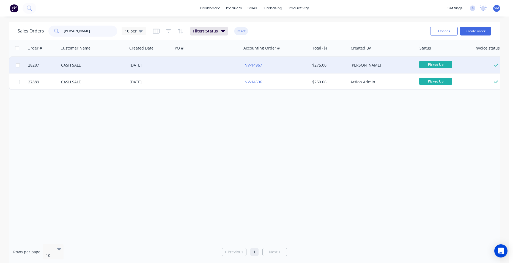
type input "[PERSON_NAME]"
click at [209, 59] on div at bounding box center [207, 65] width 69 height 17
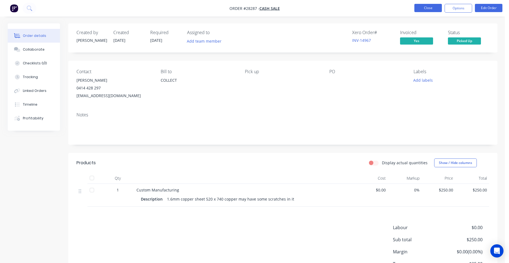
click at [416, 8] on button "Close" at bounding box center [428, 8] width 28 height 8
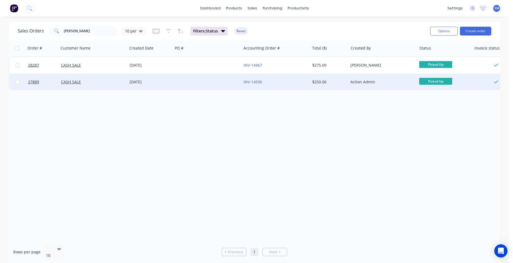
click at [224, 80] on div at bounding box center [207, 82] width 69 height 17
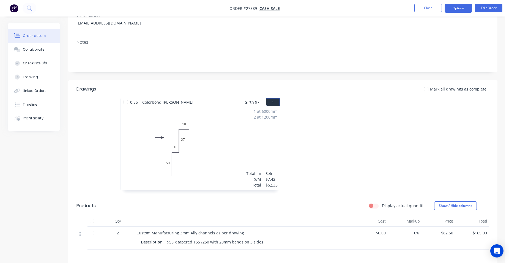
scroll to position [110, 0]
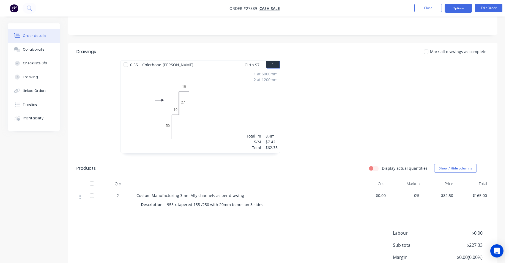
click at [451, 4] on button "Options" at bounding box center [459, 8] width 28 height 9
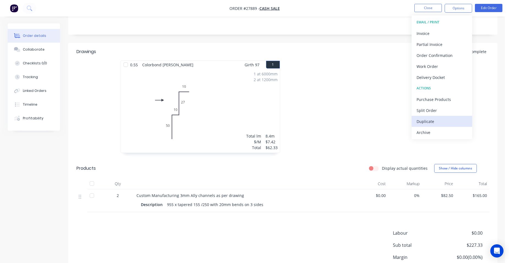
click at [430, 123] on div "Duplicate" at bounding box center [442, 122] width 51 height 8
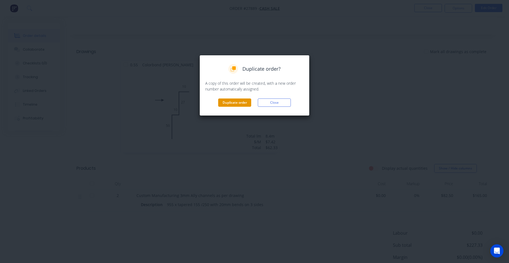
click at [243, 100] on button "Duplicate order" at bounding box center [234, 103] width 33 height 8
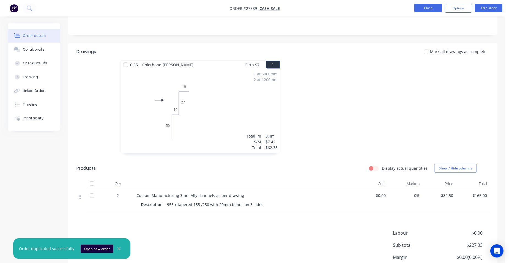
click at [427, 9] on button "Close" at bounding box center [428, 8] width 28 height 8
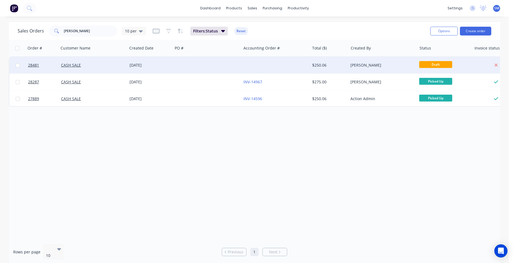
click at [288, 62] on div at bounding box center [275, 65] width 69 height 17
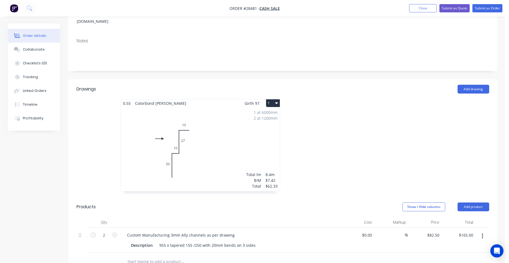
click at [252, 136] on div "1 at 6000mm 2 at 1200mm Total lm $/M Total 8.4m $7.42 $62.33" at bounding box center [200, 149] width 159 height 84
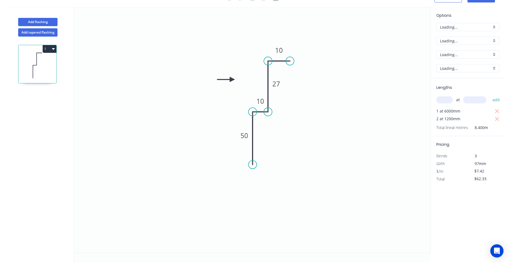
scroll to position [10, 0]
click at [443, 100] on input "text" at bounding box center [444, 99] width 17 height 7
type input "2"
type input "3000"
click at [446, 99] on input "2" at bounding box center [444, 99] width 17 height 7
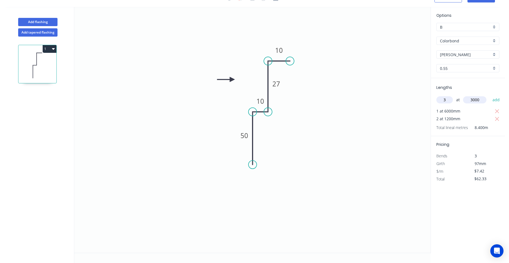
type input "3"
type input "2400"
click at [490, 95] on button "add" at bounding box center [496, 99] width 13 height 9
click at [498, 111] on icon "button" at bounding box center [497, 111] width 5 height 7
type input "$71.23"
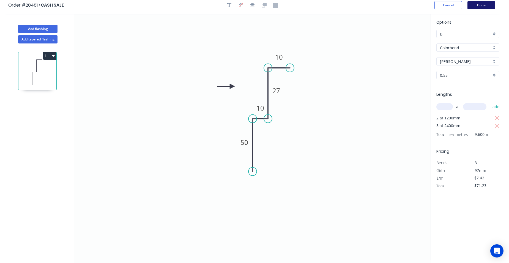
scroll to position [0, 0]
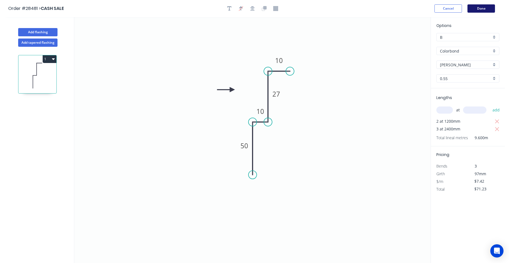
click at [480, 7] on button "Done" at bounding box center [482, 8] width 28 height 8
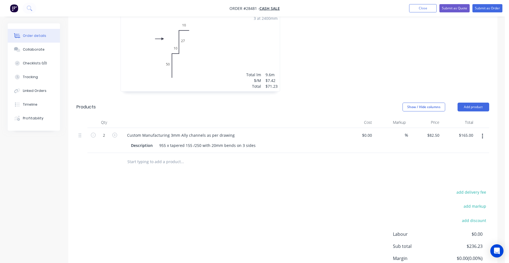
scroll to position [223, 0]
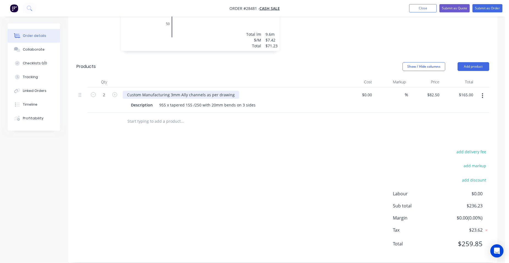
click at [234, 91] on div "Custom Manufacturing 3mm Ally channels as per drawing" at bounding box center [181, 95] width 116 height 8
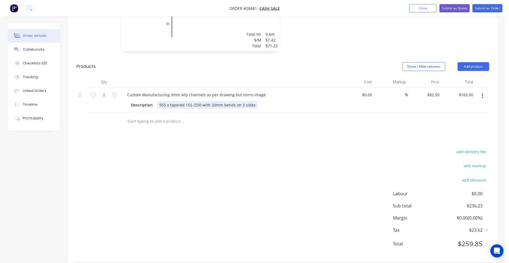
click at [243, 101] on div "955 x tapered 155 /250 with 20mm bends on 3 sides" at bounding box center [207, 105] width 101 height 8
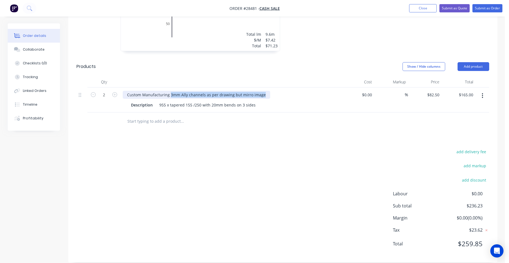
drag, startPoint x: 266, startPoint y: 87, endPoint x: 169, endPoint y: 92, distance: 96.5
click at [169, 92] on div "Custom Manufacturing 3mm Ally channels as per drawing but mirro image Descripti…" at bounding box center [231, 100] width 220 height 25
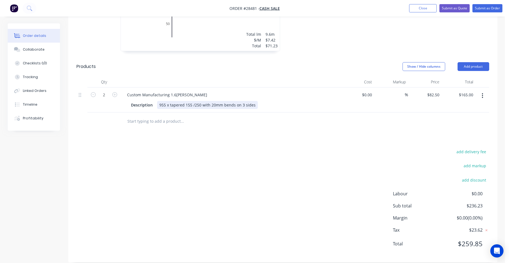
click at [254, 101] on div "955 x tapered 155 /250 with 20mm bends on 3 sides" at bounding box center [207, 105] width 101 height 8
click at [253, 101] on div "955 x tapered 155 /250 with 20mm bends on 3 sides" at bounding box center [207, 105] width 101 height 8
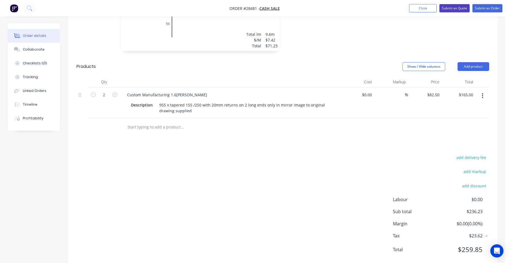
click at [454, 8] on button "Submit as Quote" at bounding box center [454, 8] width 30 height 8
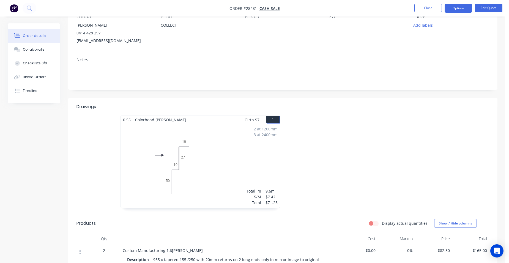
scroll to position [163, 0]
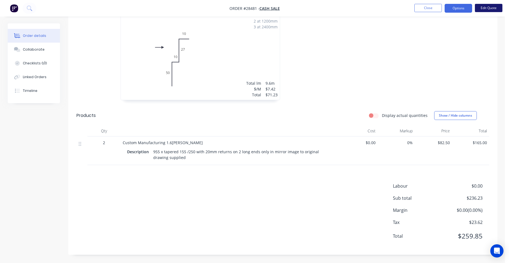
click at [480, 9] on button "Edit Quote" at bounding box center [489, 8] width 28 height 8
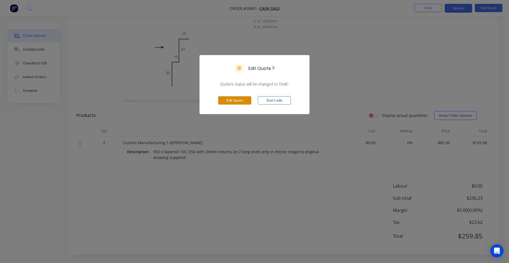
click at [242, 102] on button "Edit Quote" at bounding box center [234, 100] width 33 height 8
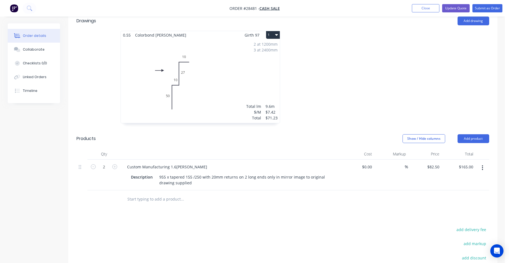
scroll to position [193, 0]
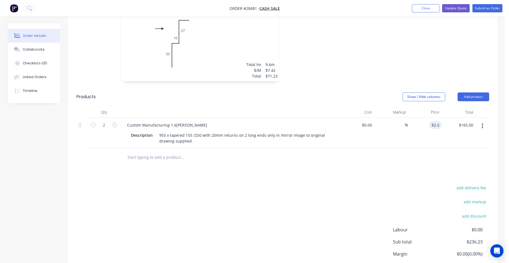
click at [441, 121] on input "82.5" at bounding box center [436, 125] width 10 height 8
type input "$40.00"
type input "$80.00"
click at [446, 124] on div "$80.00 $165.00" at bounding box center [459, 133] width 34 height 31
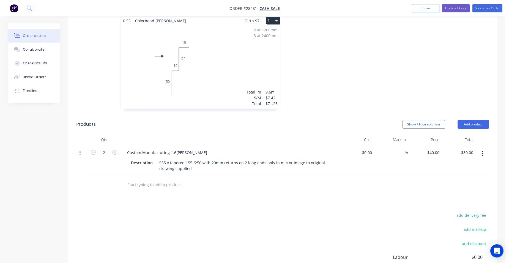
scroll to position [229, 0]
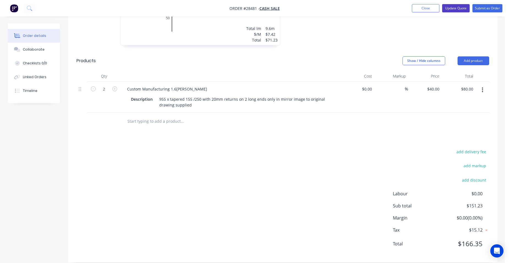
click at [459, 9] on button "Update Quote" at bounding box center [456, 8] width 28 height 8
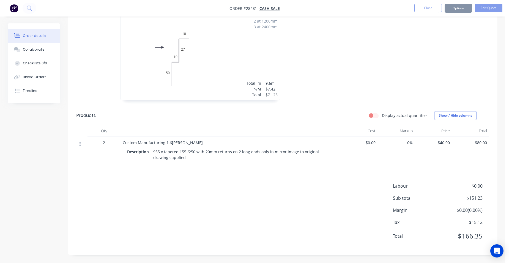
scroll to position [0, 0]
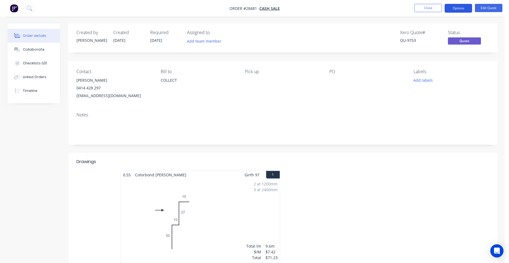
click at [465, 6] on button "Options" at bounding box center [459, 8] width 28 height 9
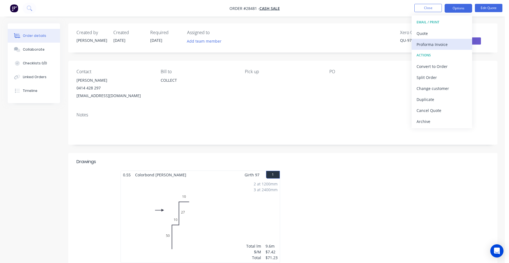
click at [448, 42] on div "Proforma Invoice" at bounding box center [442, 44] width 51 height 8
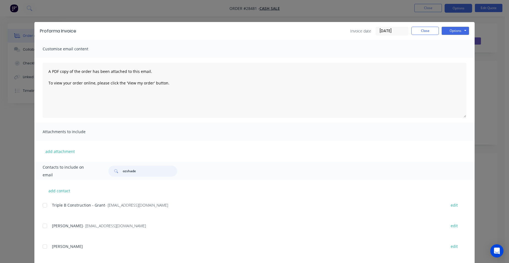
drag, startPoint x: 130, startPoint y: 173, endPoint x: 84, endPoint y: 173, distance: 46.0
click at [84, 173] on div "Contacts to include on email ozshade" at bounding box center [254, 171] width 440 height 18
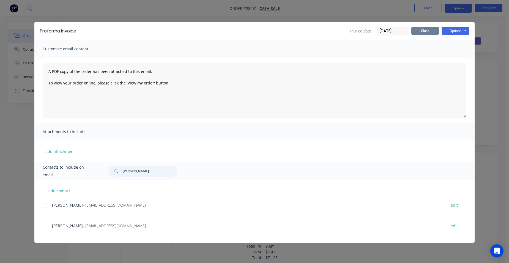
type input "[PERSON_NAME]"
click at [427, 31] on button "Close" at bounding box center [425, 31] width 28 height 8
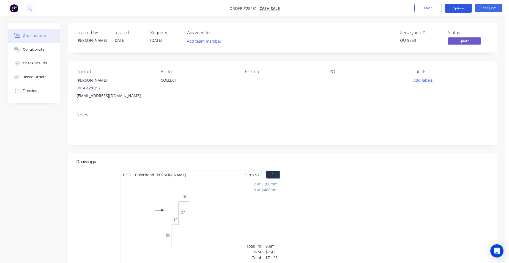
click at [464, 12] on button "Options" at bounding box center [459, 8] width 28 height 9
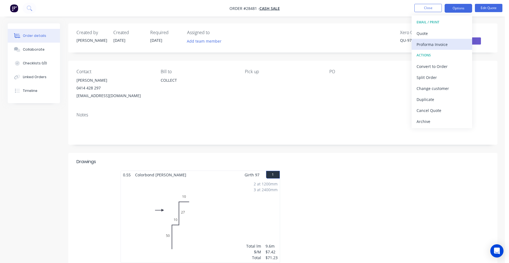
click at [449, 45] on div "Proforma Invoice" at bounding box center [442, 44] width 51 height 8
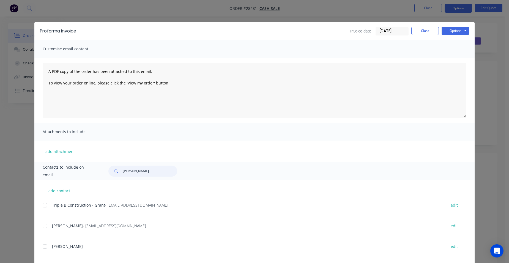
drag, startPoint x: 148, startPoint y: 169, endPoint x: 122, endPoint y: 169, distance: 25.9
click at [123, 169] on input "[PERSON_NAME]" at bounding box center [150, 171] width 54 height 11
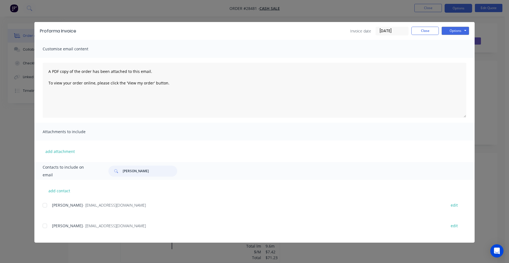
drag, startPoint x: 140, startPoint y: 173, endPoint x: 110, endPoint y: 168, distance: 31.1
click at [110, 168] on div "[PERSON_NAME]" at bounding box center [142, 171] width 69 height 11
drag, startPoint x: 46, startPoint y: 204, endPoint x: 105, endPoint y: 202, distance: 58.9
click at [47, 204] on div at bounding box center [44, 205] width 11 height 11
type input "[PERSON_NAME]"
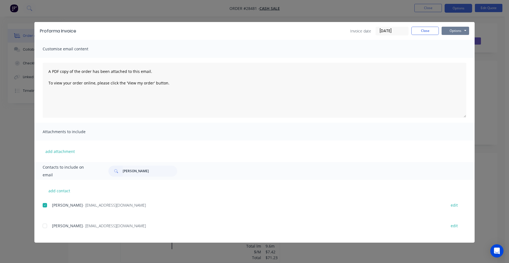
click at [452, 32] on button "Options" at bounding box center [456, 31] width 28 height 8
click at [450, 60] on button "Email" at bounding box center [459, 58] width 35 height 9
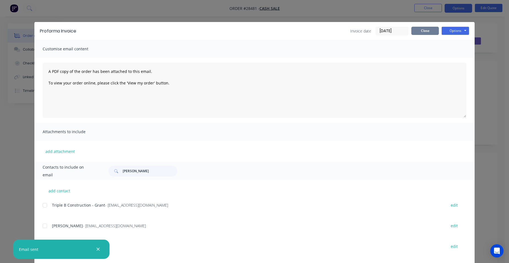
click at [419, 28] on button "Close" at bounding box center [425, 31] width 28 height 8
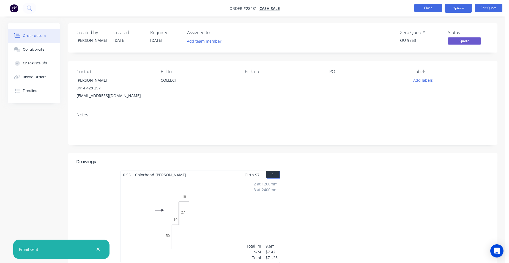
click at [435, 9] on button "Close" at bounding box center [428, 8] width 28 height 8
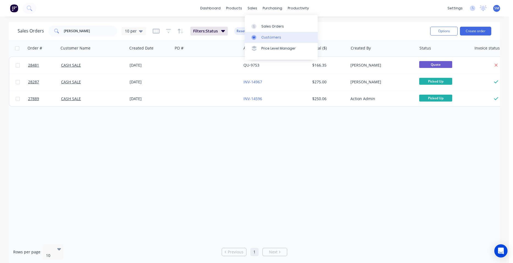
click at [266, 35] on div "Customers" at bounding box center [271, 37] width 20 height 5
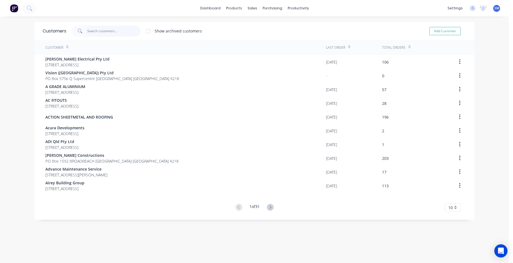
click at [112, 32] on input "text" at bounding box center [114, 31] width 54 height 11
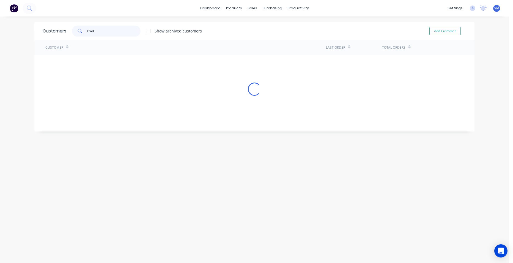
type input "trade"
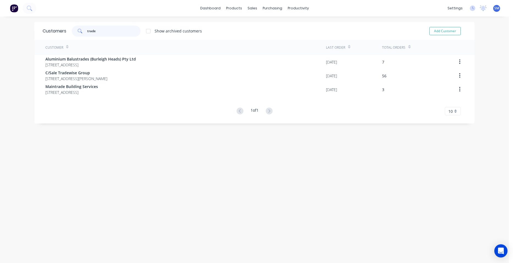
click at [70, 29] on div "trade Show archived customers" at bounding box center [134, 31] width 136 height 11
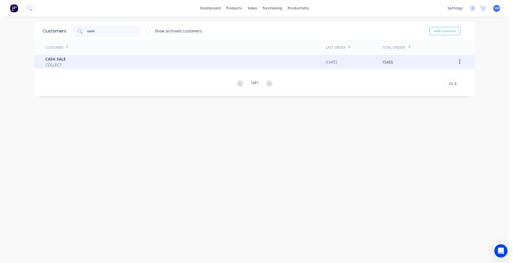
type input "cash"
click at [58, 62] on span "COLLECT" at bounding box center [55, 65] width 20 height 6
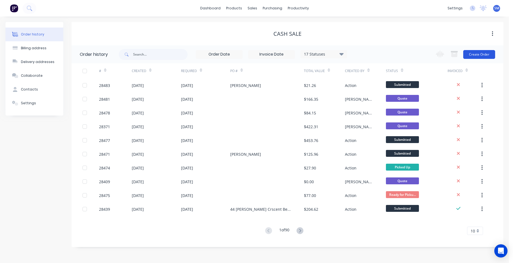
click at [479, 58] on button "Create Order" at bounding box center [479, 54] width 32 height 9
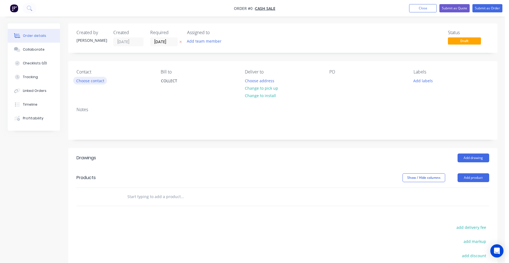
click at [89, 83] on button "Choose contact" at bounding box center [90, 80] width 34 height 7
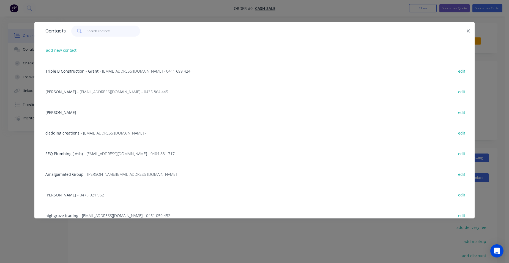
click at [104, 34] on input "text" at bounding box center [114, 31] width 54 height 11
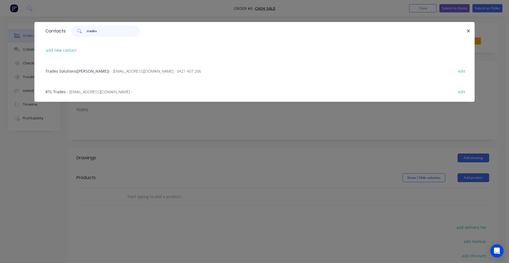
type input "trades"
click at [110, 73] on span "- [EMAIL_ADDRESS][DOMAIN_NAME] - 0421 407 206" at bounding box center [155, 71] width 91 height 5
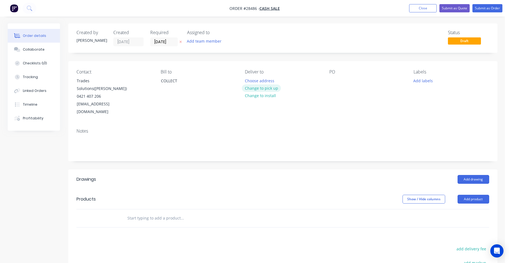
click at [272, 89] on button "Change to pick up" at bounding box center [261, 87] width 39 height 7
click at [476, 195] on button "Add product" at bounding box center [474, 199] width 32 height 9
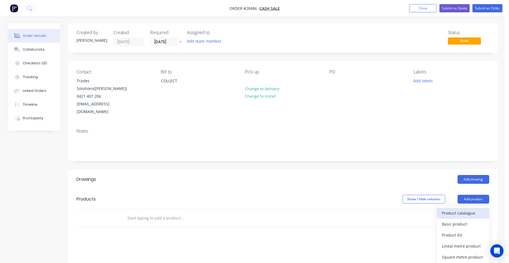
click at [454, 209] on div "Product catalogue" at bounding box center [463, 213] width 42 height 8
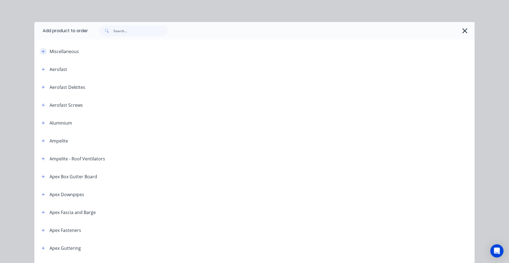
click at [42, 51] on icon "button" at bounding box center [43, 52] width 3 height 4
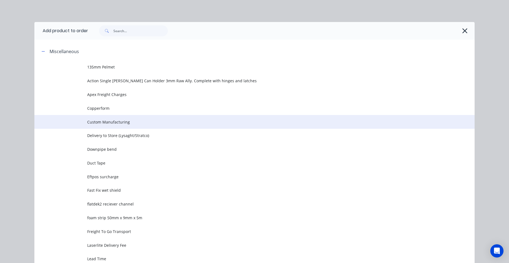
click at [105, 119] on span "Custom Manufacturing" at bounding box center [242, 122] width 310 height 6
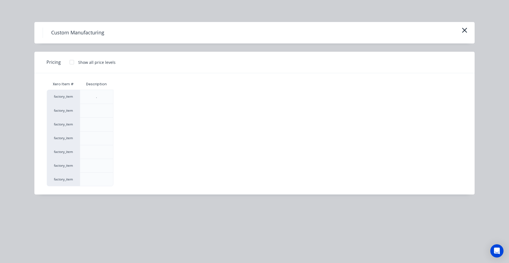
click at [71, 61] on div at bounding box center [71, 62] width 11 height 11
click at [130, 167] on div "$0.00" at bounding box center [128, 165] width 29 height 13
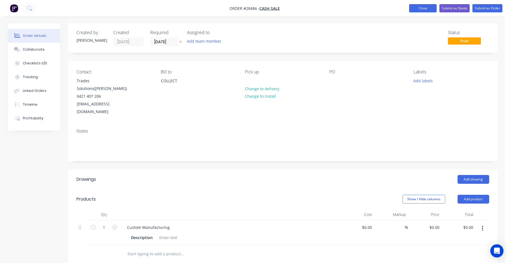
click at [429, 6] on button "Close" at bounding box center [423, 8] width 28 height 8
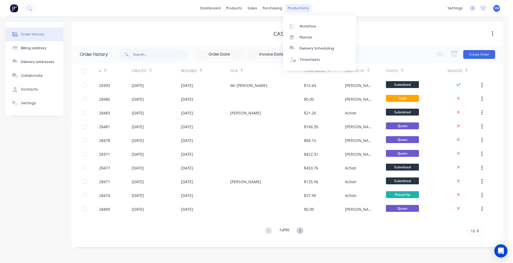
click at [291, 9] on div "productivity" at bounding box center [298, 8] width 27 height 8
click at [280, 23] on link "Purchase Orders" at bounding box center [295, 26] width 73 height 11
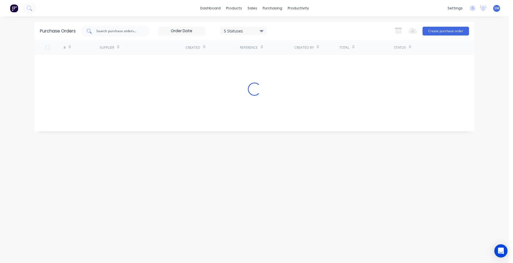
click at [135, 32] on input "text" at bounding box center [119, 31] width 46 height 6
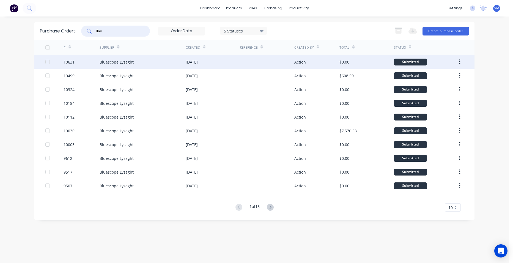
type input "lbw"
click at [233, 65] on div "[DATE]" at bounding box center [213, 62] width 54 height 14
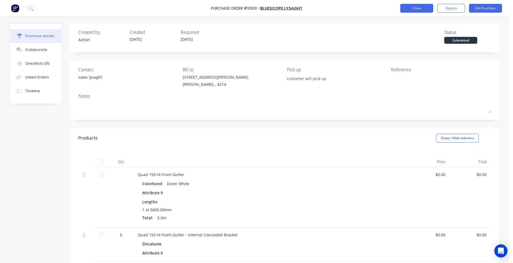
click at [410, 7] on button "Close" at bounding box center [416, 8] width 33 height 9
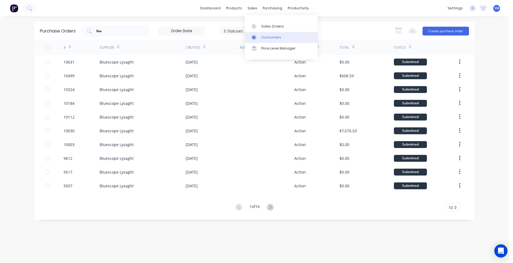
click at [264, 37] on div "Customers" at bounding box center [271, 37] width 20 height 5
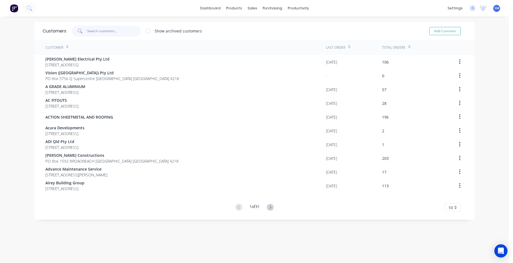
drag, startPoint x: 120, startPoint y: 31, endPoint x: 162, endPoint y: 28, distance: 41.6
click at [120, 31] on input "text" at bounding box center [114, 31] width 54 height 11
type input "x"
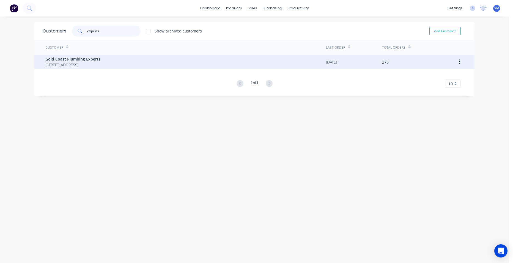
type input "experts"
click at [70, 65] on span "[STREET_ADDRESS]" at bounding box center [72, 65] width 55 height 6
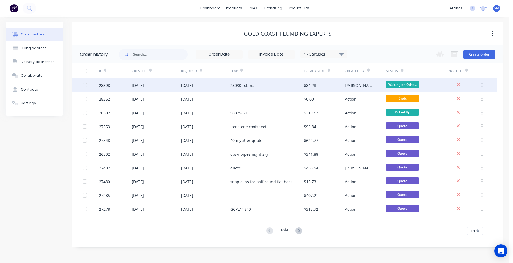
click at [276, 83] on div "28030 robina" at bounding box center [267, 85] width 74 height 14
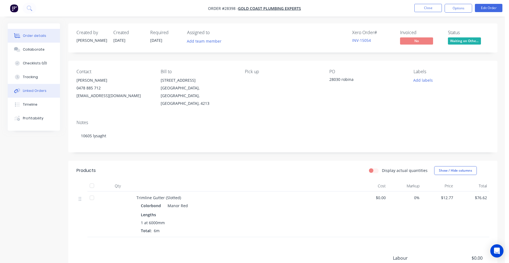
click at [39, 91] on div "Linked Orders" at bounding box center [35, 90] width 24 height 5
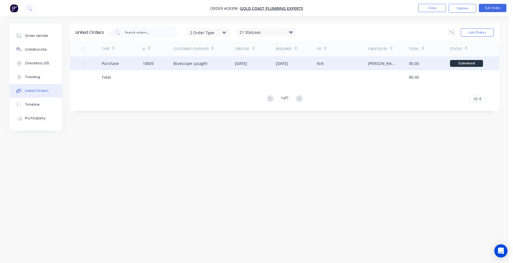
click at [206, 64] on div "Bluescope Lysaght" at bounding box center [190, 64] width 34 height 6
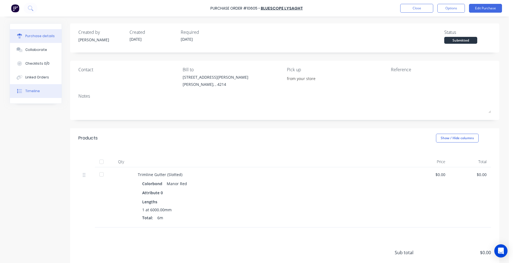
click at [50, 93] on button "Timeline" at bounding box center [36, 91] width 52 height 14
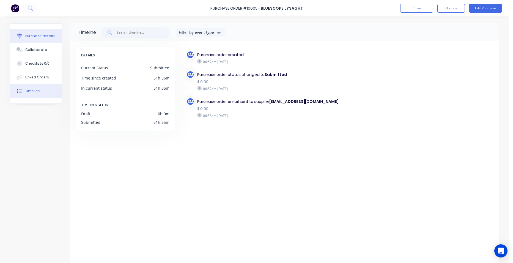
click at [31, 34] on div "Purchase details" at bounding box center [39, 36] width 29 height 5
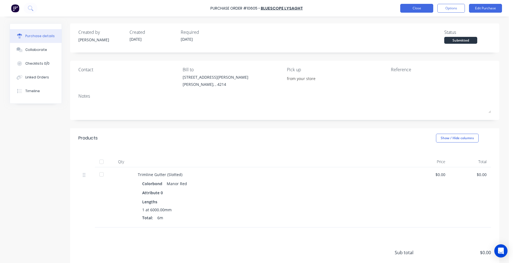
click at [422, 7] on button "Close" at bounding box center [416, 8] width 33 height 9
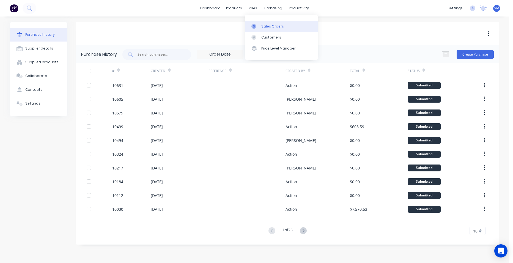
click at [270, 27] on div "Sales Orders" at bounding box center [272, 26] width 23 height 5
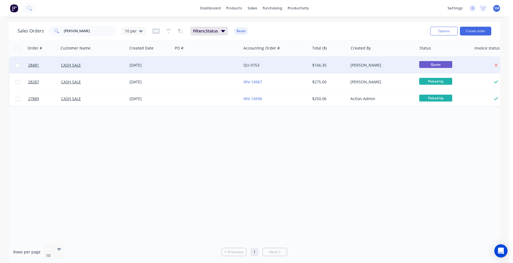
click at [160, 65] on div "[DATE]" at bounding box center [150, 65] width 41 height 6
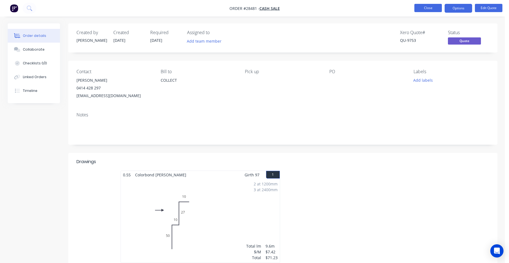
click at [422, 9] on button "Close" at bounding box center [428, 8] width 28 height 8
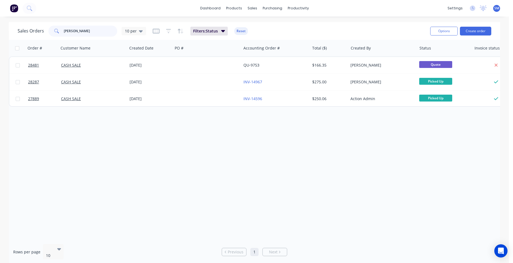
drag, startPoint x: 78, startPoint y: 29, endPoint x: 45, endPoint y: 33, distance: 33.3
click at [45, 33] on div "Sales Orders [PERSON_NAME] 10 per" at bounding box center [82, 31] width 129 height 11
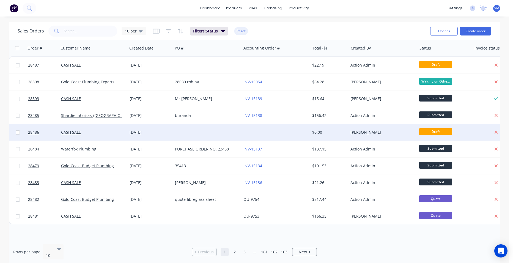
click at [225, 131] on div at bounding box center [207, 132] width 69 height 17
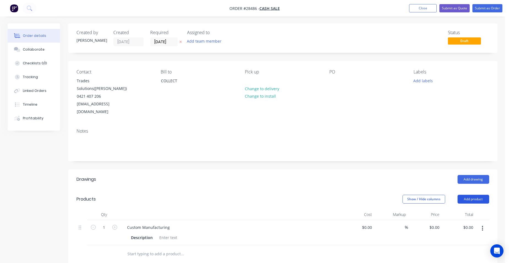
click at [475, 195] on button "Add product" at bounding box center [474, 199] width 32 height 9
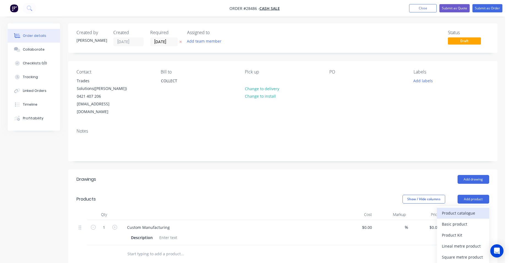
click at [464, 209] on div "Product catalogue" at bounding box center [463, 213] width 42 height 8
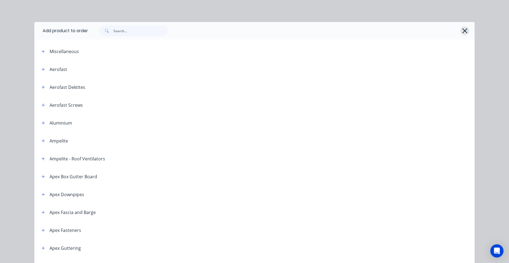
click at [463, 32] on icon "button" at bounding box center [465, 31] width 6 height 8
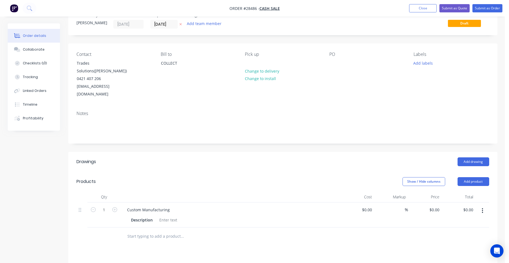
scroll to position [28, 0]
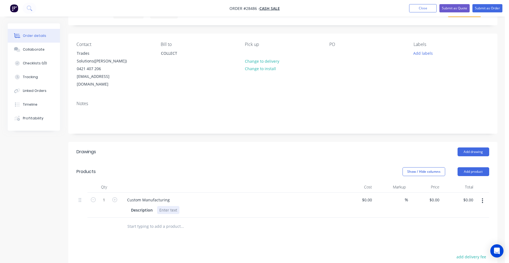
drag, startPoint x: 165, startPoint y: 193, endPoint x: 173, endPoint y: 194, distance: 8.1
click at [168, 206] on div at bounding box center [168, 210] width 22 height 8
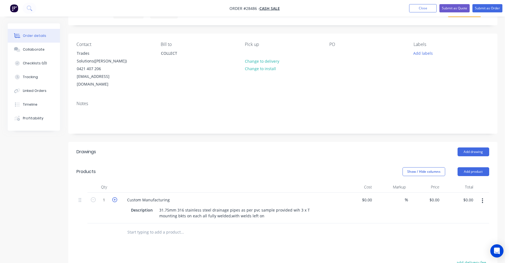
click at [117, 197] on icon "button" at bounding box center [114, 199] width 5 height 5
click at [116, 197] on icon "button" at bounding box center [114, 199] width 5 height 5
drag, startPoint x: 116, startPoint y: 183, endPoint x: 132, endPoint y: 185, distance: 15.6
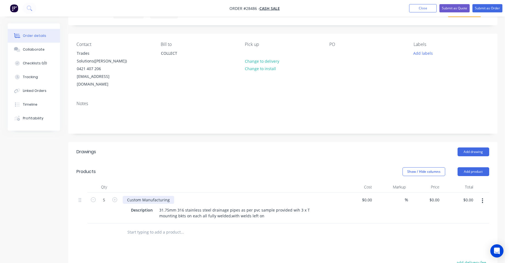
click at [116, 197] on icon "button" at bounding box center [114, 199] width 5 height 5
type input "6"
click at [439, 196] on input "0" at bounding box center [438, 200] width 6 height 8
type input "$776.60"
type input "$4,659.60"
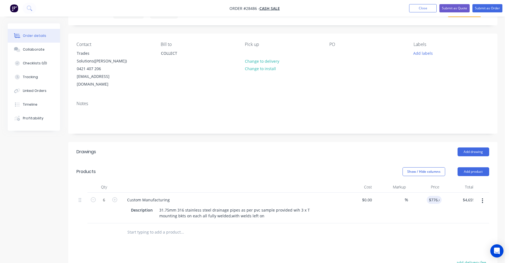
click at [451, 193] on div "$4,659.60 $0.00" at bounding box center [459, 208] width 34 height 31
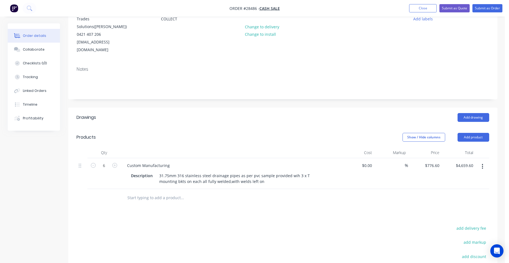
scroll to position [131, 0]
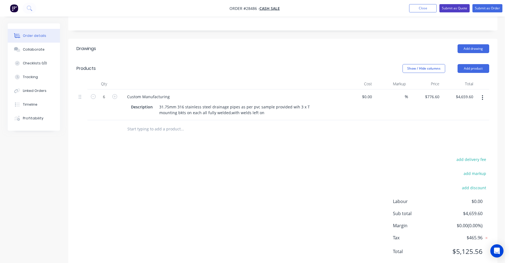
click at [461, 10] on button "Submit as Quote" at bounding box center [454, 8] width 30 height 8
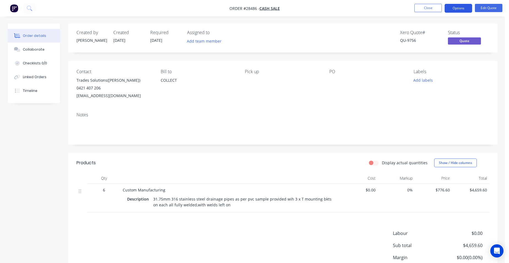
click at [460, 7] on button "Options" at bounding box center [459, 8] width 28 height 9
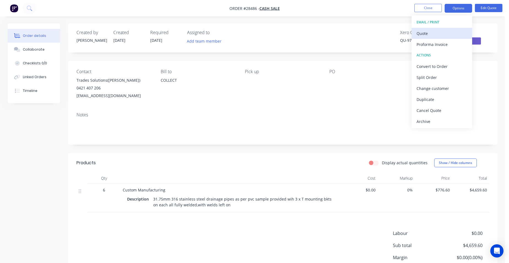
click at [433, 31] on div "Quote" at bounding box center [442, 33] width 51 height 8
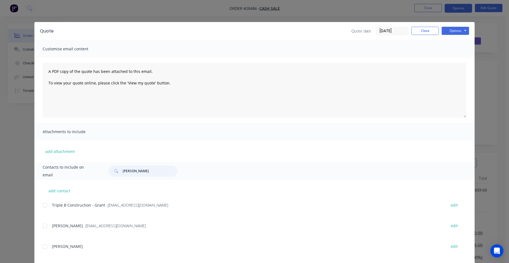
drag, startPoint x: 152, startPoint y: 174, endPoint x: 77, endPoint y: 152, distance: 78.5
click at [81, 171] on div "Contacts to include on email [PERSON_NAME]" at bounding box center [254, 171] width 440 height 18
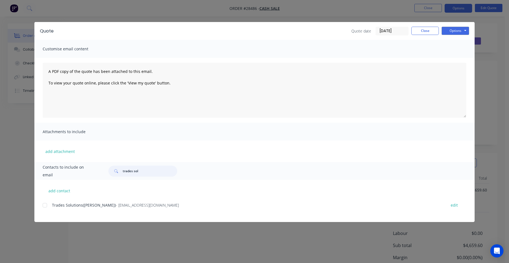
type input "trades sol"
click at [43, 201] on div "add contact Trades Solutions([PERSON_NAME]) - [EMAIL_ADDRESS][DOMAIN_NAME] edit" at bounding box center [254, 201] width 440 height 42
drag, startPoint x: 47, startPoint y: 203, endPoint x: 50, endPoint y: 201, distance: 3.8
click at [47, 203] on div at bounding box center [44, 205] width 11 height 11
click at [449, 29] on button "Options" at bounding box center [456, 31] width 28 height 8
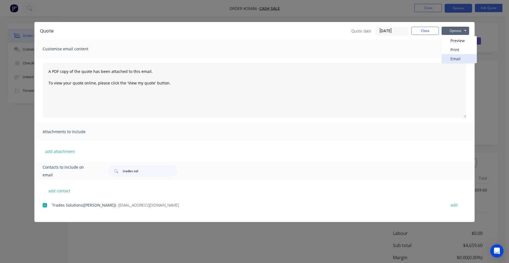
click at [460, 60] on button "Email" at bounding box center [459, 58] width 35 height 9
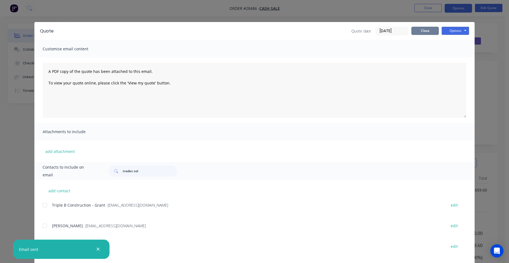
click at [416, 29] on button "Close" at bounding box center [425, 31] width 28 height 8
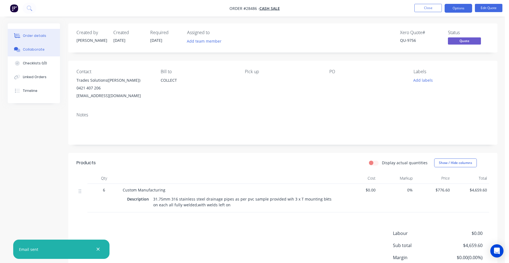
click at [42, 50] on div "Collaborate" at bounding box center [34, 49] width 22 height 5
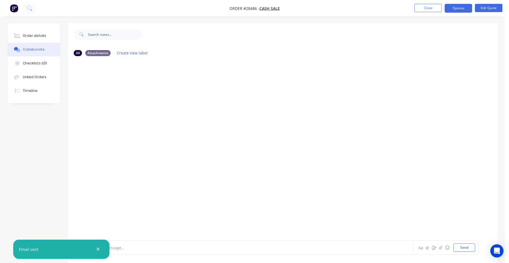
drag, startPoint x: 121, startPoint y: 245, endPoint x: 206, endPoint y: 245, distance: 85.0
click at [121, 245] on div at bounding box center [237, 248] width 286 height 6
click at [97, 246] on button "button" at bounding box center [98, 249] width 7 height 7
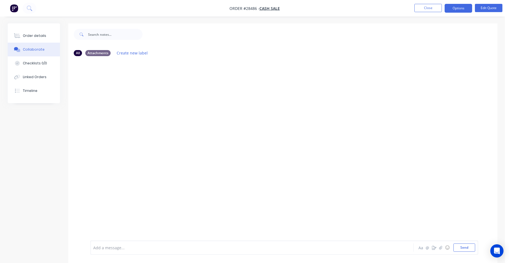
drag, startPoint x: 101, startPoint y: 248, endPoint x: 105, endPoint y: 249, distance: 3.3
click at [102, 249] on div at bounding box center [237, 248] width 286 height 6
click at [458, 247] on button "Send" at bounding box center [465, 248] width 22 height 8
click at [442, 247] on icon "button" at bounding box center [440, 248] width 3 height 4
click at [466, 251] on button "Send" at bounding box center [465, 248] width 22 height 8
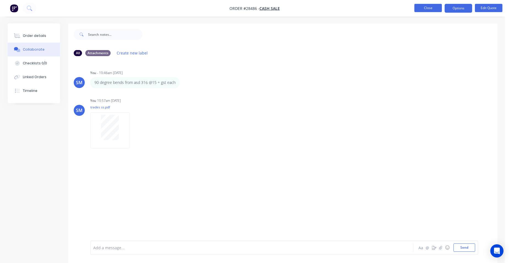
click at [425, 9] on button "Close" at bounding box center [428, 8] width 28 height 8
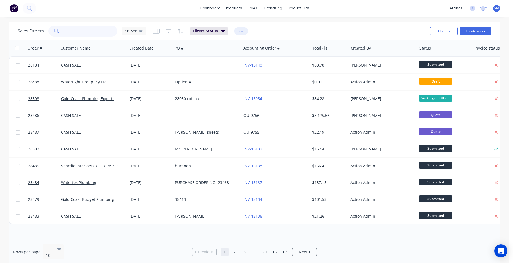
click at [87, 32] on input "text" at bounding box center [91, 31] width 54 height 11
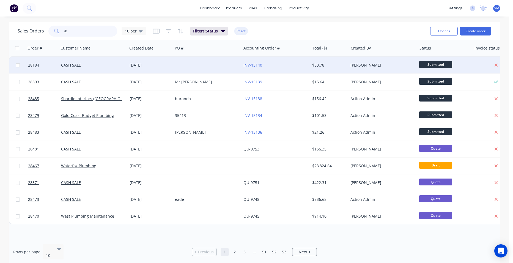
type input "rb"
click at [196, 66] on div at bounding box center [207, 65] width 69 height 17
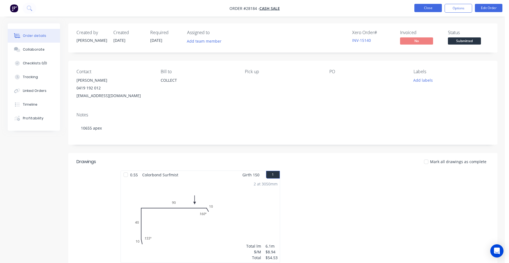
click at [422, 5] on button "Close" at bounding box center [428, 8] width 28 height 8
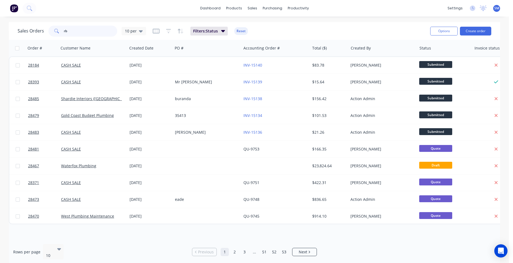
drag, startPoint x: 71, startPoint y: 32, endPoint x: 56, endPoint y: 31, distance: 15.4
click at [56, 31] on div "rb" at bounding box center [82, 31] width 69 height 11
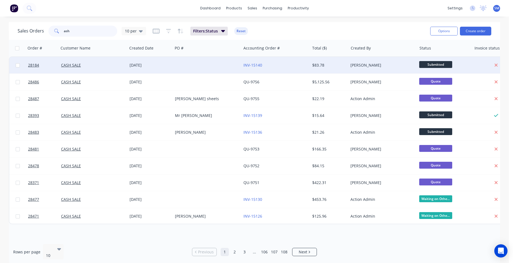
type input "ash"
click at [182, 65] on div at bounding box center [207, 65] width 69 height 17
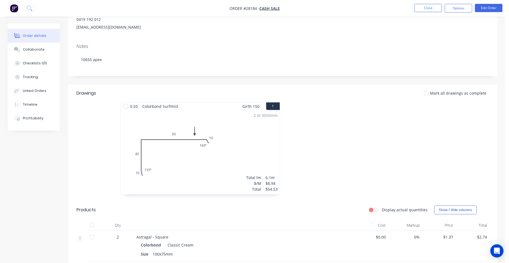
scroll to position [110, 0]
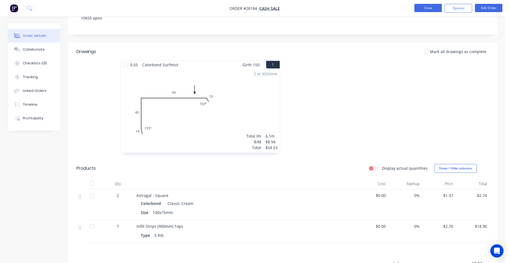
click at [428, 9] on button "Close" at bounding box center [428, 8] width 28 height 8
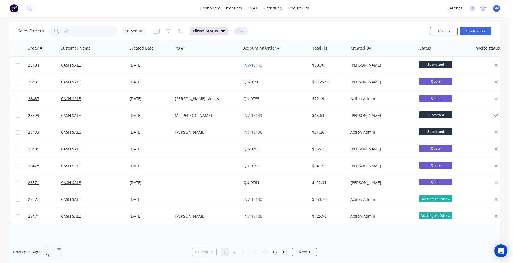
click at [74, 29] on input "ash" at bounding box center [91, 31] width 54 height 11
type input "a"
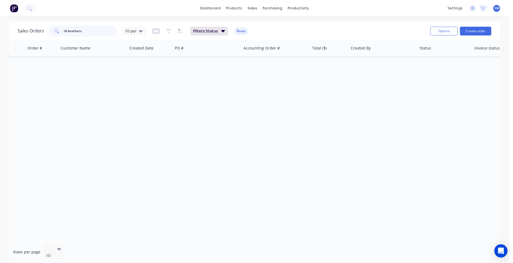
drag, startPoint x: 86, startPoint y: 30, endPoint x: 59, endPoint y: 25, distance: 28.1
click at [59, 26] on div "rb brothers" at bounding box center [82, 31] width 69 height 11
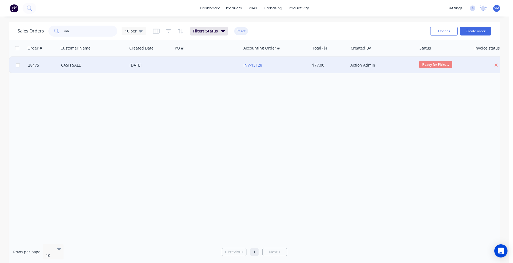
type input "rvb"
click at [177, 62] on div at bounding box center [207, 65] width 69 height 17
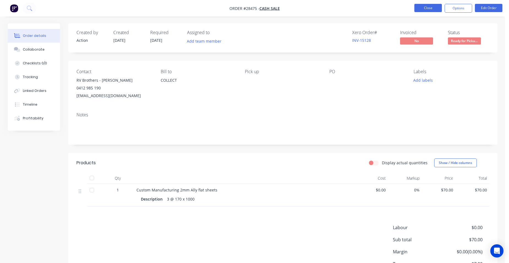
click at [432, 10] on button "Close" at bounding box center [428, 8] width 28 height 8
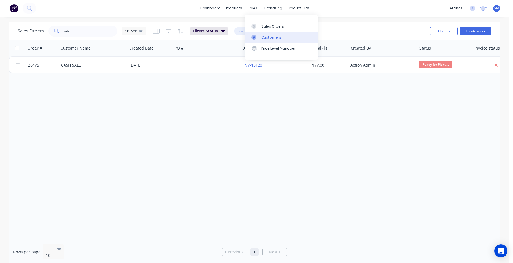
click at [275, 36] on div "Customers" at bounding box center [271, 37] width 20 height 5
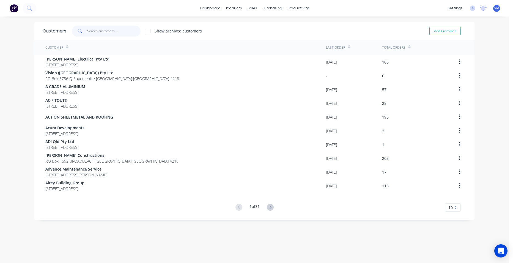
click at [104, 29] on input "text" at bounding box center [114, 31] width 54 height 11
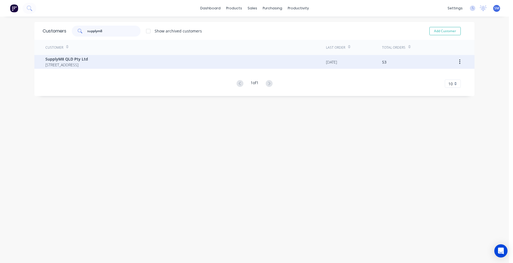
type input "supplym8"
click at [79, 61] on span "SupplyM8 QLD Pty Ltd" at bounding box center [66, 59] width 43 height 6
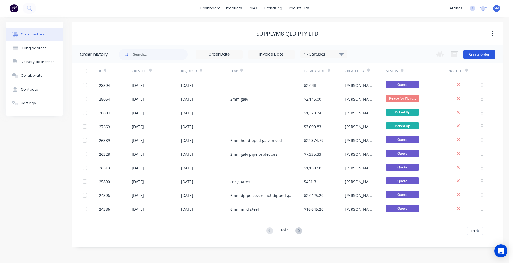
click at [484, 52] on button "Create Order" at bounding box center [479, 54] width 32 height 9
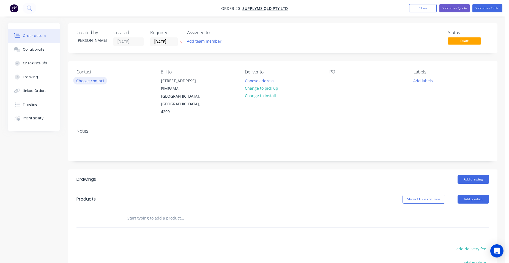
click at [103, 81] on button "Choose contact" at bounding box center [90, 80] width 34 height 7
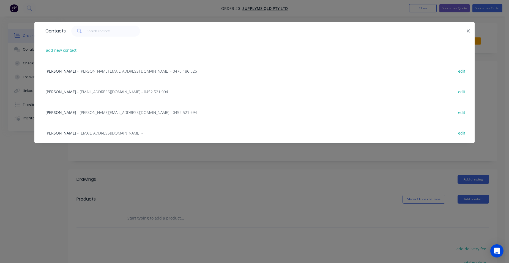
click at [84, 110] on span "- [PERSON_NAME][EMAIL_ADDRESS][DOMAIN_NAME] - 0452 521 994" at bounding box center [137, 112] width 120 height 5
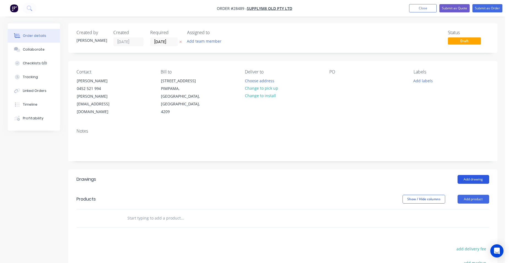
click at [475, 175] on button "Add drawing" at bounding box center [474, 179] width 32 height 9
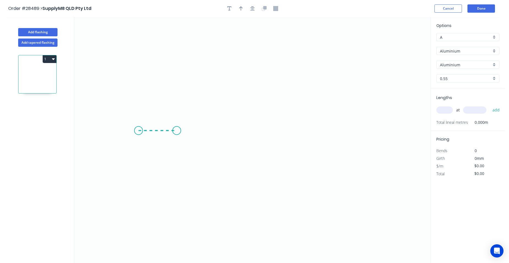
drag, startPoint x: 139, startPoint y: 131, endPoint x: 177, endPoint y: 132, distance: 37.7
click at [177, 132] on icon "0" at bounding box center [252, 140] width 356 height 246
drag, startPoint x: 176, startPoint y: 53, endPoint x: 215, endPoint y: 38, distance: 42.1
click at [179, 51] on icon "0 ?" at bounding box center [252, 140] width 356 height 246
click at [304, 50] on icon "0 ? ?" at bounding box center [252, 140] width 356 height 246
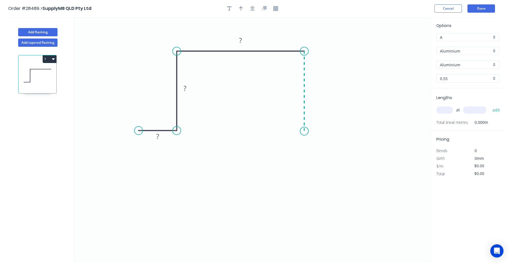
click at [304, 132] on icon "0 ? ? ?" at bounding box center [252, 140] width 356 height 246
click at [336, 130] on icon "0 ? ? ? ?" at bounding box center [252, 140] width 356 height 246
click at [244, 39] on rect at bounding box center [240, 41] width 11 height 8
click at [316, 88] on rect at bounding box center [312, 89] width 11 height 8
click at [188, 87] on rect at bounding box center [184, 89] width 11 height 8
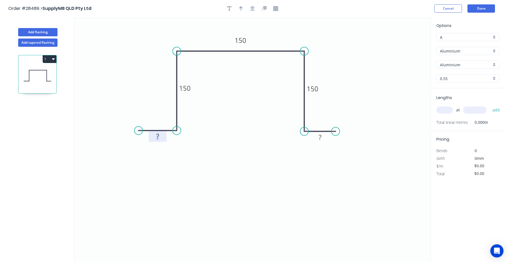
click at [160, 137] on rect at bounding box center [157, 137] width 11 height 8
click at [325, 140] on rect at bounding box center [320, 138] width 11 height 8
click at [496, 50] on div "Aluminium" at bounding box center [467, 51] width 63 height 8
type input "$1.00"
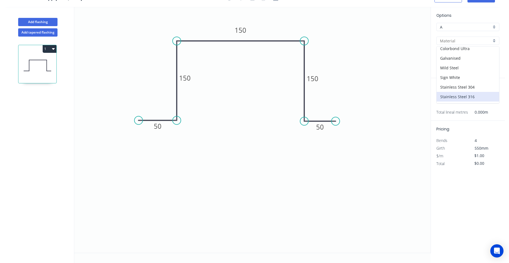
scroll to position [22, 0]
click at [465, 71] on div "Galvanised" at bounding box center [468, 68] width 62 height 10
type input "Galvanised"
type input "$24.30"
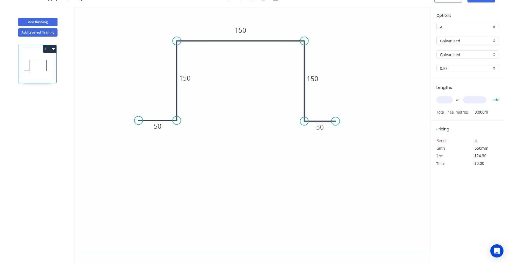
click at [494, 67] on div "0.55" at bounding box center [467, 68] width 63 height 8
click at [451, 122] on div "3.0" at bounding box center [468, 126] width 62 height 10
type input "3.0"
type input "$1.00"
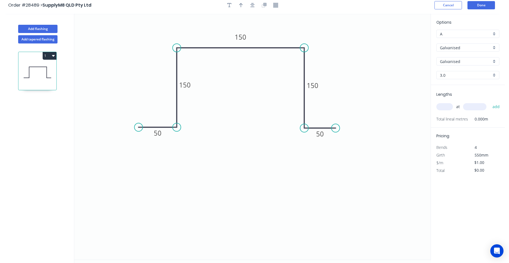
scroll to position [0, 0]
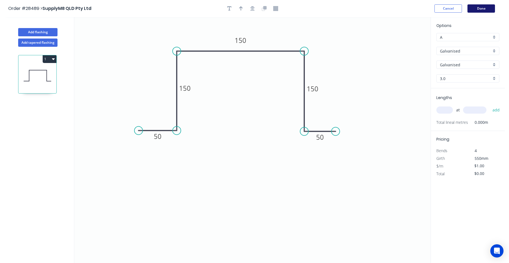
click at [484, 7] on button "Done" at bounding box center [482, 8] width 28 height 8
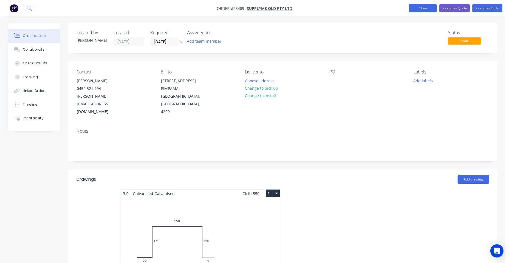
click at [412, 7] on button "Close" at bounding box center [423, 8] width 28 height 8
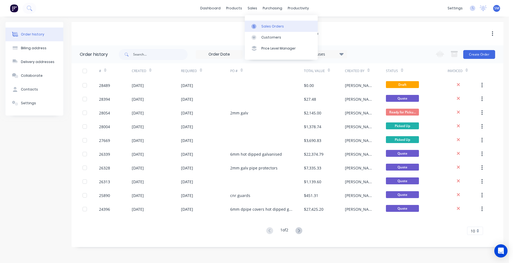
click at [258, 26] on div at bounding box center [256, 26] width 8 height 5
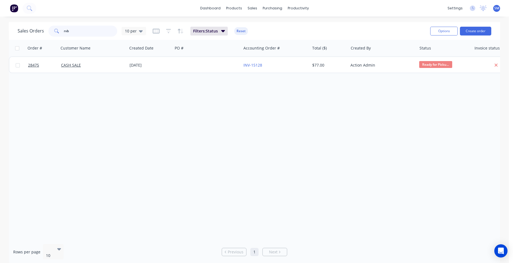
drag, startPoint x: 83, startPoint y: 31, endPoint x: 54, endPoint y: 31, distance: 29.4
click at [54, 31] on div "rvb" at bounding box center [82, 31] width 69 height 11
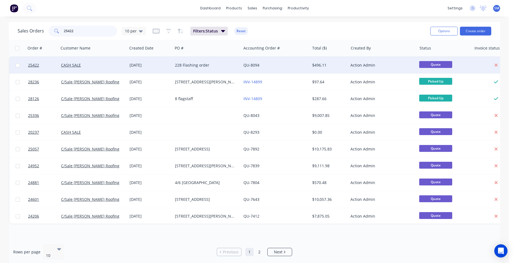
type input "25422"
click at [269, 63] on div "QU-8094" at bounding box center [274, 65] width 61 height 6
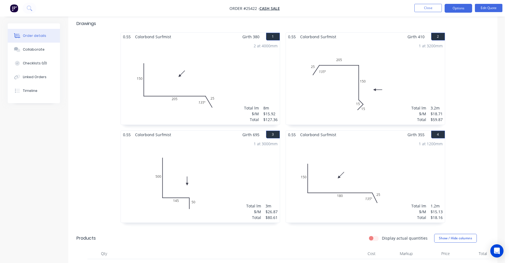
scroll to position [138, 0]
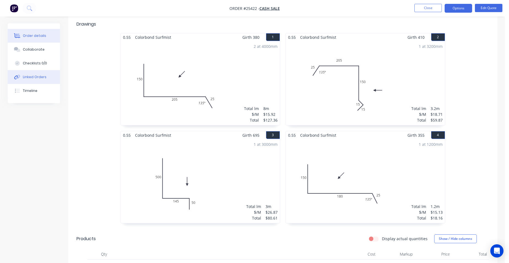
click at [42, 73] on button "Linked Orders" at bounding box center [34, 77] width 52 height 14
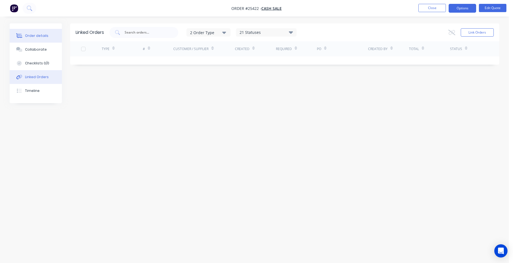
click at [38, 39] on button "Order details" at bounding box center [36, 36] width 52 height 14
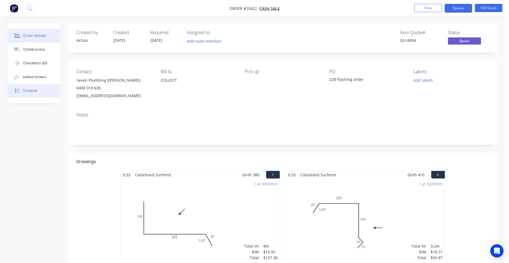
click at [28, 90] on div "Timeline" at bounding box center [30, 90] width 15 height 5
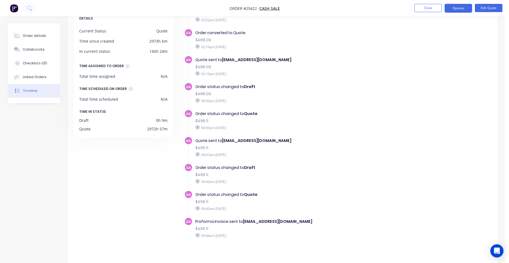
scroll to position [42, 0]
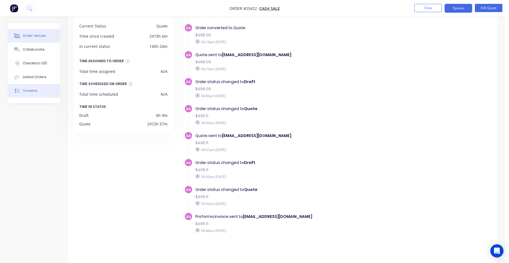
drag, startPoint x: 32, startPoint y: 38, endPoint x: 36, endPoint y: 37, distance: 4.2
click at [32, 38] on button "Order details" at bounding box center [34, 36] width 52 height 14
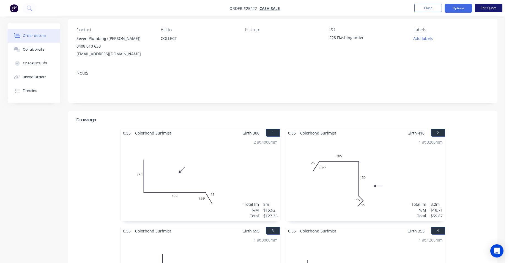
click at [483, 10] on button "Edit Quote" at bounding box center [489, 8] width 28 height 8
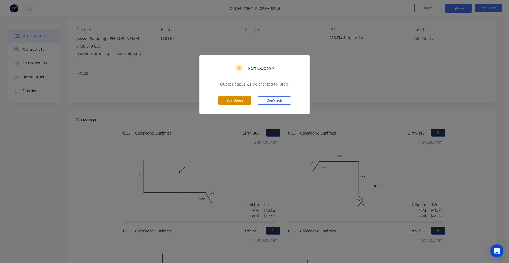
drag, startPoint x: 240, startPoint y: 98, endPoint x: 246, endPoint y: 97, distance: 6.2
click at [240, 98] on button "Edit Quote" at bounding box center [234, 100] width 33 height 8
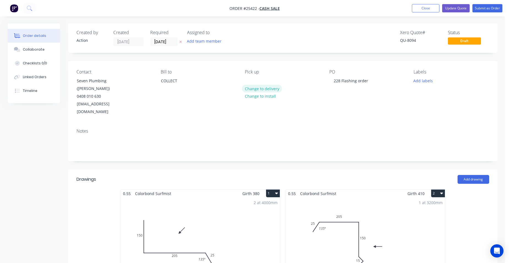
click at [265, 88] on button "Change to delivery" at bounding box center [262, 88] width 40 height 7
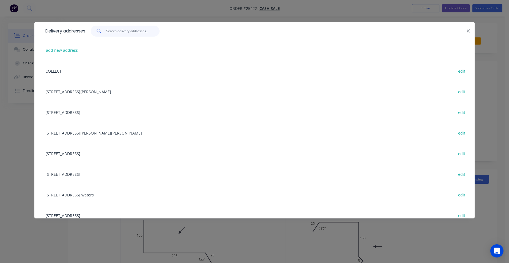
click at [131, 33] on input "text" at bounding box center [133, 31] width 54 height 11
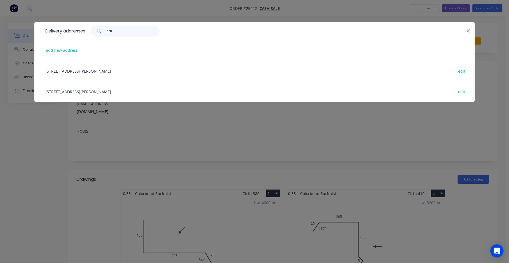
type input "228"
click at [81, 71] on div "[STREET_ADDRESS][PERSON_NAME] edit" at bounding box center [255, 71] width 424 height 21
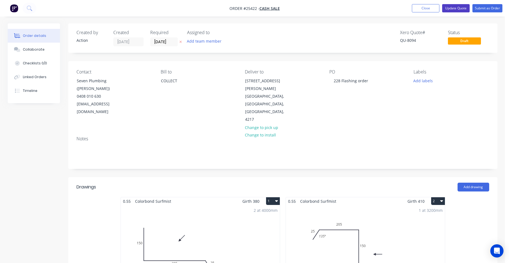
click at [462, 9] on button "Update Quote" at bounding box center [456, 8] width 28 height 8
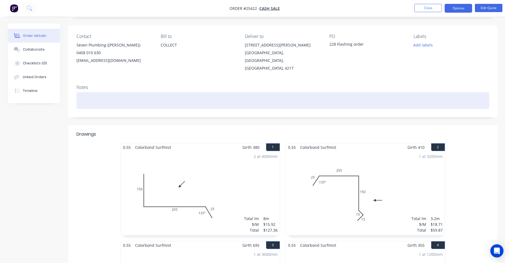
scroll to position [35, 0]
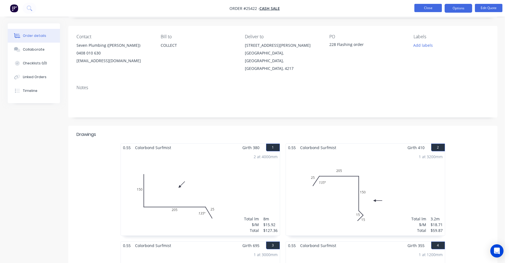
click at [425, 8] on button "Close" at bounding box center [428, 8] width 28 height 8
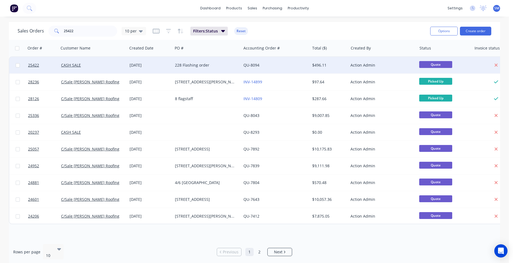
click at [293, 66] on div "QU-8094" at bounding box center [274, 65] width 61 height 6
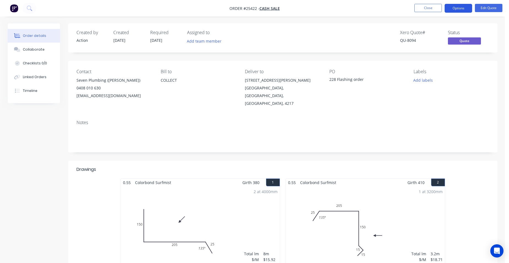
click at [454, 5] on button "Options" at bounding box center [459, 8] width 28 height 9
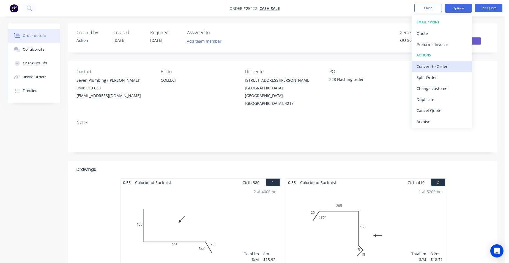
click at [454, 66] on div "Convert to Order" at bounding box center [442, 66] width 51 height 8
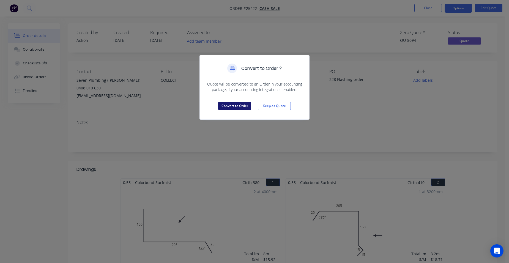
click at [238, 106] on button "Convert to Order" at bounding box center [234, 106] width 33 height 8
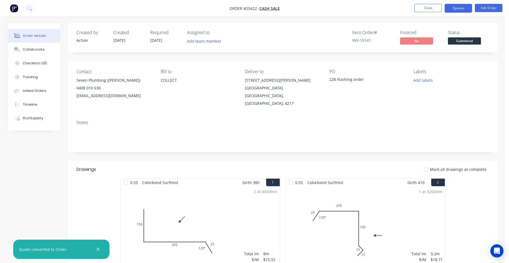
click at [455, 10] on button "Options" at bounding box center [459, 8] width 28 height 9
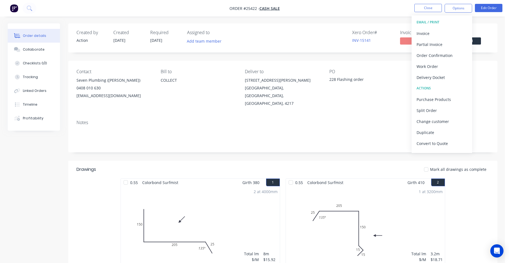
click at [357, 93] on div "Order #25422 - CASH SALE Close Options EMAIL / PRINT Invoice Partial Invoice Or…" at bounding box center [252, 263] width 505 height 526
click at [441, 100] on div "Purchase Products" at bounding box center [442, 99] width 51 height 8
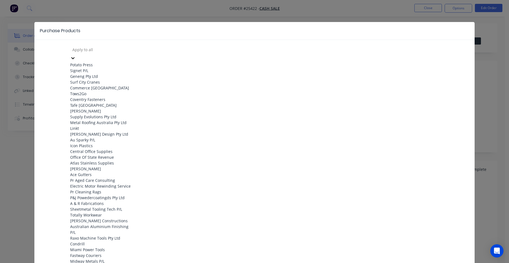
click at [109, 51] on div at bounding box center [111, 49] width 79 height 7
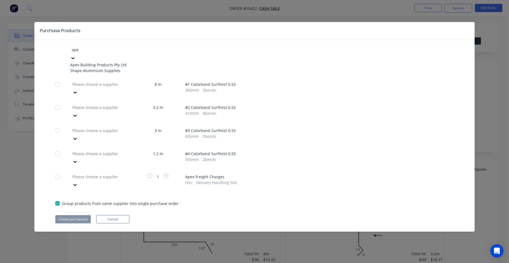
type input "apex"
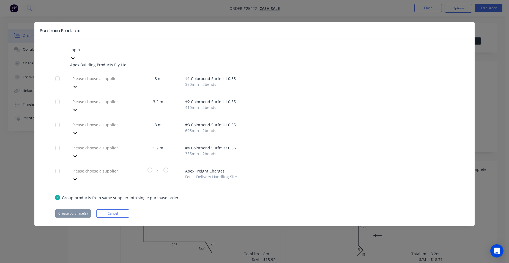
click at [116, 62] on div "Apex Building Products Pty Ltd" at bounding box center [100, 65] width 61 height 6
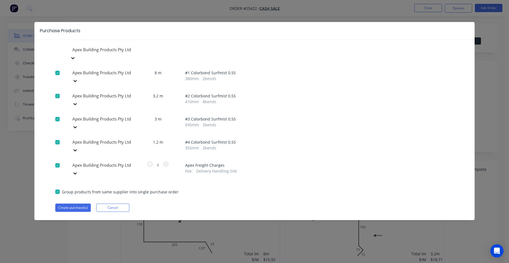
click at [57, 160] on div at bounding box center [57, 165] width 11 height 11
click at [75, 204] on button "Create purchase(s)" at bounding box center [72, 208] width 35 height 8
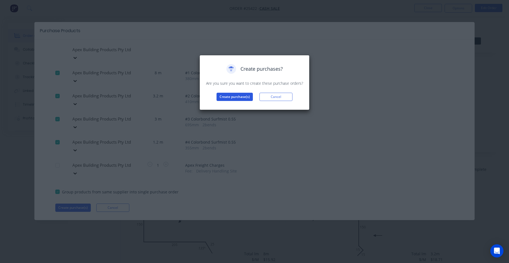
click at [234, 94] on button "Create purchase(s)" at bounding box center [235, 97] width 36 height 8
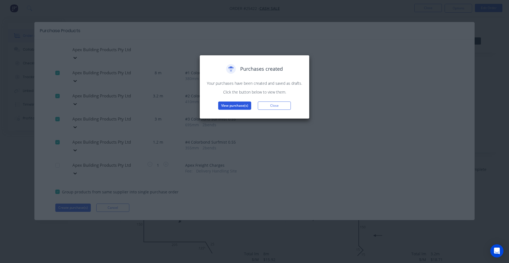
click at [233, 103] on button "View purchase(s)" at bounding box center [234, 106] width 33 height 8
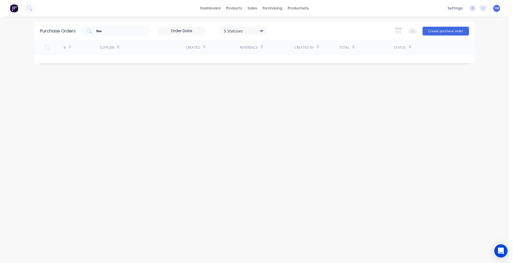
drag, startPoint x: 96, startPoint y: 27, endPoint x: 84, endPoint y: 25, distance: 12.8
click at [84, 25] on div "Purchase Orders lbw 5 Statuses 5 Statuses Export to Excel (XLSX) Create purchas…" at bounding box center [254, 31] width 440 height 18
drag, startPoint x: 84, startPoint y: 25, endPoint x: 114, endPoint y: 32, distance: 31.7
click at [114, 32] on input "lbw" at bounding box center [119, 31] width 46 height 6
type input "l"
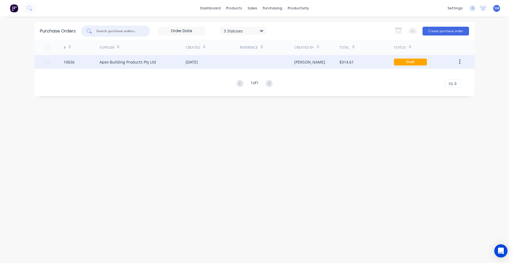
click at [231, 66] on div "[DATE]" at bounding box center [213, 62] width 54 height 14
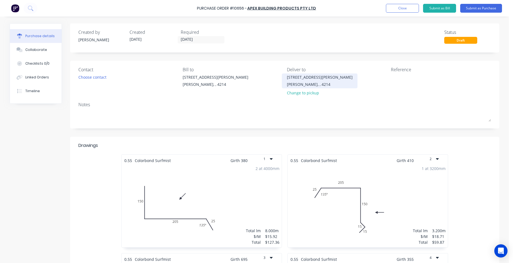
click at [309, 75] on div "[STREET_ADDRESS][PERSON_NAME]" at bounding box center [320, 77] width 66 height 6
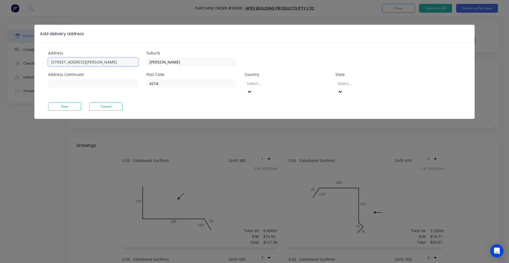
drag, startPoint x: 78, startPoint y: 61, endPoint x: 41, endPoint y: 61, distance: 36.3
click at [41, 61] on div "Address [STREET_ADDRESS][PERSON_NAME] Address Continued Suburb [PERSON_NAME] Po…" at bounding box center [254, 81] width 440 height 76
type input "[STREET_ADDRESS][PERSON_NAME]"
drag, startPoint x: 169, startPoint y: 63, endPoint x: 144, endPoint y: 59, distance: 25.5
click at [144, 59] on div "Address [STREET_ADDRESS][PERSON_NAME] Address Continued Suburb [PERSON_NAME] Po…" at bounding box center [151, 76] width 206 height 51
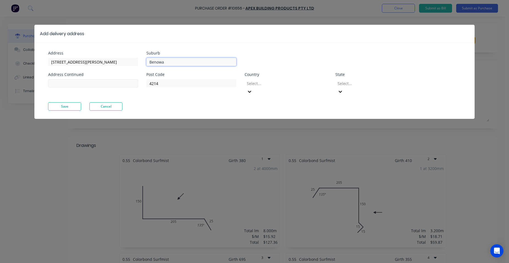
type input "Benowa"
click at [61, 84] on input at bounding box center [93, 83] width 90 height 8
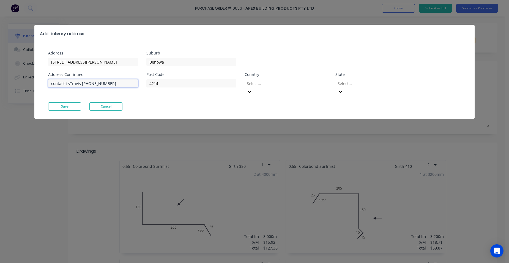
type input "contact i sTravis [PHONE_NUMBER]"
click at [290, 83] on div at bounding box center [285, 83] width 79 height 7
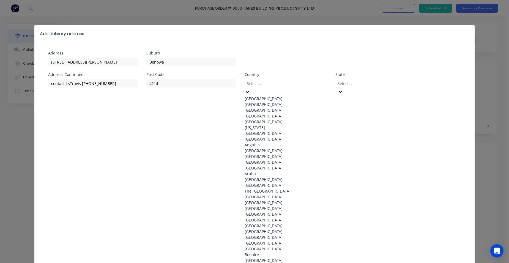
click at [271, 96] on div "[GEOGRAPHIC_DATA]" at bounding box center [286, 99] width 83 height 6
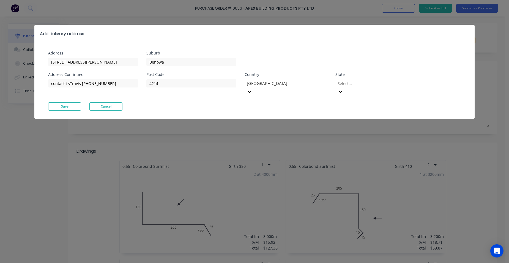
click at [381, 85] on div at bounding box center [376, 83] width 79 height 7
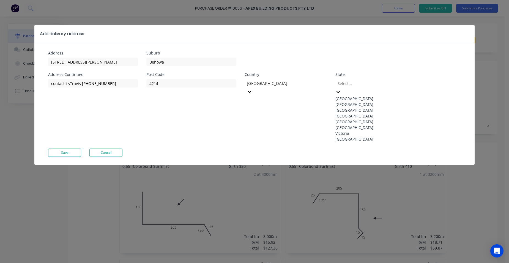
click at [368, 119] on div "[GEOGRAPHIC_DATA]" at bounding box center [376, 116] width 83 height 6
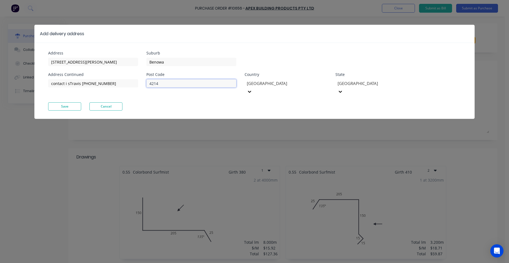
drag, startPoint x: 172, startPoint y: 84, endPoint x: 140, endPoint y: 81, distance: 32.0
click at [140, 81] on div "Address [STREET_ADDRESS][PERSON_NAME] Address Continued contact i sTravis [PHON…" at bounding box center [151, 76] width 206 height 51
click at [67, 81] on input "contact i sTravis [PHONE_NUMBER]" at bounding box center [93, 83] width 90 height 8
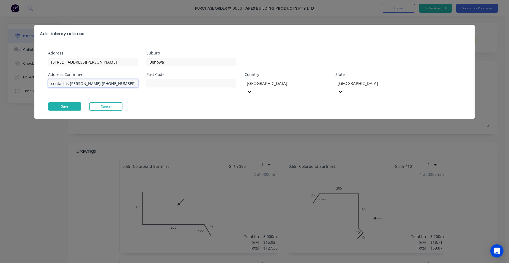
type input "contact is [PERSON_NAME] [PHONE_NUMBER]"
click at [67, 102] on button "Save" at bounding box center [64, 106] width 33 height 8
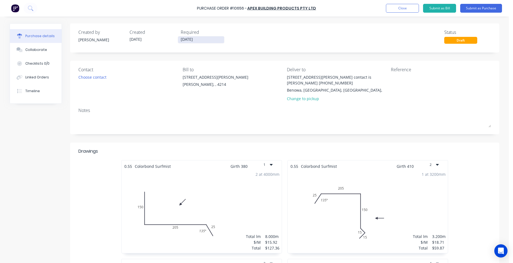
click at [192, 41] on input "[DATE]" at bounding box center [201, 39] width 46 height 7
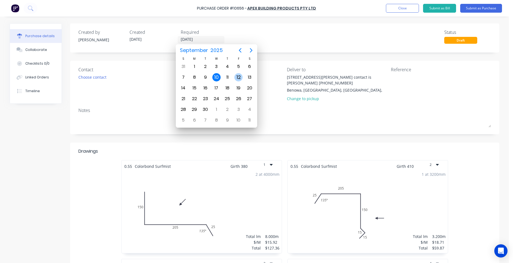
click at [237, 77] on div "12" at bounding box center [238, 77] width 8 height 8
type input "[DATE]"
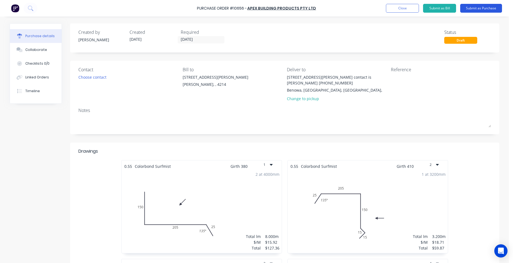
click at [481, 9] on button "Submit as Purchase" at bounding box center [481, 8] width 42 height 9
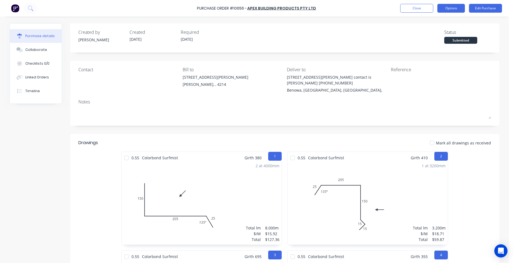
click at [455, 7] on button "Options" at bounding box center [452, 8] width 28 height 9
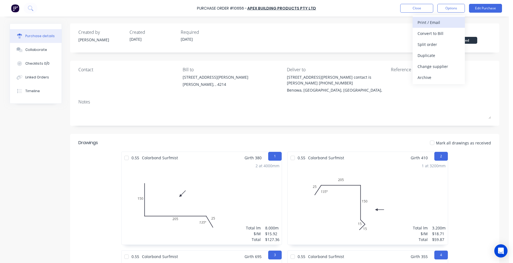
click at [445, 20] on div "Print / Email" at bounding box center [439, 22] width 42 height 8
click at [445, 44] on div "Without pricing" at bounding box center [439, 44] width 42 height 8
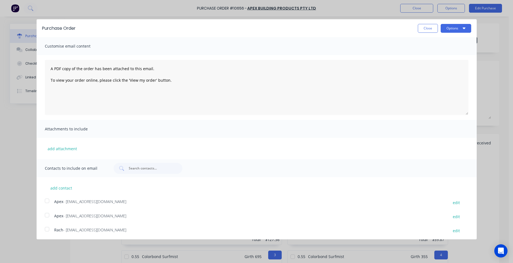
click at [48, 201] on div at bounding box center [47, 200] width 11 height 11
click at [446, 29] on button "Options" at bounding box center [456, 28] width 31 height 9
click at [445, 48] on button "Email" at bounding box center [445, 53] width 52 height 11
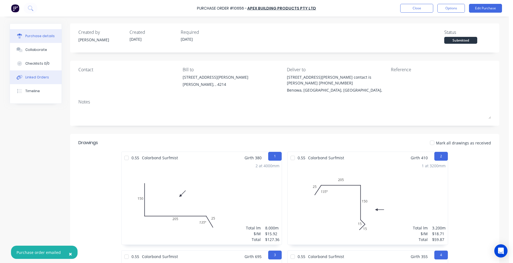
click at [43, 79] on div "Linked Orders" at bounding box center [37, 77] width 24 height 5
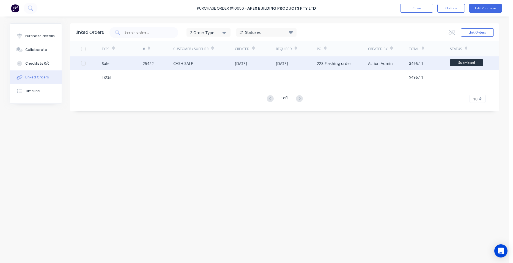
click at [135, 66] on div "Sale" at bounding box center [122, 63] width 41 height 14
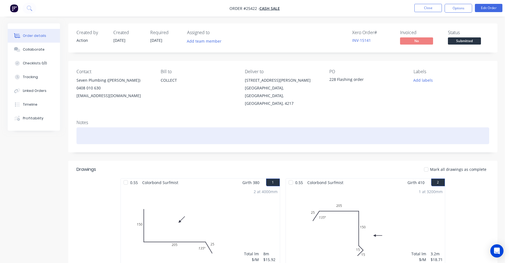
click at [94, 127] on div at bounding box center [283, 135] width 413 height 17
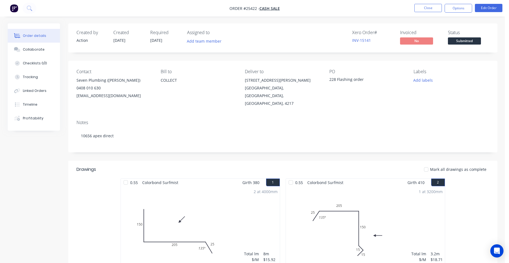
click at [431, 93] on div "Labels Add labels" at bounding box center [451, 88] width 75 height 38
click at [465, 41] on span "Submitted" at bounding box center [464, 40] width 33 height 7
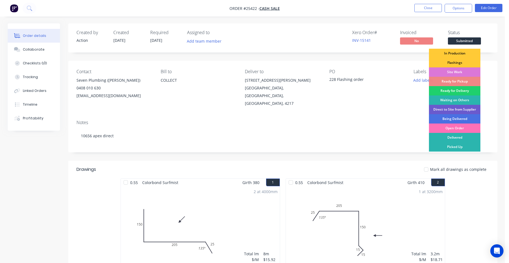
click at [475, 106] on div "Direct to Site from Supplier" at bounding box center [454, 109] width 51 height 9
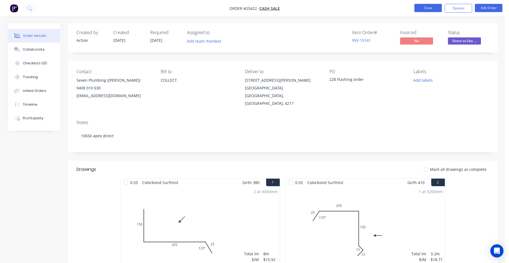
click at [426, 5] on button "Close" at bounding box center [428, 8] width 28 height 8
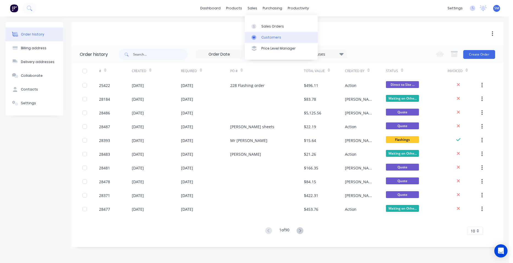
click at [266, 35] on div "Customers" at bounding box center [271, 37] width 20 height 5
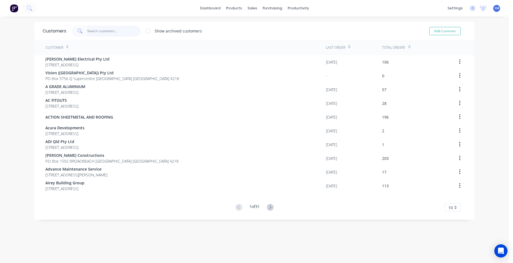
click at [106, 29] on input "text" at bounding box center [114, 31] width 54 height 11
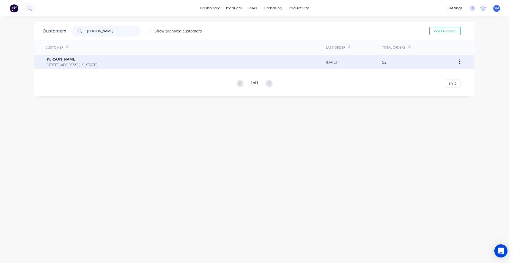
type input "[PERSON_NAME]"
click at [85, 68] on div "[PERSON_NAME] [STREET_ADDRESS][US_STATE]" at bounding box center [185, 62] width 281 height 14
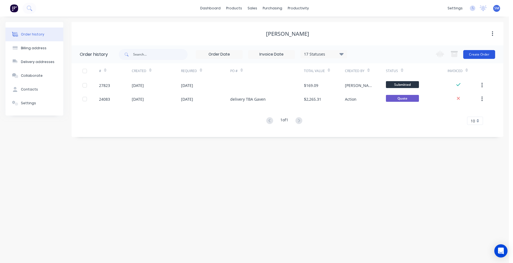
click at [482, 53] on button "Create Order" at bounding box center [479, 54] width 32 height 9
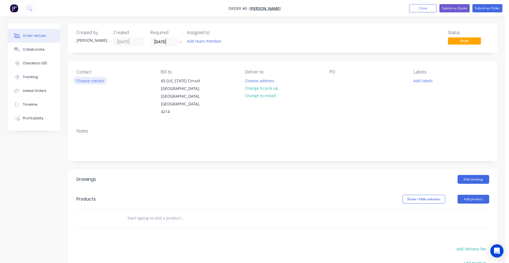
click at [91, 81] on button "Choose contact" at bounding box center [90, 80] width 34 height 7
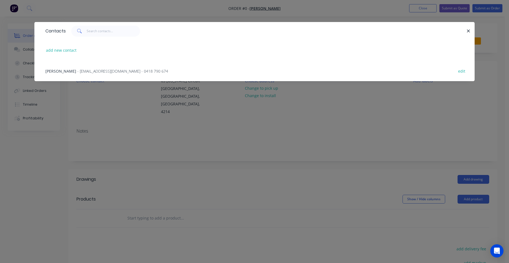
click at [100, 72] on span "- [EMAIL_ADDRESS][DOMAIN_NAME] - 0418 790 674" at bounding box center [122, 71] width 91 height 5
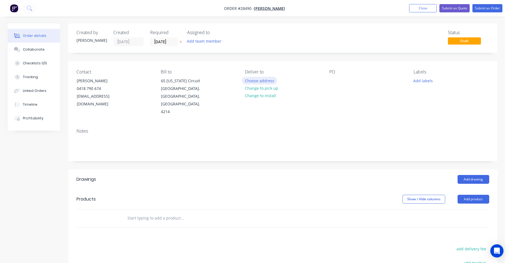
click at [270, 83] on button "Choose address" at bounding box center [259, 80] width 35 height 7
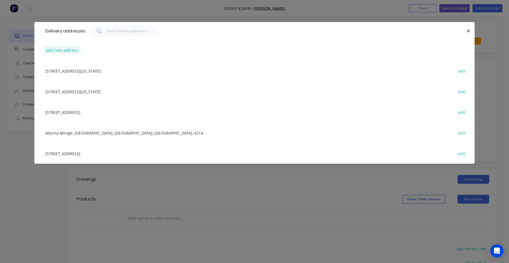
click at [77, 49] on button "add new address" at bounding box center [62, 50] width 38 height 7
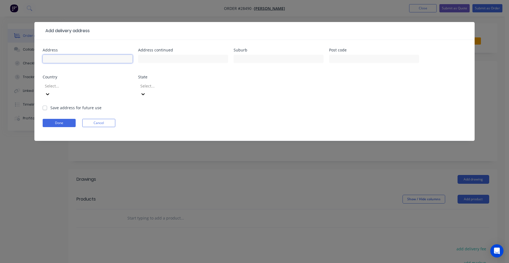
click at [64, 57] on input "text" at bounding box center [88, 59] width 90 height 8
type input "Gaven"
click at [107, 83] on div at bounding box center [83, 86] width 79 height 7
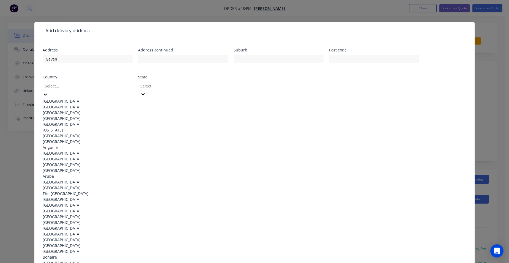
click at [87, 99] on div "[GEOGRAPHIC_DATA]" at bounding box center [88, 101] width 90 height 6
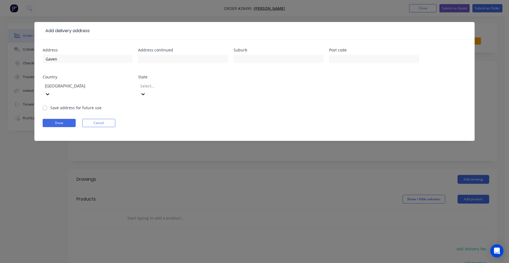
click at [148, 89] on div at bounding box center [179, 86] width 79 height 7
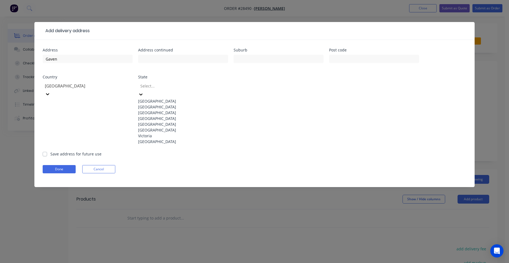
click at [162, 121] on div "[GEOGRAPHIC_DATA]" at bounding box center [183, 119] width 90 height 6
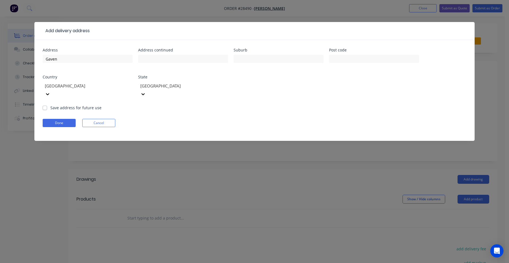
click at [50, 105] on label "Save address for future use" at bounding box center [75, 108] width 51 height 6
click at [45, 105] on input "Save address for future use" at bounding box center [45, 107] width 4 height 5
checkbox input "true"
click at [50, 119] on button "Done" at bounding box center [59, 123] width 33 height 8
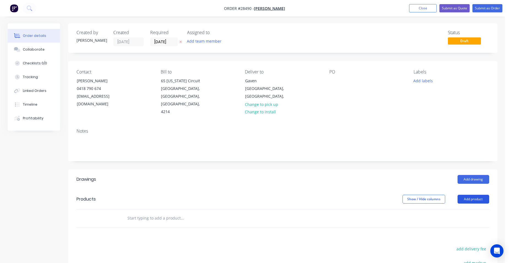
click at [481, 195] on button "Add product" at bounding box center [474, 199] width 32 height 9
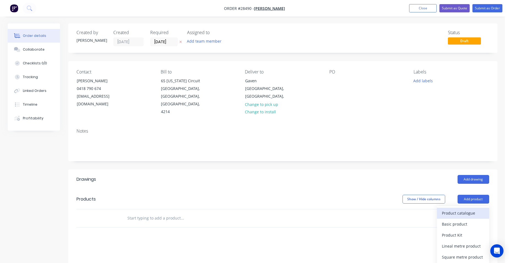
click at [471, 209] on div "Product catalogue" at bounding box center [463, 213] width 42 height 8
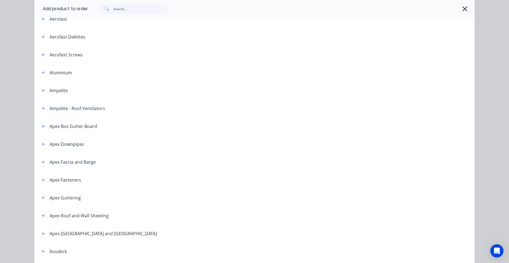
scroll to position [110, 0]
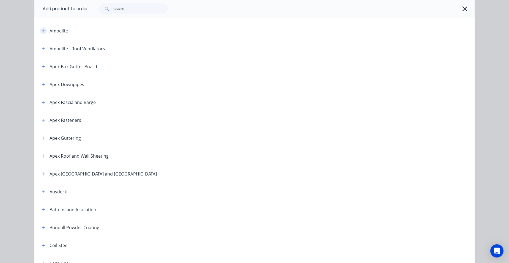
click at [43, 29] on button "button" at bounding box center [43, 30] width 7 height 7
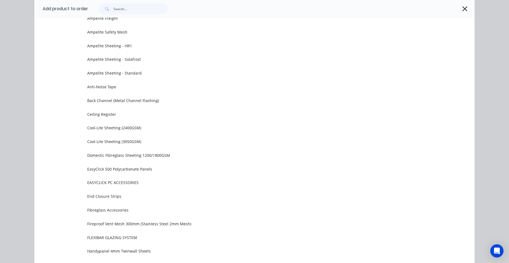
scroll to position [220, 0]
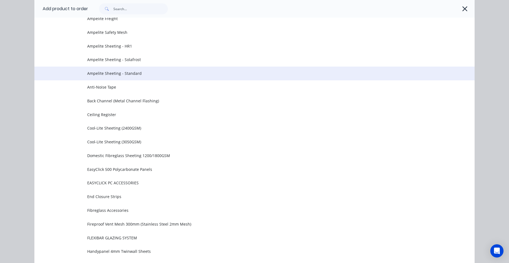
click at [136, 70] on span "Ampelite Sheeting - Standard" at bounding box center [242, 73] width 310 height 6
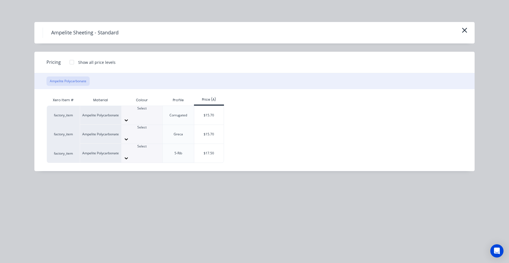
click at [140, 116] on div "Select" at bounding box center [141, 111] width 41 height 10
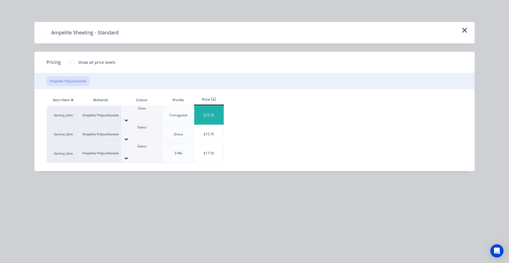
click at [203, 114] on div "$15.70" at bounding box center [208, 115] width 29 height 19
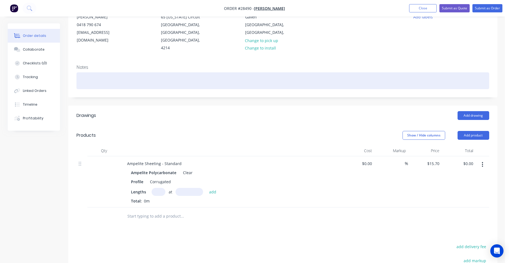
scroll to position [83, 0]
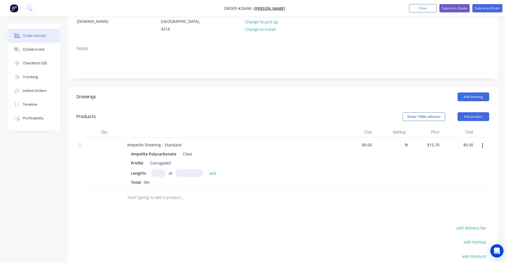
click at [160, 169] on input "text" at bounding box center [159, 173] width 14 height 8
type input "1"
type input "7200mm"
click at [215, 169] on button "add" at bounding box center [212, 172] width 13 height 7
type input "$113.04"
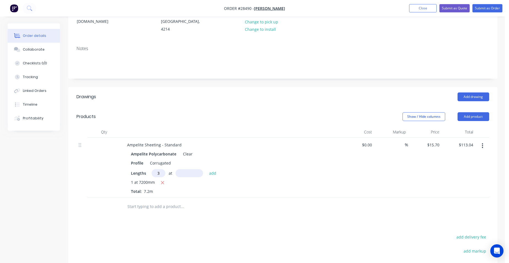
type input "3"
click at [206, 169] on button "add" at bounding box center [212, 172] width 13 height 7
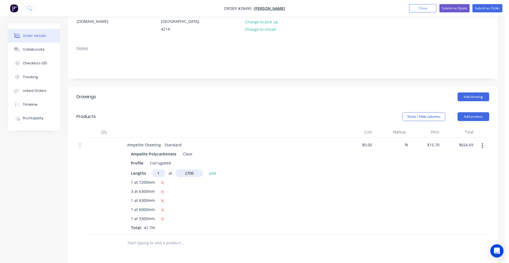
click at [206, 169] on button "add" at bounding box center [212, 172] width 13 height 7
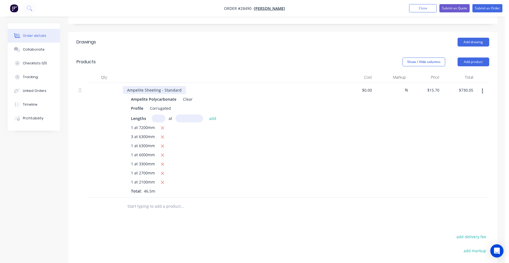
scroll to position [138, 0]
click at [181, 86] on div "Ampelite Sheeting - Standard" at bounding box center [154, 90] width 63 height 8
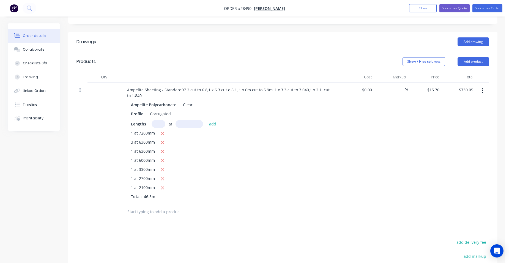
click at [321, 203] on div at bounding box center [283, 212] width 413 height 18
click at [484, 57] on button "Add product" at bounding box center [474, 61] width 32 height 9
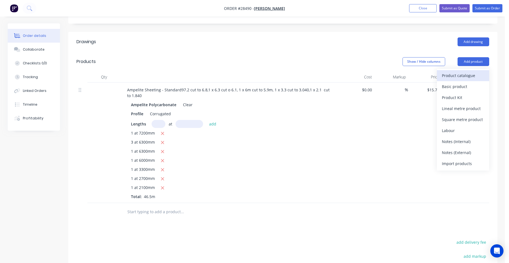
click at [463, 72] on div "Product catalogue" at bounding box center [463, 76] width 42 height 8
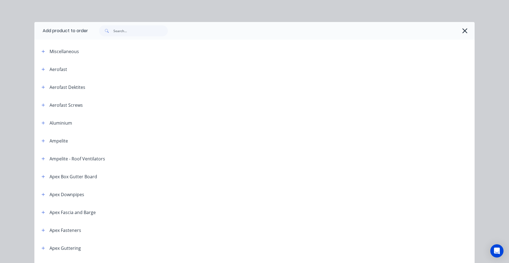
scroll to position [28, 0]
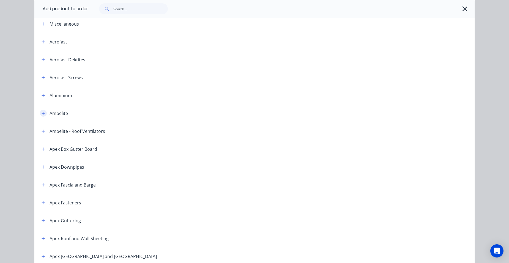
click at [44, 113] on button "button" at bounding box center [43, 113] width 7 height 7
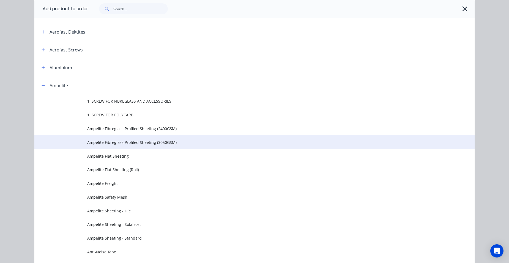
scroll to position [55, 0]
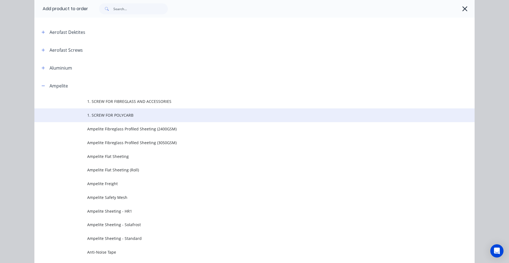
click at [126, 111] on td "1. SCREW FOR POLYCARB" at bounding box center [280, 115] width 387 height 14
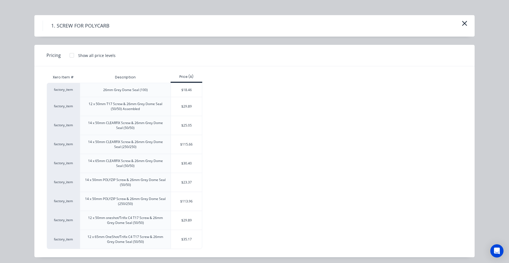
scroll to position [9, 0]
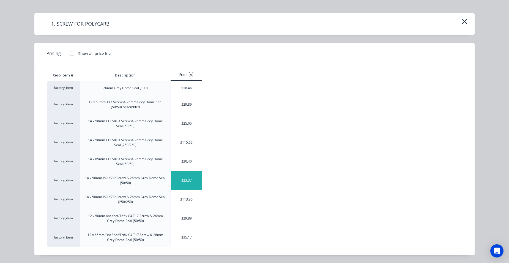
click at [192, 184] on div "$23.37" at bounding box center [186, 180] width 31 height 19
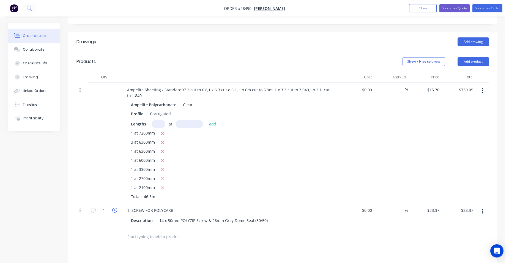
click at [115, 208] on icon "button" at bounding box center [114, 210] width 5 height 5
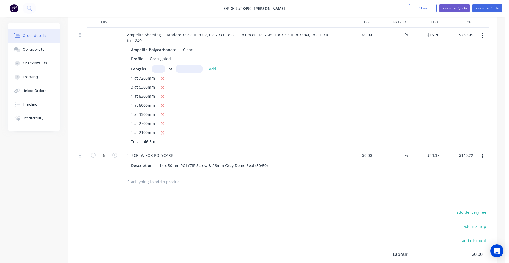
scroll to position [138, 0]
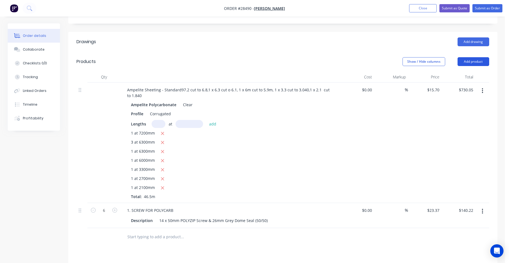
click at [484, 57] on button "Add product" at bounding box center [474, 61] width 32 height 9
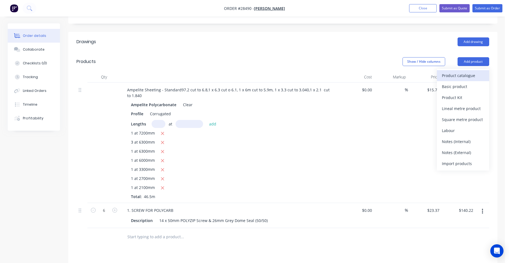
click at [476, 72] on div "Product catalogue" at bounding box center [463, 76] width 42 height 8
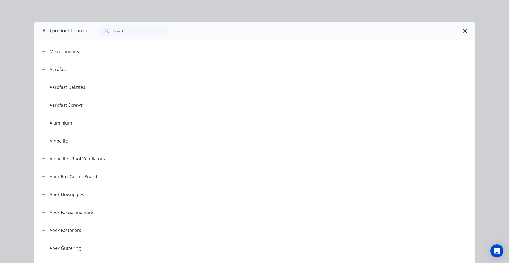
drag, startPoint x: 463, startPoint y: 30, endPoint x: 457, endPoint y: 32, distance: 6.4
click at [463, 30] on icon "button" at bounding box center [465, 31] width 6 height 8
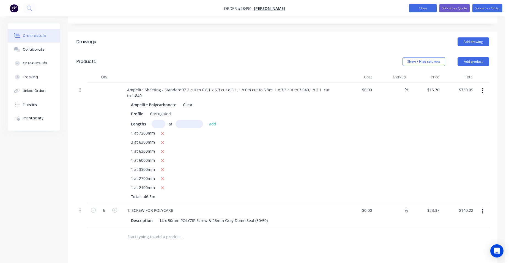
click at [423, 6] on button "Close" at bounding box center [423, 8] width 28 height 8
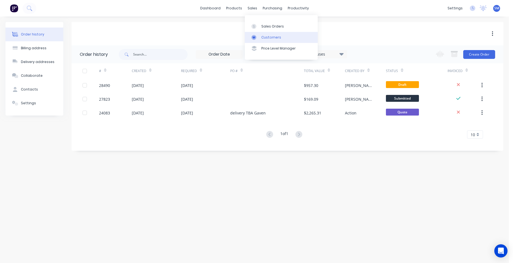
click at [277, 34] on link "Customers" at bounding box center [281, 37] width 73 height 11
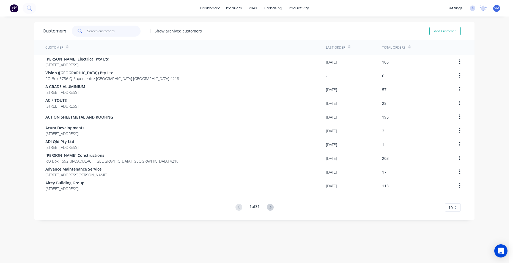
click at [116, 28] on input "text" at bounding box center [114, 31] width 54 height 11
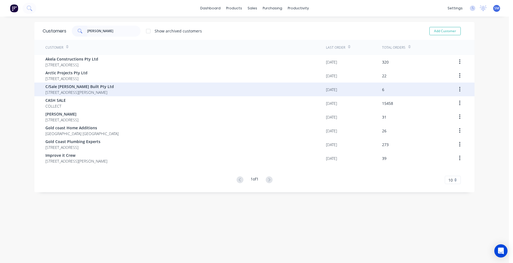
click at [94, 84] on span "C/Sale [PERSON_NAME] Built Pty Ltd" at bounding box center [79, 87] width 69 height 6
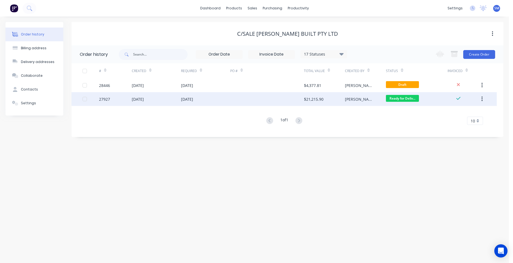
click at [249, 95] on div at bounding box center [267, 99] width 74 height 14
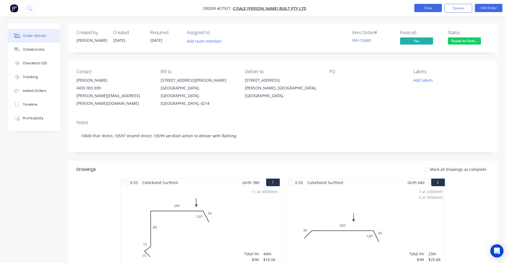
click at [422, 7] on button "Close" at bounding box center [428, 8] width 28 height 8
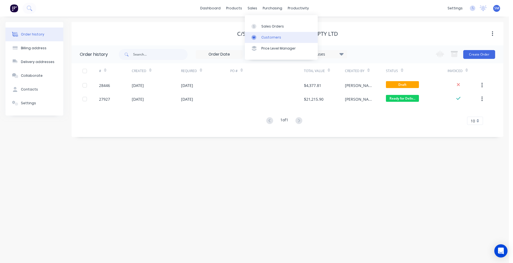
click at [272, 40] on link "Customers" at bounding box center [281, 37] width 73 height 11
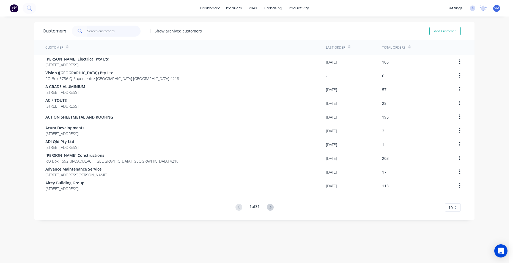
click at [114, 35] on input "text" at bounding box center [114, 31] width 54 height 11
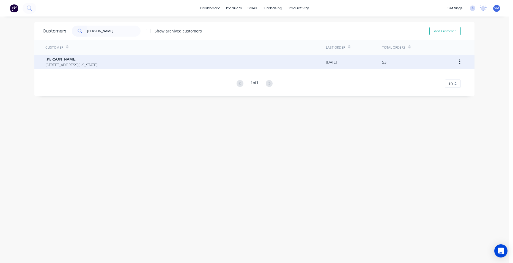
click at [87, 67] on span "[STREET_ADDRESS][US_STATE]" at bounding box center [71, 65] width 52 height 6
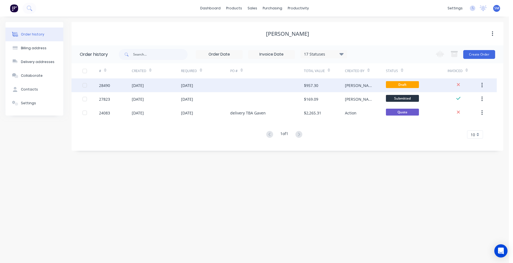
click at [272, 84] on div at bounding box center [267, 85] width 74 height 14
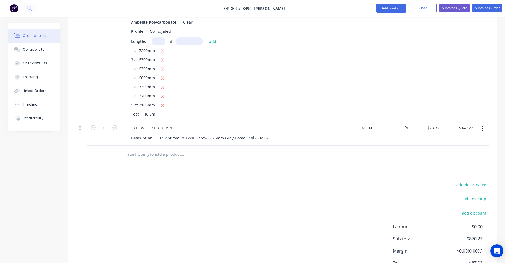
scroll to position [253, 0]
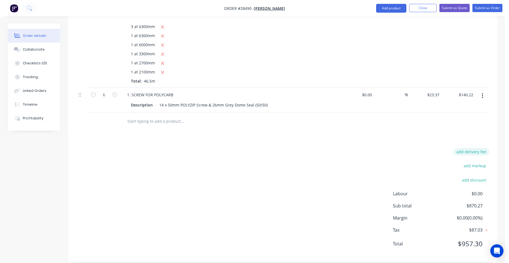
click at [483, 148] on button "add delivery fee" at bounding box center [471, 151] width 35 height 7
click input "submit" at bounding box center [0, 0] width 0 height 0
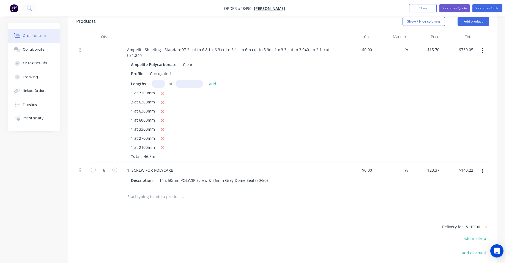
scroll to position [168, 0]
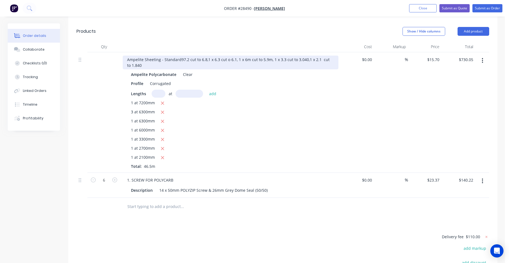
click at [181, 56] on div "Ampelite Sheeting - Standard97.2 cut to 6.8,1 x 6.3 cut o 6.1, 1 x 6m cut to 5.…" at bounding box center [231, 63] width 216 height 14
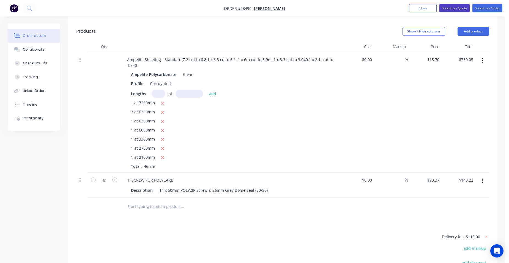
click at [454, 9] on button "Submit as Quote" at bounding box center [454, 8] width 30 height 8
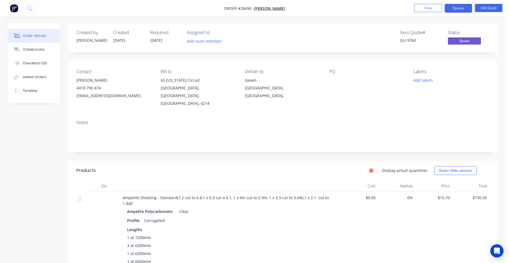
click at [459, 9] on button "Options" at bounding box center [459, 8] width 28 height 9
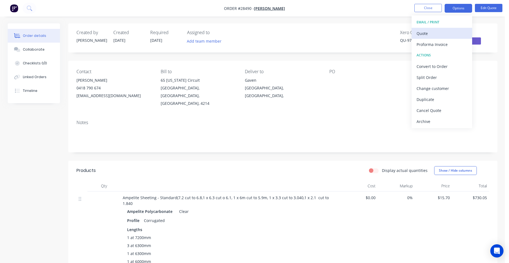
click at [446, 29] on button "Quote" at bounding box center [442, 33] width 61 height 11
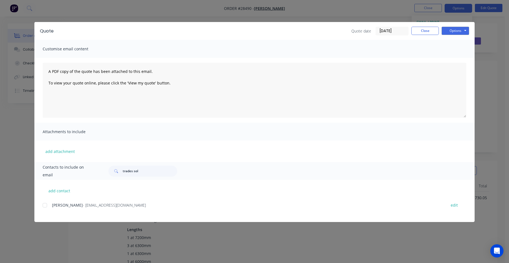
click at [46, 204] on div at bounding box center [44, 205] width 11 height 11
click at [456, 31] on button "Options" at bounding box center [456, 31] width 28 height 8
click at [466, 54] on button "Email" at bounding box center [459, 58] width 35 height 9
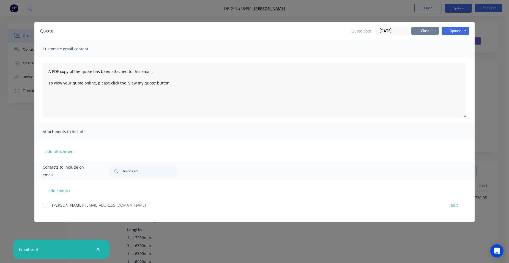
click at [428, 33] on button "Close" at bounding box center [425, 31] width 28 height 8
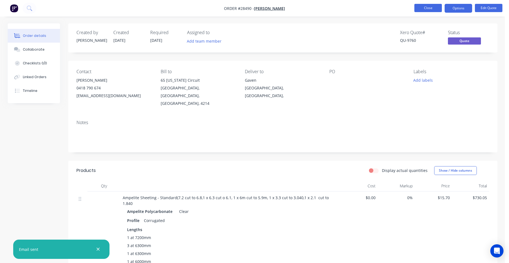
click at [437, 8] on button "Close" at bounding box center [428, 8] width 28 height 8
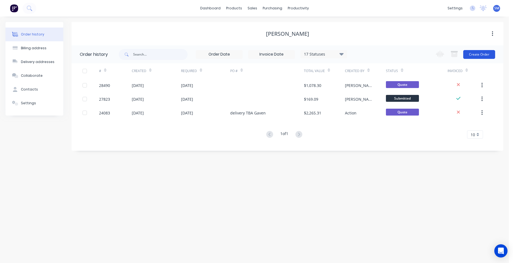
click at [473, 52] on button "Create Order" at bounding box center [479, 54] width 32 height 9
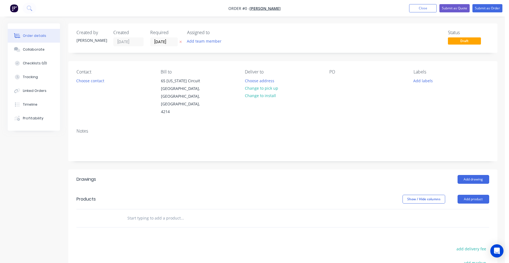
click at [107, 81] on div "Contact Choose contact" at bounding box center [114, 92] width 75 height 47
click at [102, 81] on button "Choose contact" at bounding box center [90, 80] width 34 height 7
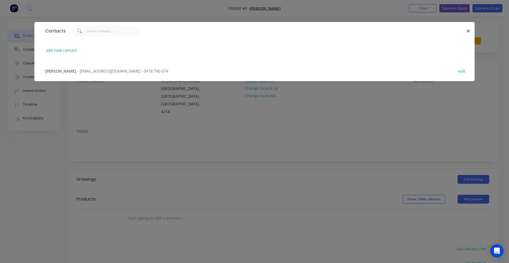
click at [91, 72] on span "- [EMAIL_ADDRESS][DOMAIN_NAME] - 0418 790 674" at bounding box center [122, 71] width 91 height 5
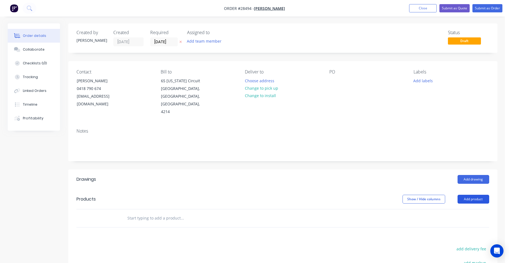
click at [472, 195] on button "Add product" at bounding box center [474, 199] width 32 height 9
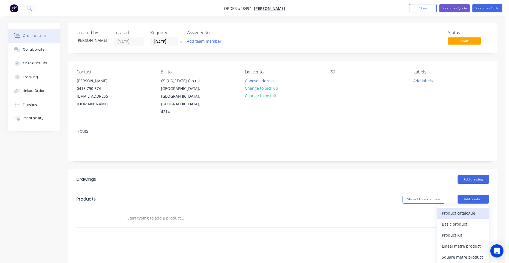
click at [458, 208] on button "Product catalogue" at bounding box center [463, 213] width 52 height 11
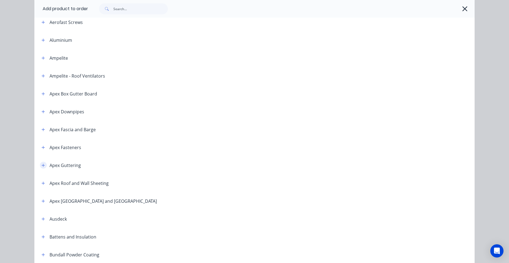
scroll to position [83, 0]
click at [42, 56] on icon "button" at bounding box center [43, 58] width 3 height 4
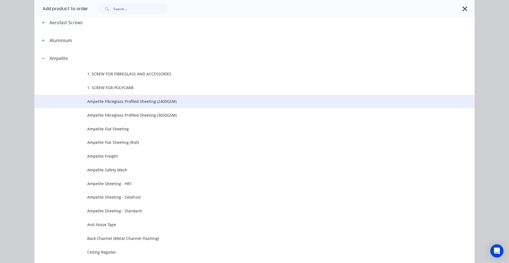
click at [138, 104] on span "Ampelite Fibreglass Profiled Sheeting (2400GSM)" at bounding box center [242, 102] width 310 height 6
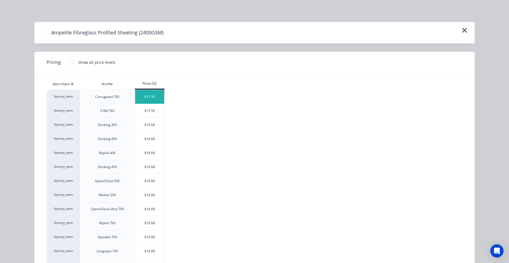
click at [141, 99] on div "$17.50" at bounding box center [149, 97] width 29 height 14
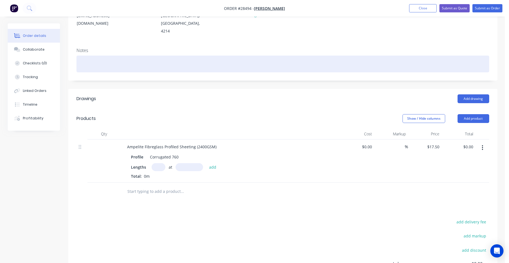
scroll to position [83, 0]
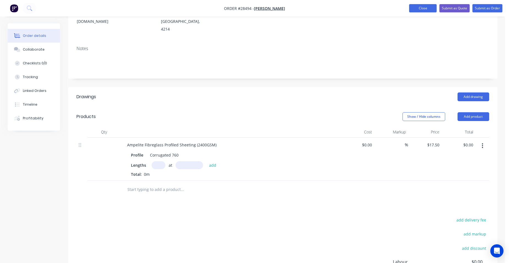
click at [417, 8] on button "Close" at bounding box center [423, 8] width 28 height 8
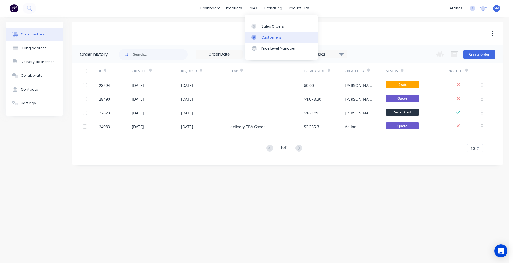
click at [272, 37] on div "Customers" at bounding box center [271, 37] width 20 height 5
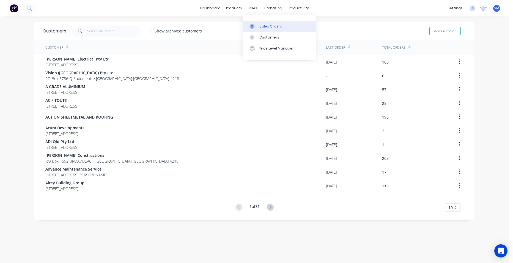
click at [264, 26] on div "Sales Orders" at bounding box center [271, 26] width 23 height 5
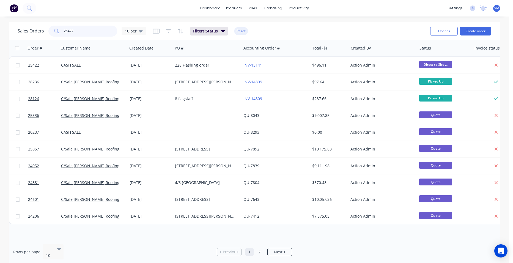
drag, startPoint x: 73, startPoint y: 31, endPoint x: 48, endPoint y: 30, distance: 25.6
click at [48, 30] on div "Sales Orders 25422 10 per" at bounding box center [82, 31] width 129 height 11
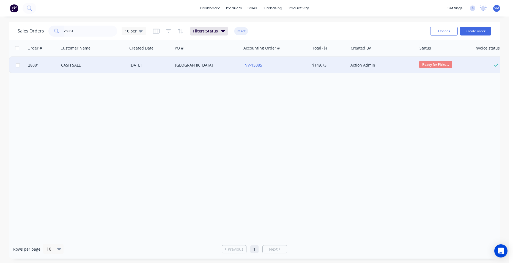
type input "28081"
click at [193, 65] on div "[GEOGRAPHIC_DATA]" at bounding box center [205, 65] width 61 height 6
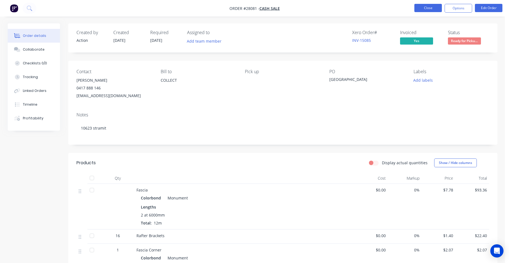
click at [436, 10] on button "Close" at bounding box center [428, 8] width 28 height 8
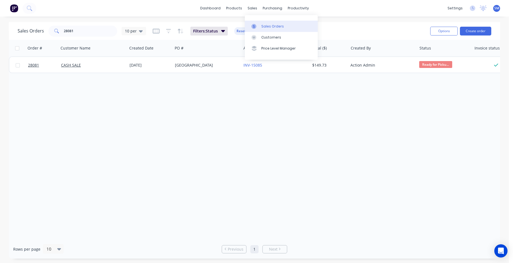
click at [272, 23] on link "Sales Orders" at bounding box center [281, 26] width 73 height 11
drag, startPoint x: 64, startPoint y: 29, endPoint x: 62, endPoint y: 29, distance: 2.8
click at [62, 29] on div "28081" at bounding box center [82, 31] width 69 height 11
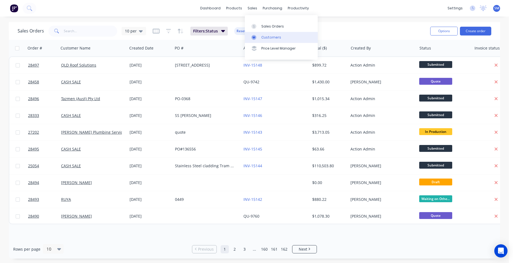
click at [266, 39] on div "Customers" at bounding box center [271, 37] width 20 height 5
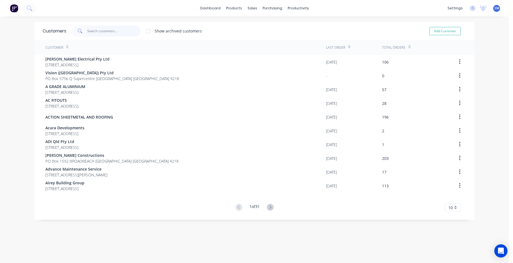
click at [102, 32] on input "text" at bounding box center [114, 31] width 54 height 11
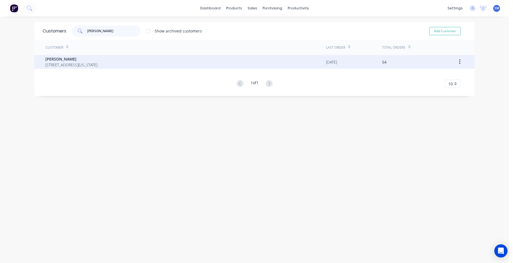
type input "[PERSON_NAME]"
click at [67, 59] on span "[PERSON_NAME]" at bounding box center [71, 59] width 52 height 6
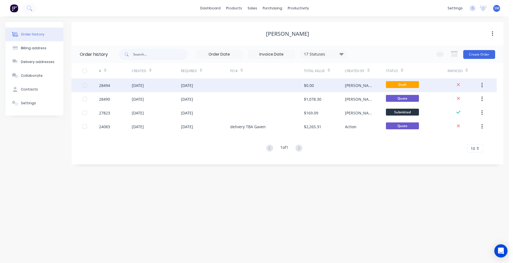
click at [293, 84] on div at bounding box center [267, 85] width 74 height 14
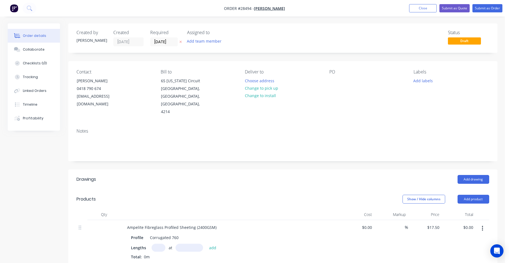
click at [219, 223] on div "Ampelite Fibreglass Profiled Sheeting (2400GSM)" at bounding box center [231, 227] width 216 height 8
click at [217, 223] on div "Ampelite Fibreglass Profiled Sheeting (2400GSM)" at bounding box center [172, 227] width 98 height 8
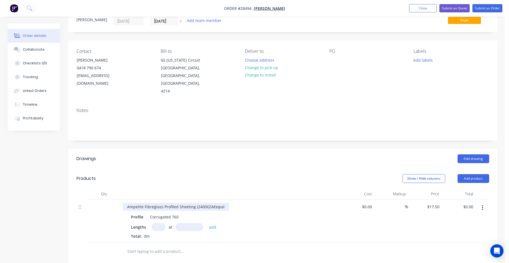
scroll to position [55, 0]
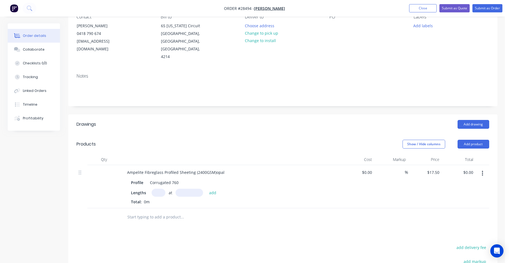
click at [158, 189] on input "text" at bounding box center [159, 193] width 14 height 8
type input "4"
type input "3700"
click at [206, 189] on button "add" at bounding box center [212, 192] width 13 height 7
type input "$259.00"
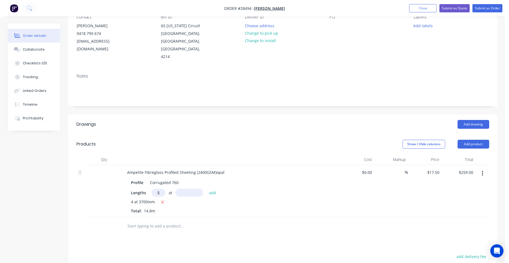
type input "5"
type input "3250"
click at [206, 189] on button "add" at bounding box center [212, 192] width 13 height 7
type input "$543.38"
type input "1"
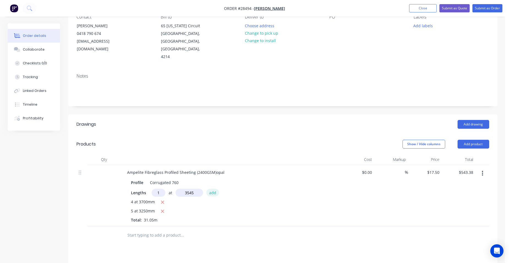
type input "3545mm"
click at [211, 189] on button "add" at bounding box center [212, 192] width 13 height 7
type input "$605.41"
click at [478, 140] on button "Add product" at bounding box center [474, 144] width 32 height 9
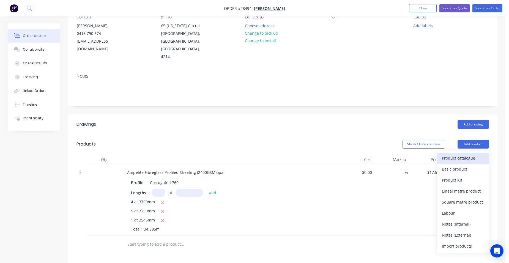
click at [473, 154] on div "Product catalogue" at bounding box center [463, 158] width 42 height 8
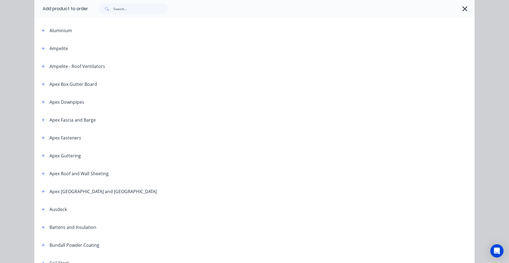
scroll to position [83, 0]
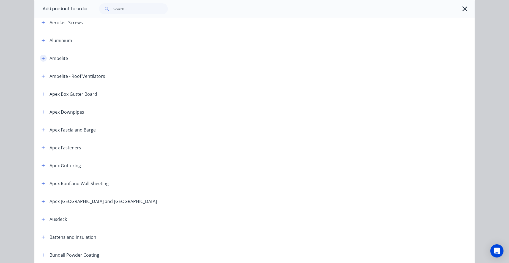
click at [42, 59] on icon "button" at bounding box center [43, 58] width 3 height 4
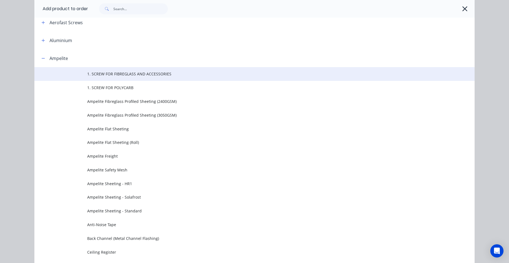
click at [84, 72] on td at bounding box center [60, 74] width 53 height 14
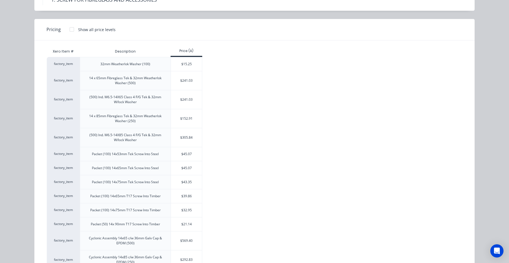
scroll to position [0, 0]
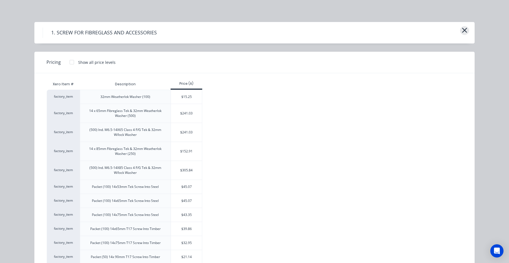
click at [462, 27] on icon "button" at bounding box center [465, 30] width 6 height 8
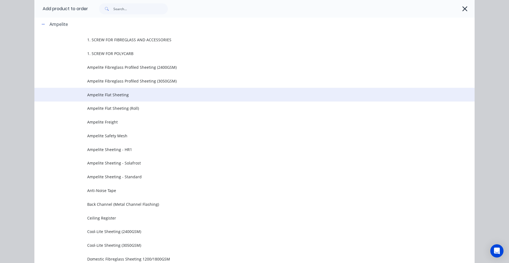
scroll to position [104, 0]
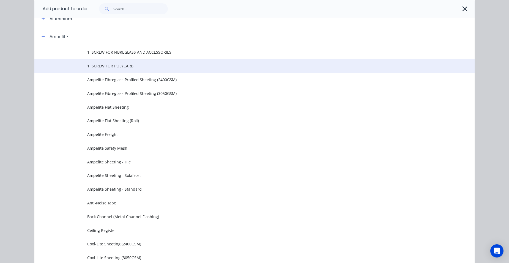
click at [95, 61] on td "1. SCREW FOR POLYCARB" at bounding box center [280, 66] width 387 height 14
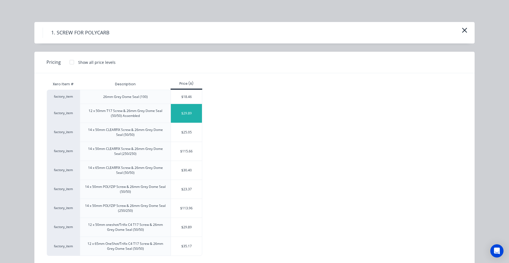
click at [193, 113] on div "$29.89" at bounding box center [186, 113] width 31 height 19
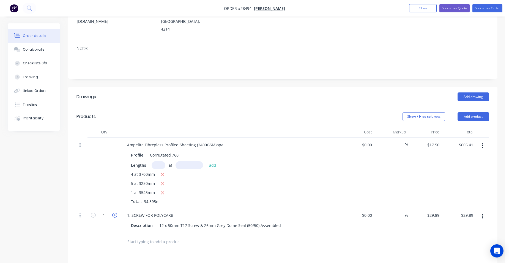
click at [116, 213] on icon "button" at bounding box center [114, 215] width 5 height 5
type input "2"
type input "$59.78"
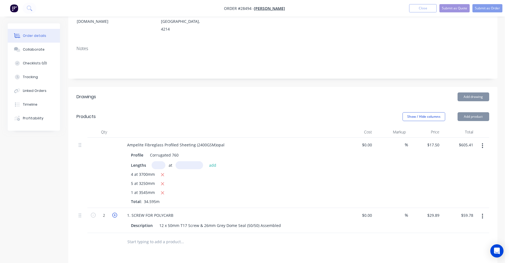
click at [116, 213] on icon "button" at bounding box center [114, 215] width 5 height 5
type input "3"
type input "$89.67"
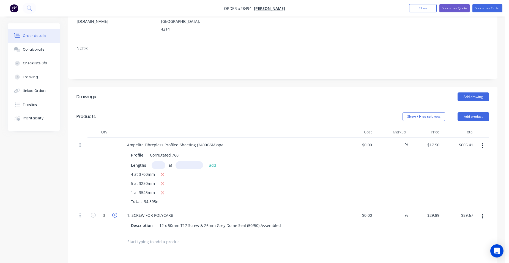
click at [116, 213] on icon "button" at bounding box center [114, 215] width 5 height 5
type input "4"
type input "$119.56"
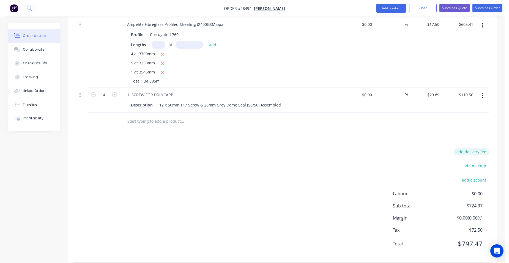
click at [477, 148] on button "add delivery fee" at bounding box center [471, 151] width 35 height 7
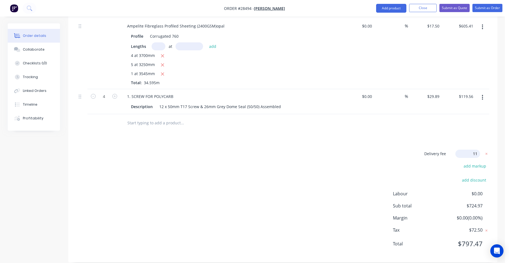
type input "110"
click input "submit" at bounding box center [0, 0] width 0 height 0
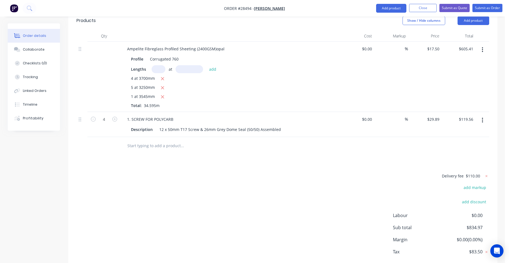
scroll to position [145, 0]
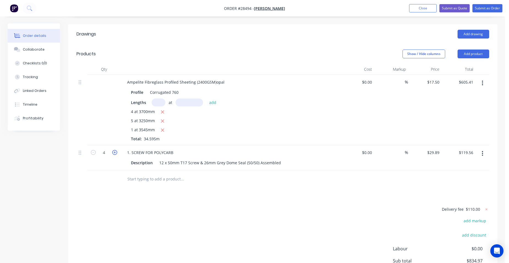
click at [114, 150] on icon "button" at bounding box center [114, 152] width 5 height 5
type input "5"
type input "$149.45"
click at [454, 9] on button "Submit as Quote" at bounding box center [454, 8] width 30 height 8
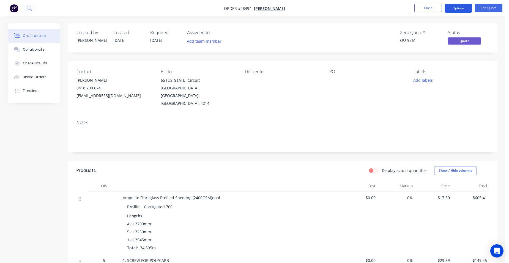
click at [454, 9] on button "Options" at bounding box center [459, 8] width 28 height 9
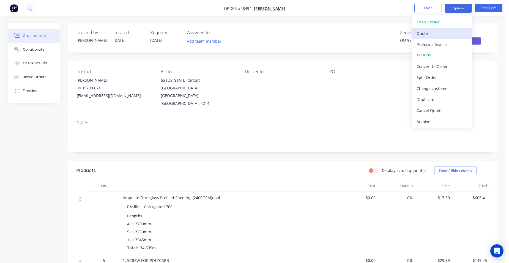
click at [440, 33] on div "Quote" at bounding box center [442, 33] width 51 height 8
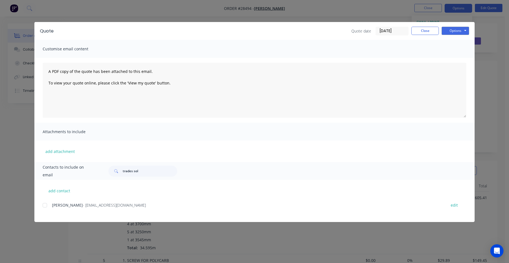
drag, startPoint x: 42, startPoint y: 204, endPoint x: 46, endPoint y: 204, distance: 4.1
click at [42, 204] on div "add contact Shayne Jessop - s.k.m@bigpond.net.au edit" at bounding box center [254, 201] width 440 height 42
click at [45, 204] on div at bounding box center [44, 205] width 11 height 11
click at [460, 32] on button "Options" at bounding box center [456, 31] width 28 height 8
click at [463, 56] on button "Email" at bounding box center [459, 58] width 35 height 9
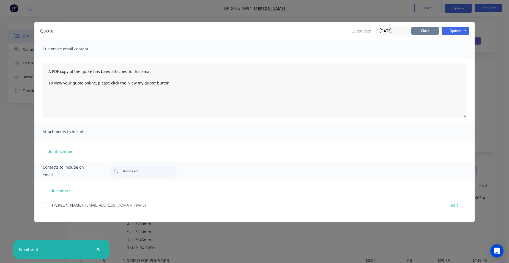
click at [424, 29] on button "Close" at bounding box center [425, 31] width 28 height 8
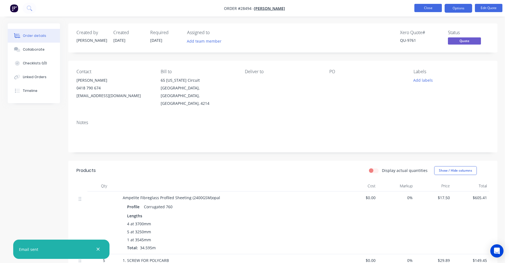
click at [423, 5] on button "Close" at bounding box center [428, 8] width 28 height 8
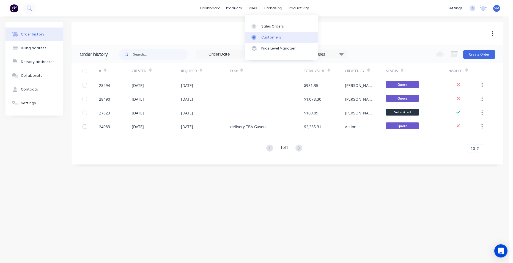
click at [259, 32] on link "Customers" at bounding box center [281, 37] width 73 height 11
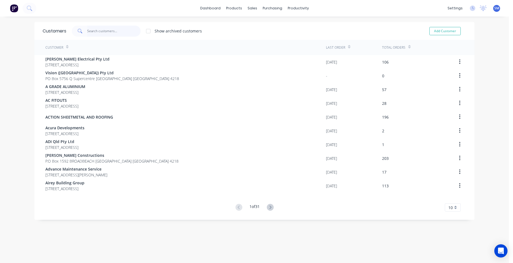
click at [99, 31] on input "text" at bounding box center [114, 31] width 54 height 11
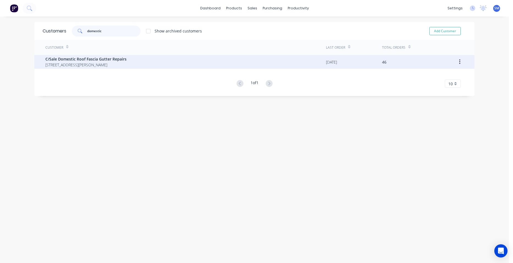
type input "domestic"
click at [88, 59] on span "C/Sale Domestic Roof Fascia Gutter Repairs" at bounding box center [85, 59] width 81 height 6
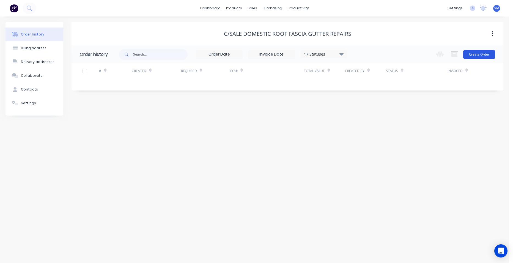
click at [470, 57] on button "Create Order" at bounding box center [479, 54] width 32 height 9
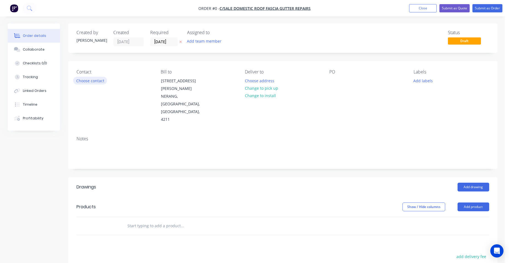
click at [91, 79] on button "Choose contact" at bounding box center [90, 80] width 34 height 7
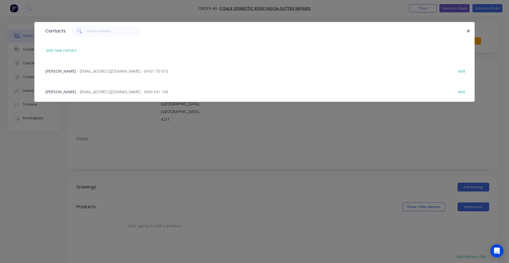
click at [95, 73] on span "- stewlewis66@hotmail.com - 0450 170 810" at bounding box center [122, 71] width 91 height 5
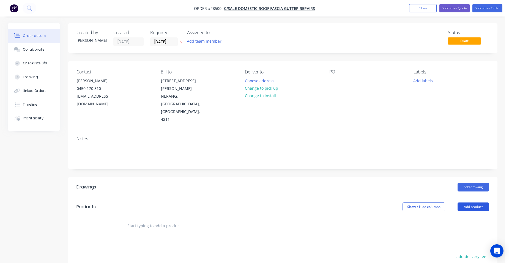
click at [475, 203] on button "Add product" at bounding box center [474, 207] width 32 height 9
click at [464, 217] on div "Product catalogue" at bounding box center [463, 221] width 42 height 8
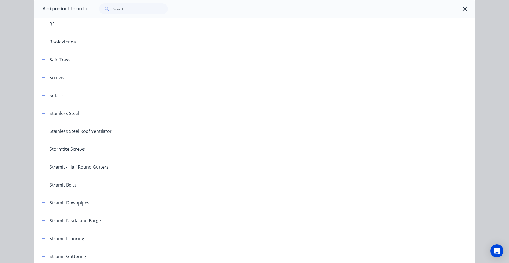
scroll to position [826, 0]
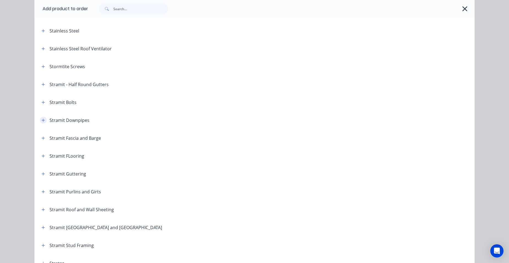
click at [42, 122] on button "button" at bounding box center [43, 120] width 7 height 7
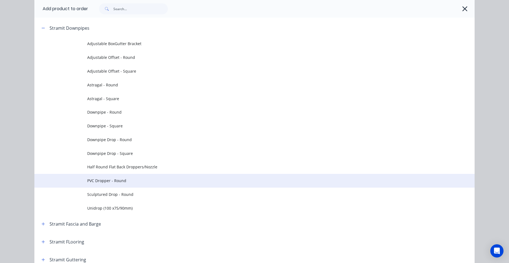
scroll to position [963, 0]
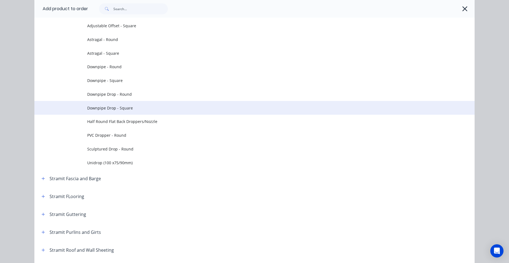
click at [138, 110] on span "Downpipe Drop - Square" at bounding box center [242, 108] width 310 height 6
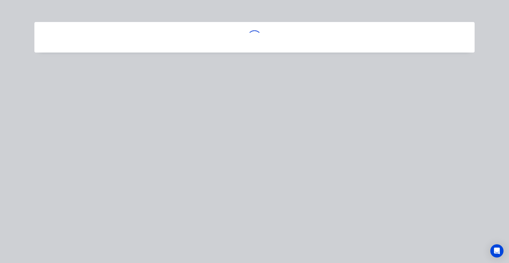
scroll to position [0, 0]
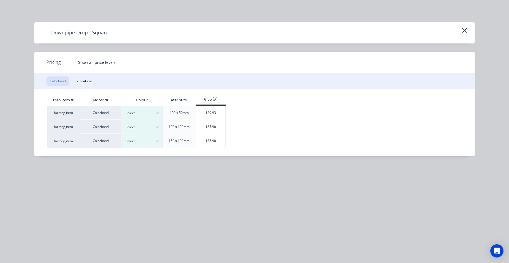
click at [460, 32] on div "Downpipe Drop - Square" at bounding box center [255, 33] width 424 height 10
click at [463, 31] on icon "button" at bounding box center [465, 30] width 6 height 8
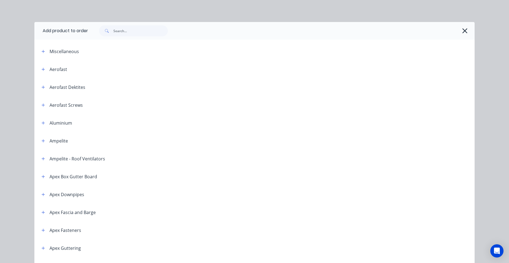
scroll to position [937, 0]
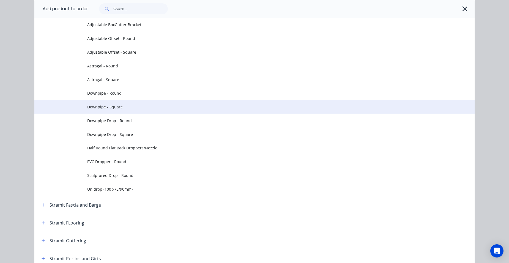
click at [118, 107] on span "Downpipe - Square" at bounding box center [242, 107] width 310 height 6
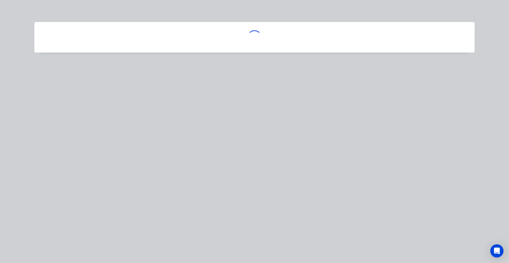
scroll to position [0, 0]
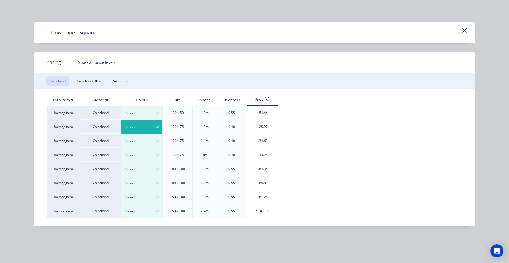
click at [153, 131] on div at bounding box center [157, 127] width 10 height 9
click at [344, 147] on div "factory_item Colorbond Select 100 x 50 1.8m 0.55 $54.44 factory_item Colorbond …" at bounding box center [250, 162] width 407 height 113
click at [142, 128] on div at bounding box center [137, 127] width 25 height 6
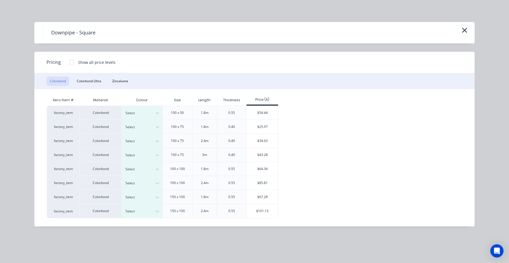
click at [258, 128] on div "$25.97" at bounding box center [262, 127] width 31 height 14
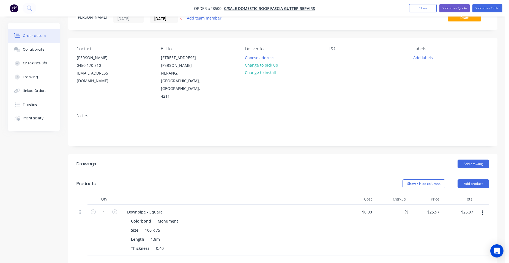
scroll to position [55, 0]
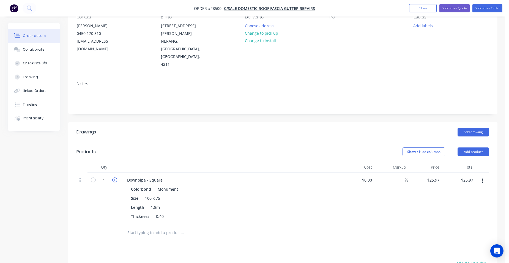
click at [117, 177] on icon "button" at bounding box center [114, 179] width 5 height 5
type input "2"
type input "$51.94"
click at [117, 177] on icon "button" at bounding box center [114, 179] width 5 height 5
type input "3"
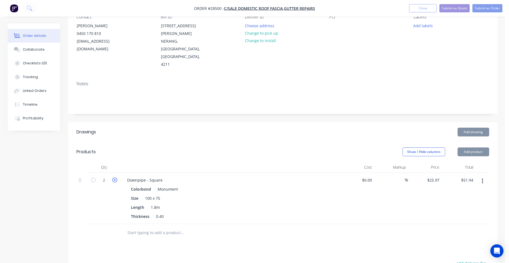
type input "$77.91"
click at [117, 177] on icon "button" at bounding box center [114, 179] width 5 height 5
type input "4"
type input "$103.88"
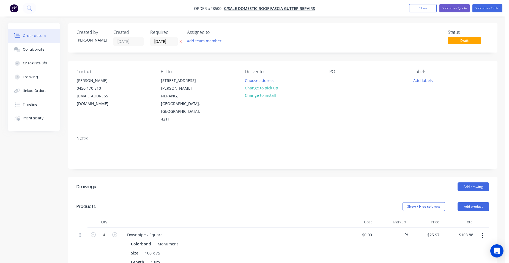
scroll to position [0, 0]
click at [163, 44] on input "[DATE]" at bounding box center [164, 42] width 27 height 8
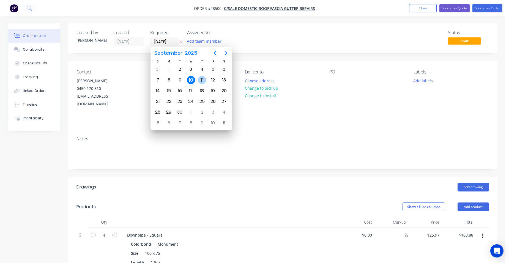
drag, startPoint x: 201, startPoint y: 79, endPoint x: 208, endPoint y: 76, distance: 7.1
click at [201, 79] on div "11" at bounding box center [202, 80] width 8 height 8
type input "[DATE]"
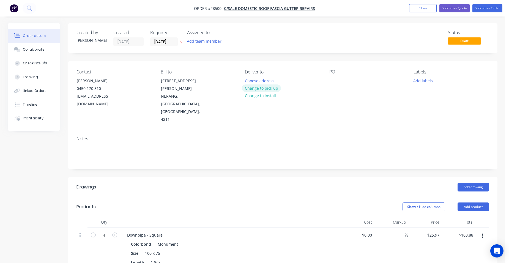
click at [278, 89] on button "Change to pick up" at bounding box center [261, 87] width 39 height 7
click at [491, 8] on button "Submit as Order" at bounding box center [487, 8] width 30 height 8
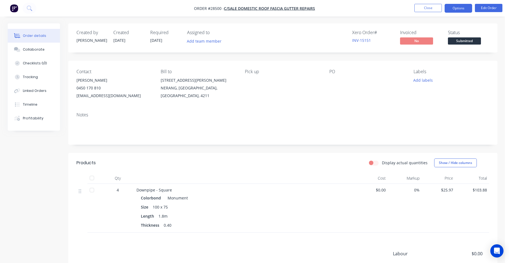
click at [462, 12] on button "Options" at bounding box center [459, 8] width 28 height 9
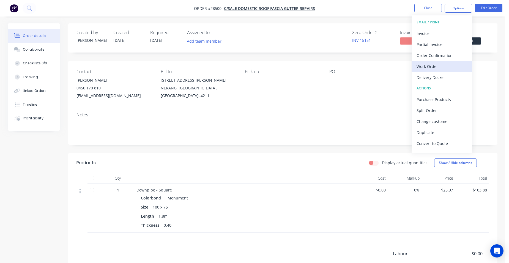
click at [449, 68] on div "Work Order" at bounding box center [442, 66] width 51 height 8
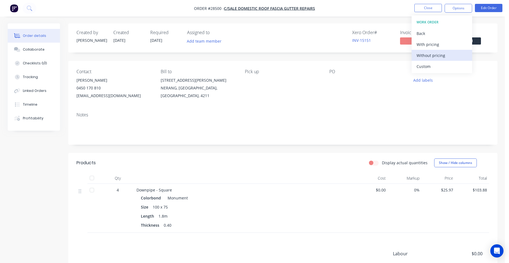
click at [451, 57] on div "Without pricing" at bounding box center [442, 55] width 51 height 8
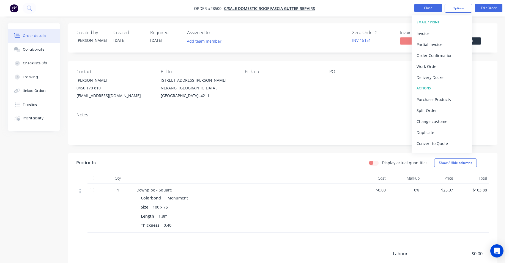
click at [428, 8] on button "Close" at bounding box center [428, 8] width 28 height 8
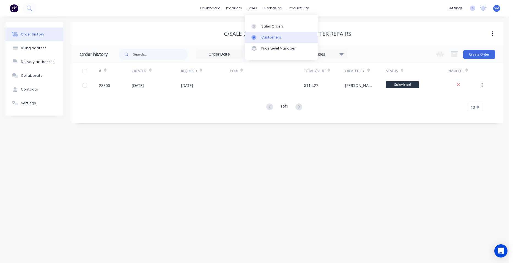
click at [265, 37] on div "Customers" at bounding box center [271, 37] width 20 height 5
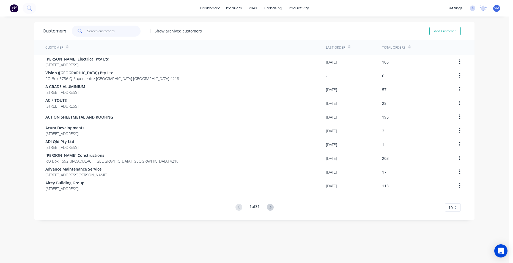
click at [111, 29] on input "text" at bounding box center [114, 31] width 54 height 11
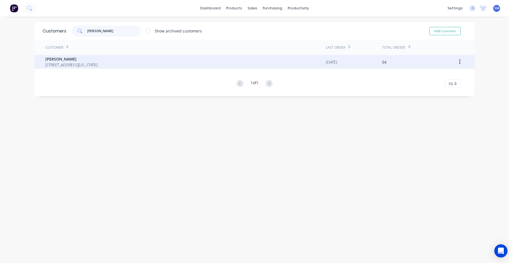
type input "[PERSON_NAME]"
click at [65, 63] on span "[STREET_ADDRESS][US_STATE]" at bounding box center [71, 65] width 52 height 6
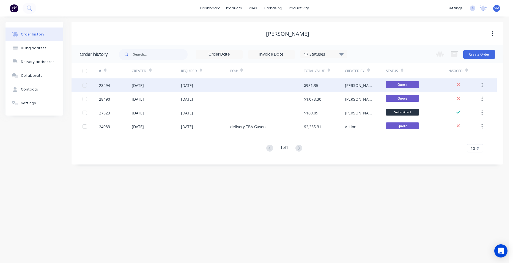
click at [240, 86] on div at bounding box center [267, 85] width 74 height 14
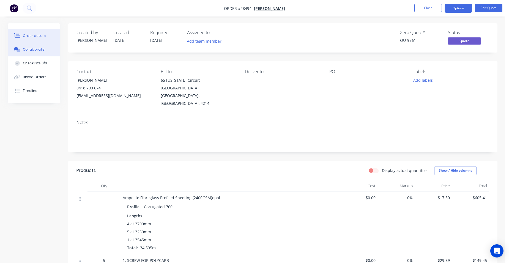
click at [38, 49] on div "Collaborate" at bounding box center [34, 49] width 22 height 5
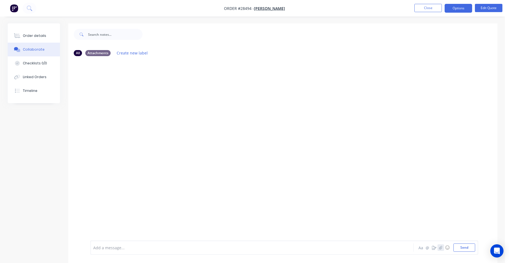
click at [438, 245] on button "button" at bounding box center [441, 247] width 7 height 7
click at [472, 249] on button "Send" at bounding box center [465, 248] width 22 height 8
click at [42, 36] on div "Order details" at bounding box center [34, 35] width 23 height 5
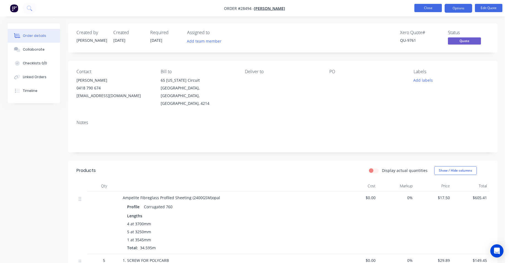
click at [429, 5] on button "Close" at bounding box center [428, 8] width 28 height 8
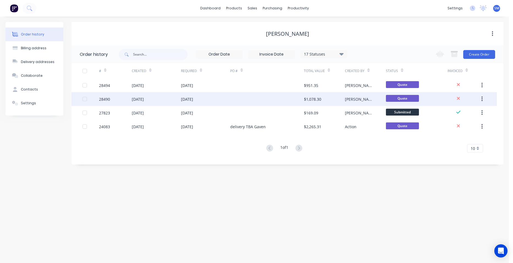
click at [247, 98] on div at bounding box center [267, 99] width 74 height 14
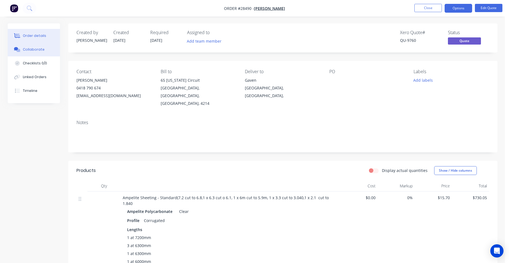
click at [26, 51] on div "Collaborate" at bounding box center [34, 49] width 22 height 5
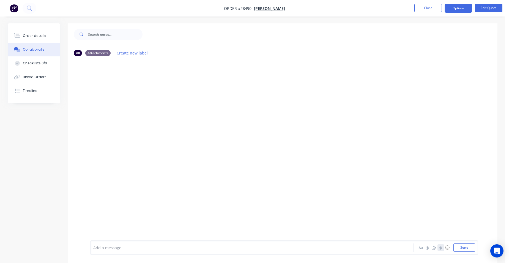
click at [443, 244] on button "button" at bounding box center [441, 247] width 7 height 7
click at [468, 250] on button "Send" at bounding box center [465, 248] width 22 height 8
click at [25, 35] on div "Order details" at bounding box center [34, 35] width 23 height 5
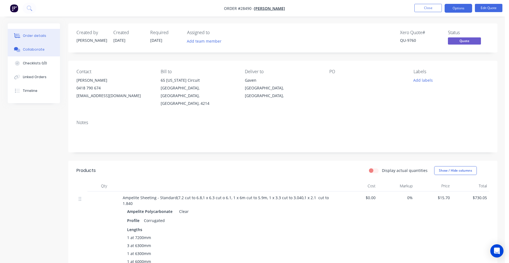
click at [39, 52] on div "Collaborate" at bounding box center [34, 49] width 22 height 5
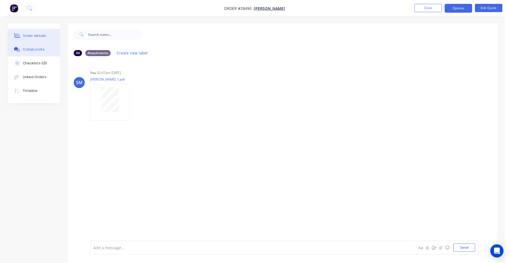
drag, startPoint x: 35, startPoint y: 35, endPoint x: 52, endPoint y: 33, distance: 17.1
click at [35, 35] on div "Order details" at bounding box center [34, 35] width 23 height 5
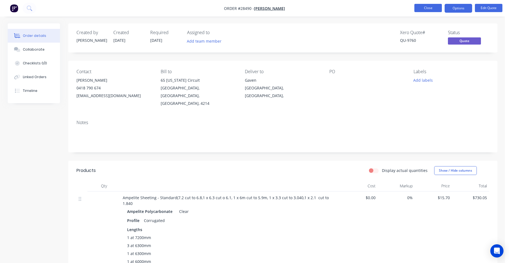
click at [428, 10] on button "Close" at bounding box center [428, 8] width 28 height 8
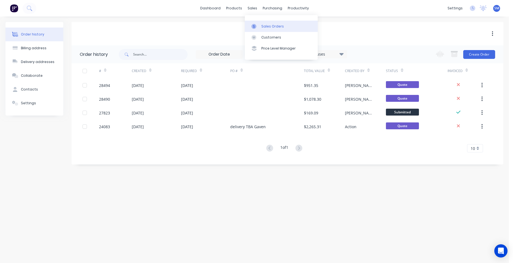
click at [267, 24] on div "Sales Orders" at bounding box center [272, 26] width 23 height 5
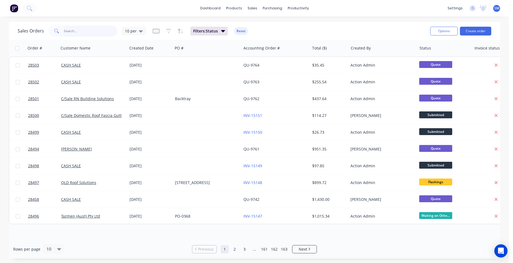
click at [75, 30] on input "text" at bounding box center [91, 31] width 54 height 11
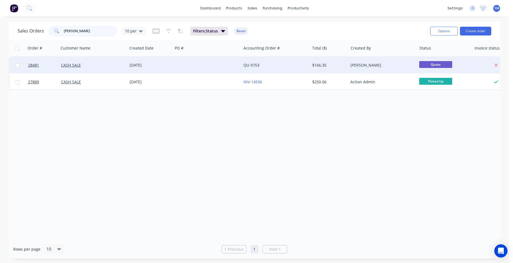
type input "[PERSON_NAME]"
click at [215, 62] on div at bounding box center [207, 65] width 69 height 17
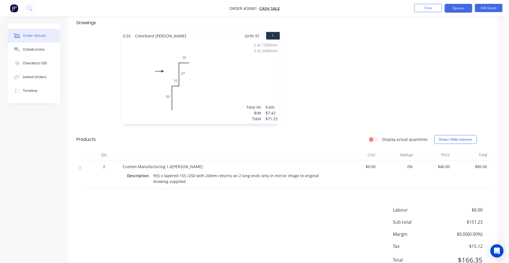
scroll to position [163, 0]
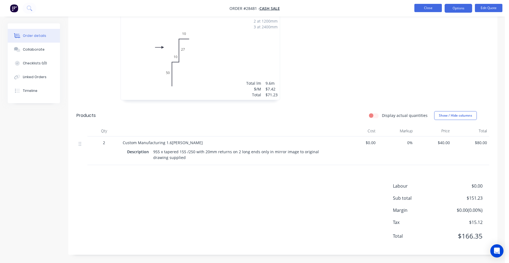
click at [426, 5] on button "Close" at bounding box center [428, 8] width 28 height 8
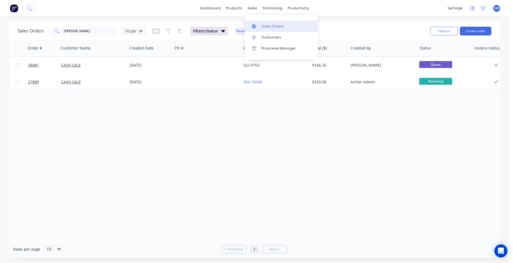
click at [263, 29] on link "Sales Orders" at bounding box center [281, 26] width 73 height 11
click at [263, 37] on div "Customers" at bounding box center [271, 37] width 20 height 5
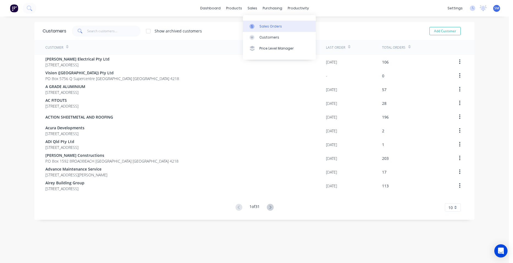
click at [263, 26] on div "Sales Orders" at bounding box center [271, 26] width 23 height 5
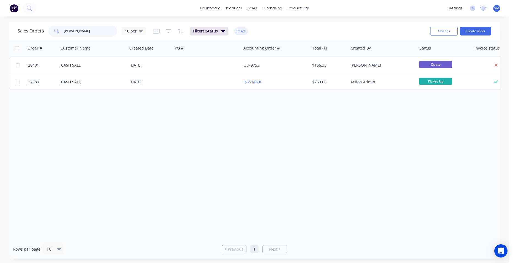
drag, startPoint x: 103, startPoint y: 29, endPoint x: 41, endPoint y: 28, distance: 61.7
click at [41, 28] on div "Sales Orders john mcdo 10 per" at bounding box center [82, 31] width 129 height 11
type input "grant pfor"
click at [170, 32] on icon "button" at bounding box center [168, 31] width 5 height 6
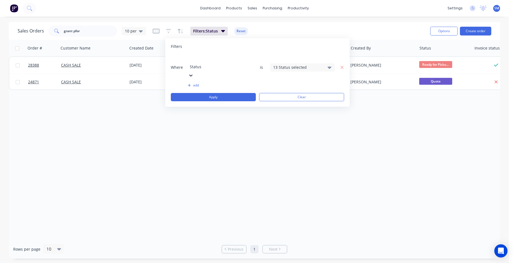
click at [307, 64] on div "13 Status selected" at bounding box center [298, 67] width 50 height 6
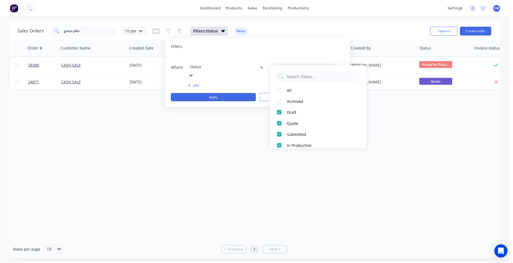
drag, startPoint x: 279, startPoint y: 99, endPoint x: 264, endPoint y: 119, distance: 25.0
click at [279, 100] on div at bounding box center [279, 101] width 11 height 11
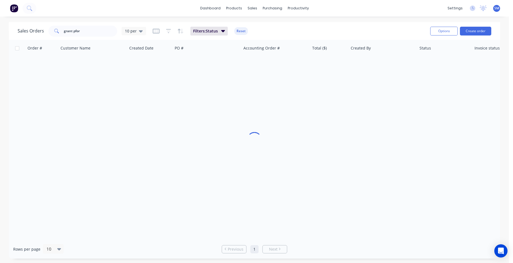
click at [239, 149] on div "Order # Customer Name Created Date PO # Accounting Order # Total ($) Created By…" at bounding box center [254, 140] width 491 height 200
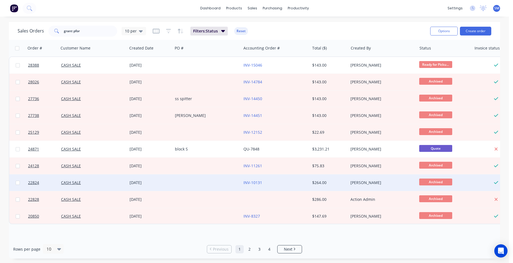
click at [222, 182] on div at bounding box center [207, 182] width 69 height 17
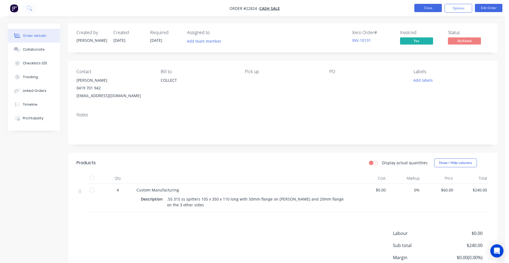
click at [438, 7] on button "Close" at bounding box center [428, 8] width 28 height 8
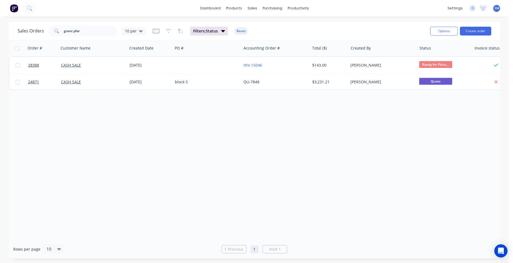
drag, startPoint x: 168, startPoint y: 31, endPoint x: 170, endPoint y: 35, distance: 4.6
click at [168, 31] on icon "button" at bounding box center [169, 31] width 4 height 1
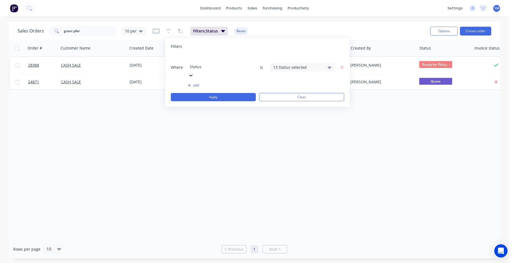
click at [294, 64] on div "13 Status selected" at bounding box center [298, 67] width 50 height 6
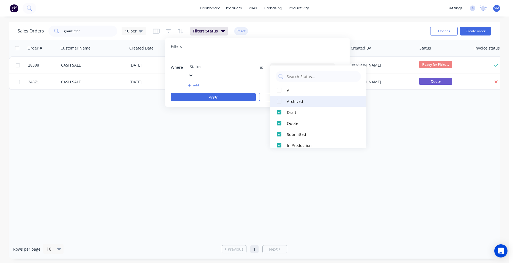
click at [281, 99] on div at bounding box center [279, 101] width 11 height 11
click at [226, 152] on div "Order # Customer Name Created Date PO # Accounting Order # Total ($) Created By…" at bounding box center [254, 140] width 491 height 200
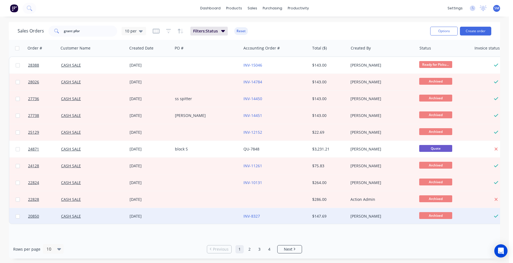
click at [278, 216] on div "INV-8327" at bounding box center [274, 217] width 61 height 6
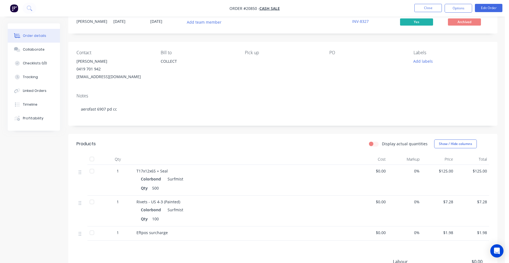
scroll to position [28, 0]
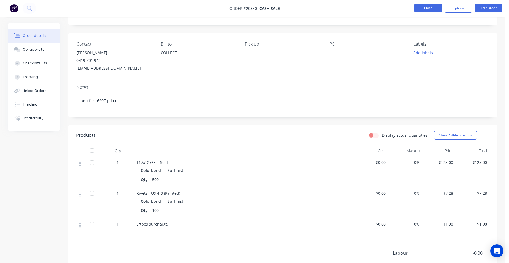
click at [422, 7] on button "Close" at bounding box center [428, 8] width 28 height 8
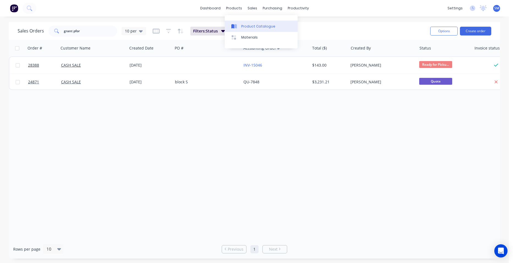
drag, startPoint x: 251, startPoint y: 24, endPoint x: 232, endPoint y: 29, distance: 19.6
click at [251, 25] on div "Product Catalogue" at bounding box center [258, 26] width 34 height 5
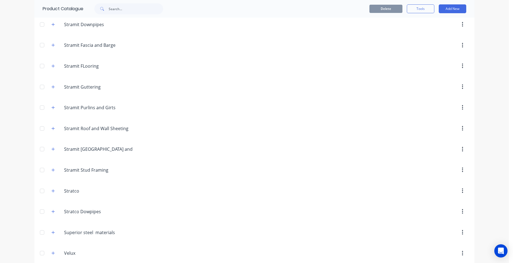
scroll to position [1087, 0]
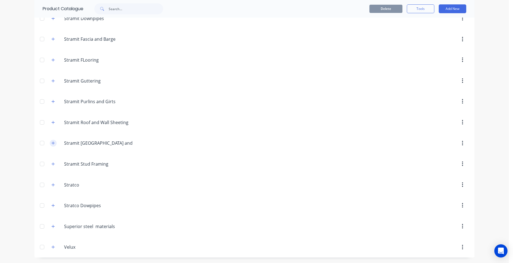
click at [51, 141] on button "button" at bounding box center [53, 143] width 7 height 7
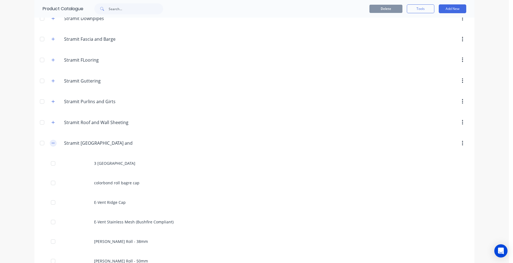
click at [51, 141] on button "button" at bounding box center [53, 143] width 7 height 7
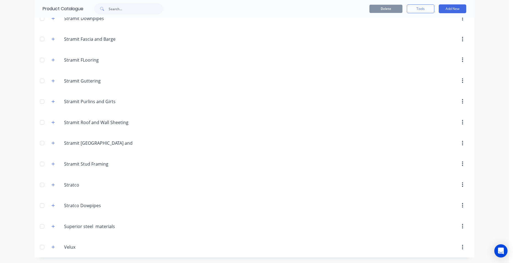
click at [55, 120] on div "Stramit.Roof.and.Wall.Sheeting Stramit Roof and Wall Sheeting" at bounding box center [90, 123] width 86 height 10
click at [53, 122] on button "button" at bounding box center [53, 122] width 7 height 7
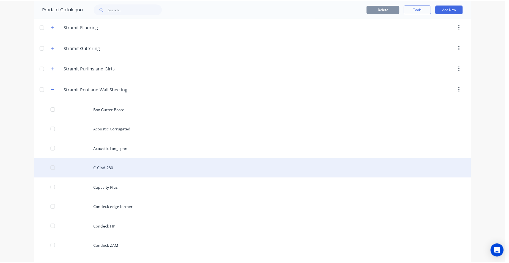
scroll to position [1169, 0]
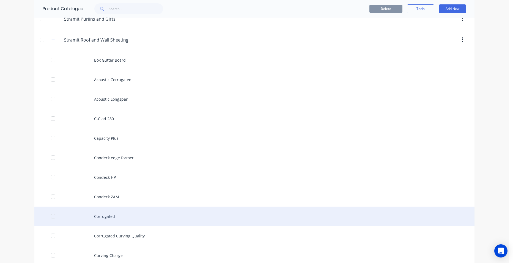
click at [107, 217] on div "Corrugated" at bounding box center [254, 217] width 440 height 20
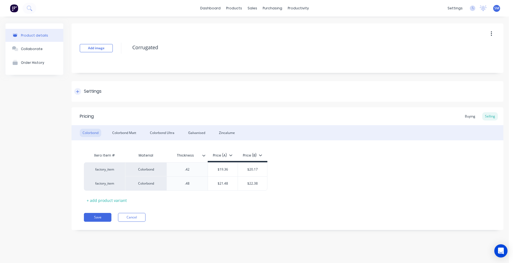
type textarea "x"
click at [169, 132] on div "Colorbond Ultra" at bounding box center [162, 133] width 30 height 8
click at [92, 135] on div "Colorbond" at bounding box center [90, 133] width 21 height 8
click at [273, 36] on div "Customers" at bounding box center [271, 37] width 20 height 5
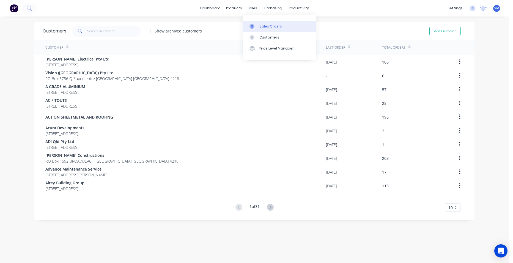
click at [266, 28] on div "Sales Orders" at bounding box center [271, 26] width 23 height 5
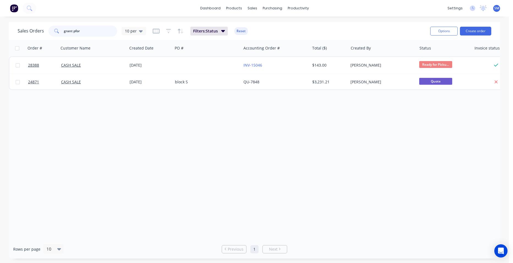
drag, startPoint x: 78, startPoint y: 32, endPoint x: 45, endPoint y: 32, distance: 33.0
click at [45, 32] on div "Sales Orders grant pfor 10 per" at bounding box center [82, 31] width 129 height 11
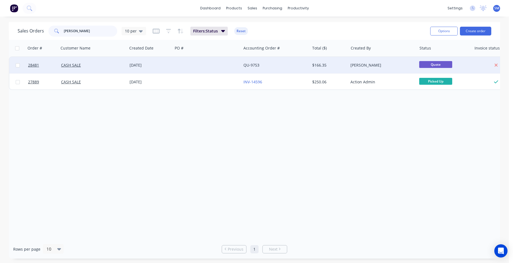
type input "[PERSON_NAME]"
click at [277, 64] on div "QU-9753" at bounding box center [274, 65] width 61 height 6
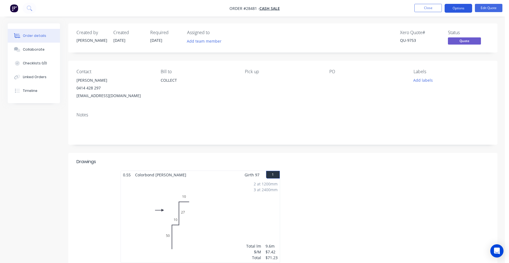
click at [455, 12] on button "Options" at bounding box center [459, 8] width 28 height 9
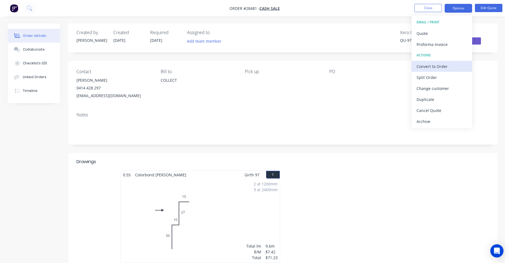
click at [452, 64] on div "Convert to Order" at bounding box center [442, 66] width 51 height 8
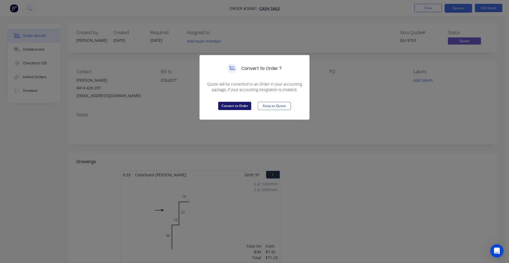
click at [231, 105] on button "Convert to Order" at bounding box center [234, 106] width 33 height 8
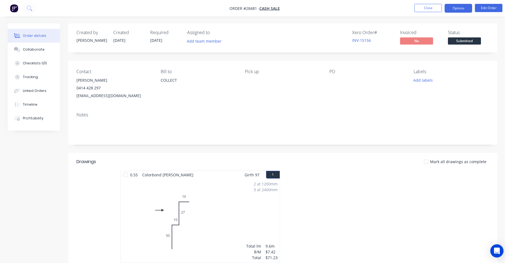
click at [456, 11] on button "Options" at bounding box center [459, 8] width 28 height 9
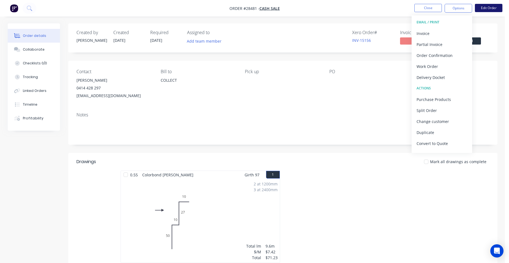
click at [482, 8] on button "Edit Order" at bounding box center [489, 8] width 28 height 8
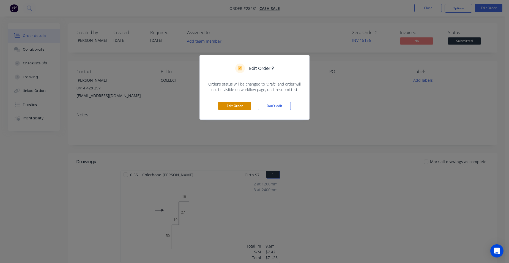
click at [237, 104] on button "Edit Order" at bounding box center [234, 106] width 33 height 8
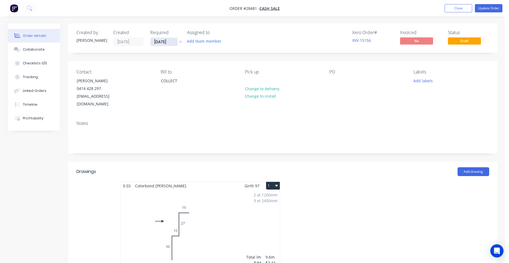
click at [163, 39] on input "[DATE]" at bounding box center [164, 42] width 27 height 8
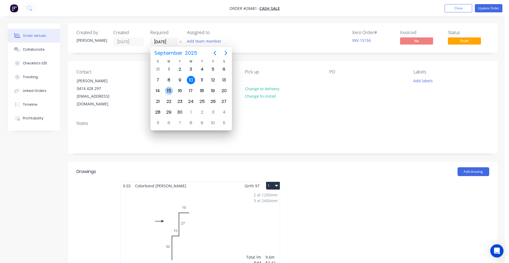
click at [166, 89] on div "15" at bounding box center [169, 91] width 8 height 8
type input "15/09/25"
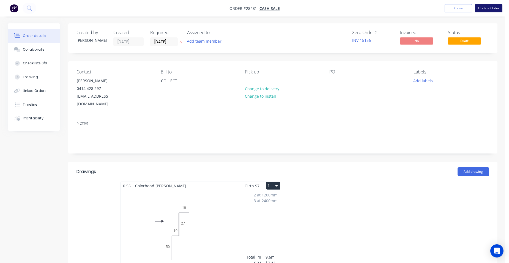
click at [490, 9] on button "Update Order" at bounding box center [489, 8] width 28 height 8
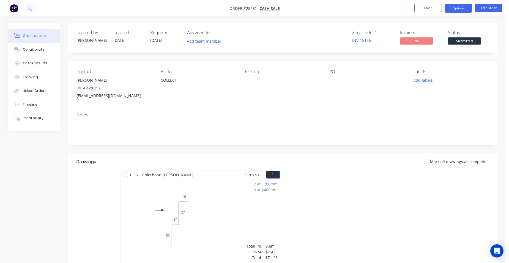
click at [466, 12] on button "Options" at bounding box center [459, 8] width 28 height 9
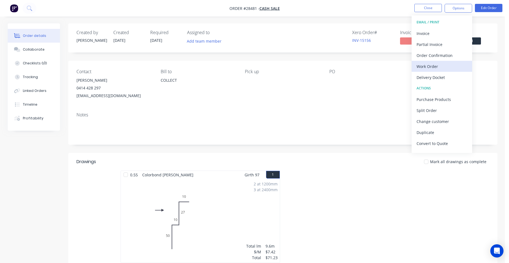
click at [461, 61] on button "Work Order" at bounding box center [442, 66] width 61 height 11
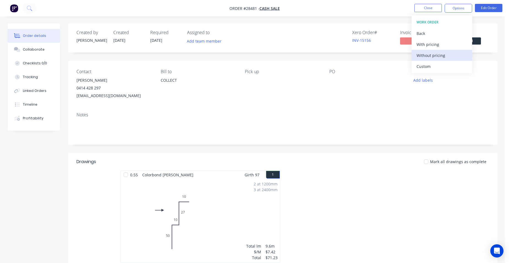
click at [458, 55] on div "Without pricing" at bounding box center [442, 55] width 51 height 8
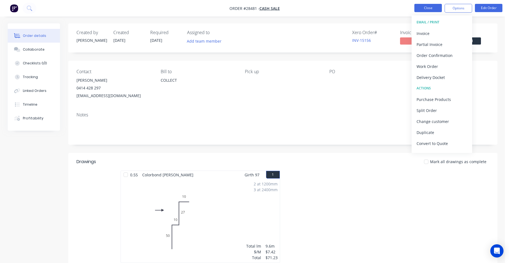
click at [425, 4] on button "Close" at bounding box center [428, 8] width 28 height 8
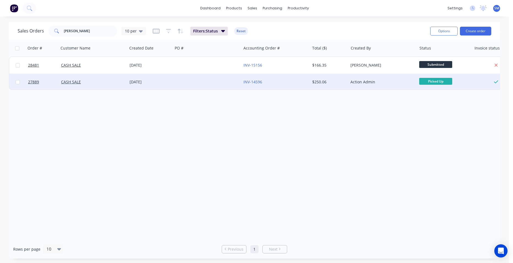
click at [199, 84] on div at bounding box center [207, 82] width 69 height 17
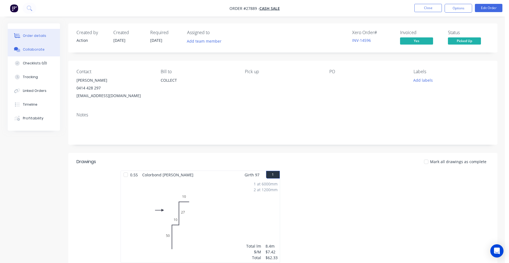
click at [33, 51] on div "Collaborate" at bounding box center [34, 49] width 22 height 5
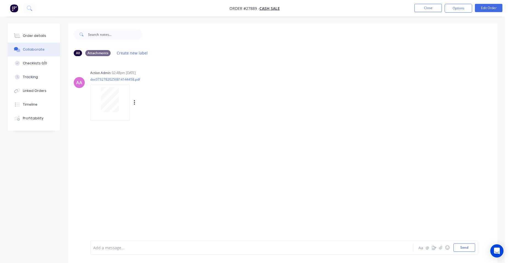
click at [99, 99] on div at bounding box center [110, 99] width 35 height 25
click at [41, 36] on div "Order details" at bounding box center [34, 35] width 23 height 5
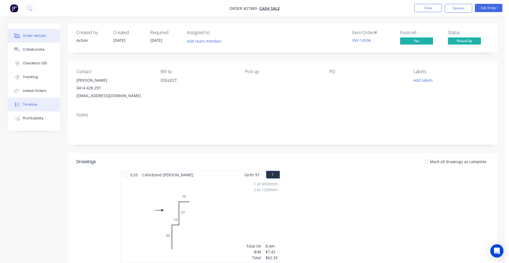
click at [39, 105] on button "Timeline" at bounding box center [34, 105] width 52 height 14
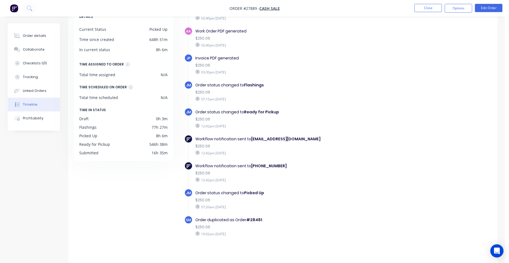
scroll to position [42, 0]
